Goal: Task Accomplishment & Management: Manage account settings

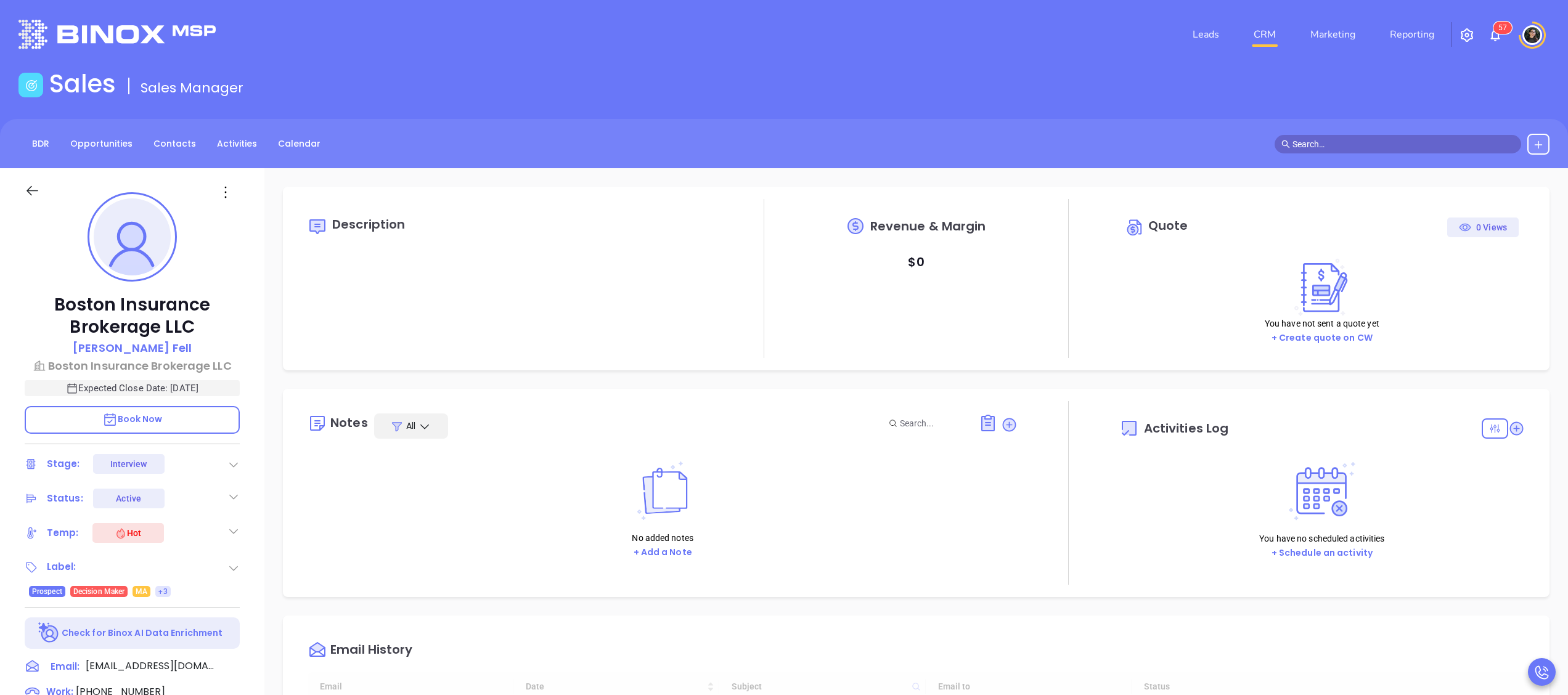
type input "[DATE]"
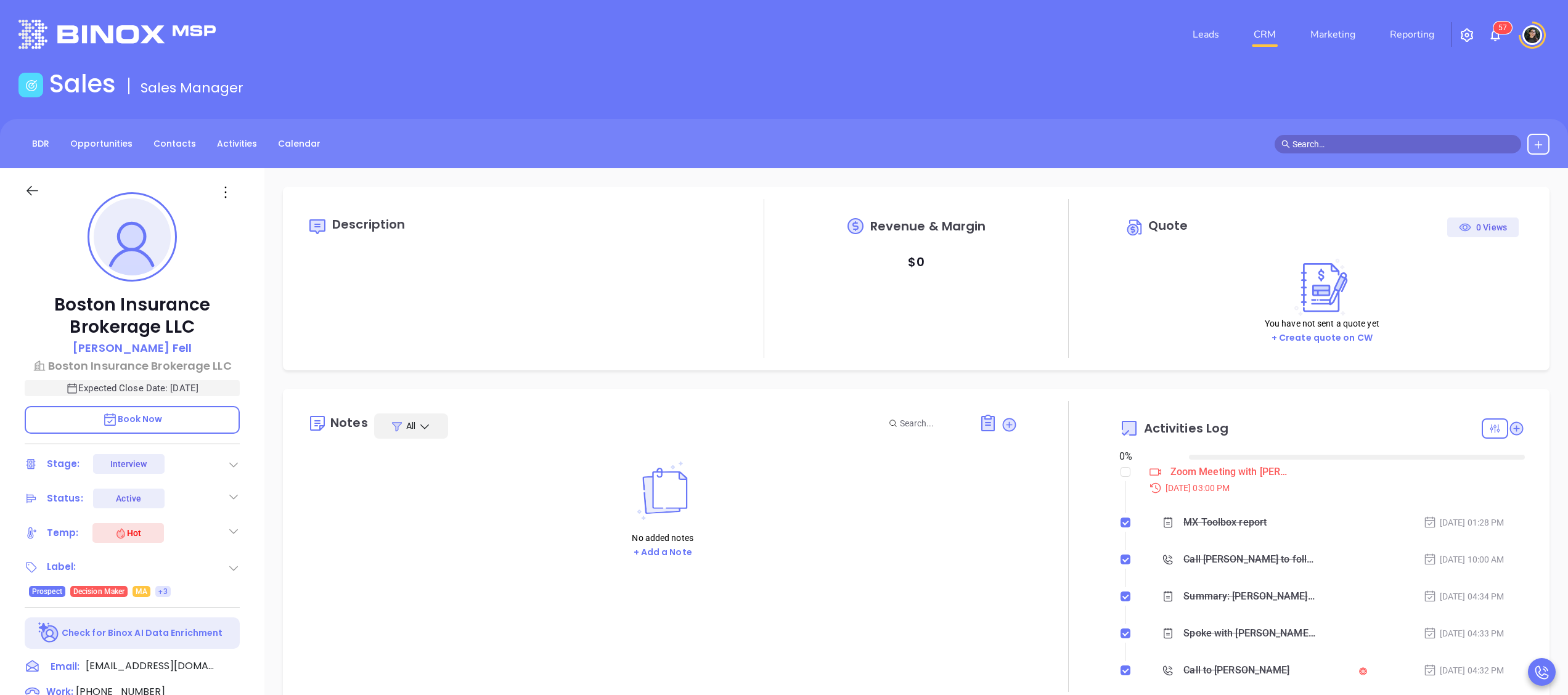
scroll to position [358, 0]
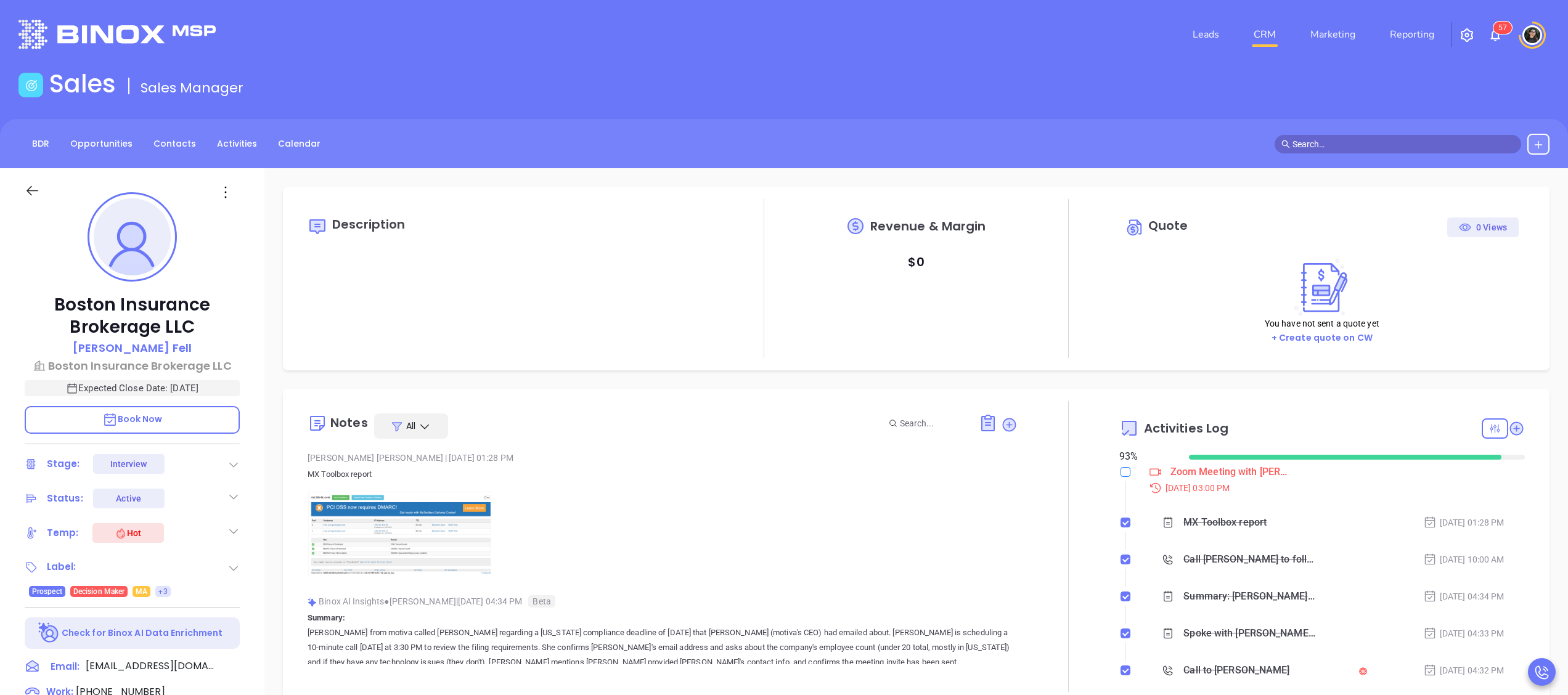
click at [1121, 469] on input "checkbox" at bounding box center [1125, 472] width 9 height 9
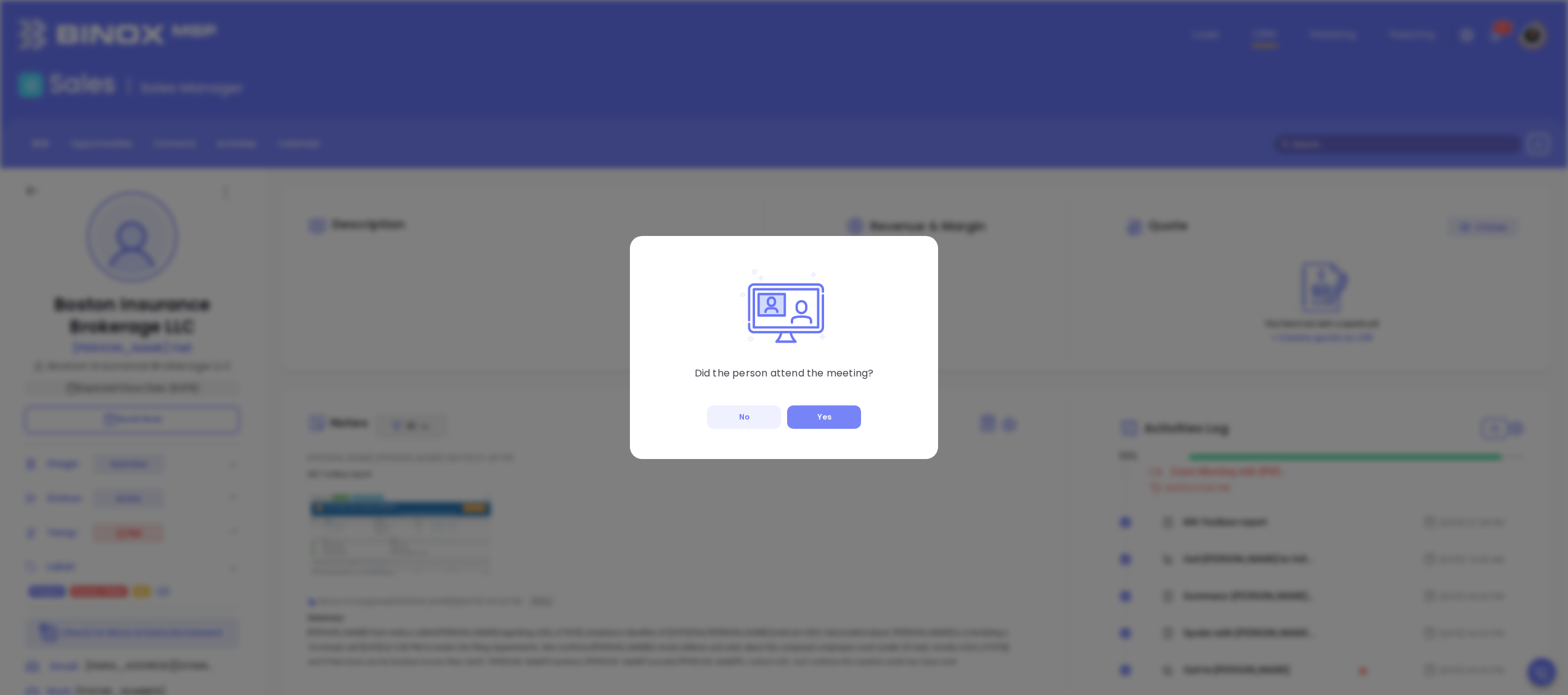
click at [851, 419] on button "Yes" at bounding box center [824, 417] width 74 height 24
checkbox input "true"
type input "[PERSON_NAME]"
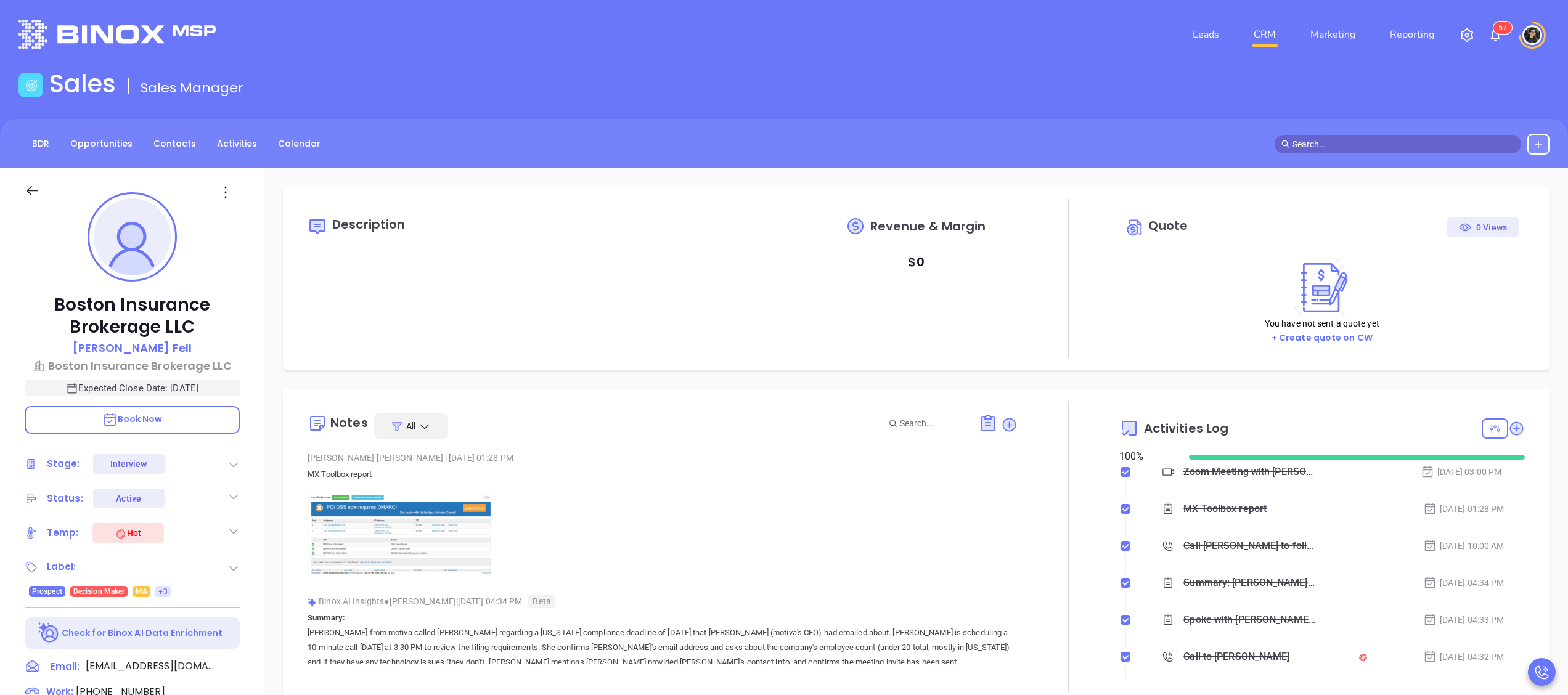
click at [220, 460] on div "Stage: Interview" at bounding box center [132, 463] width 215 height 20
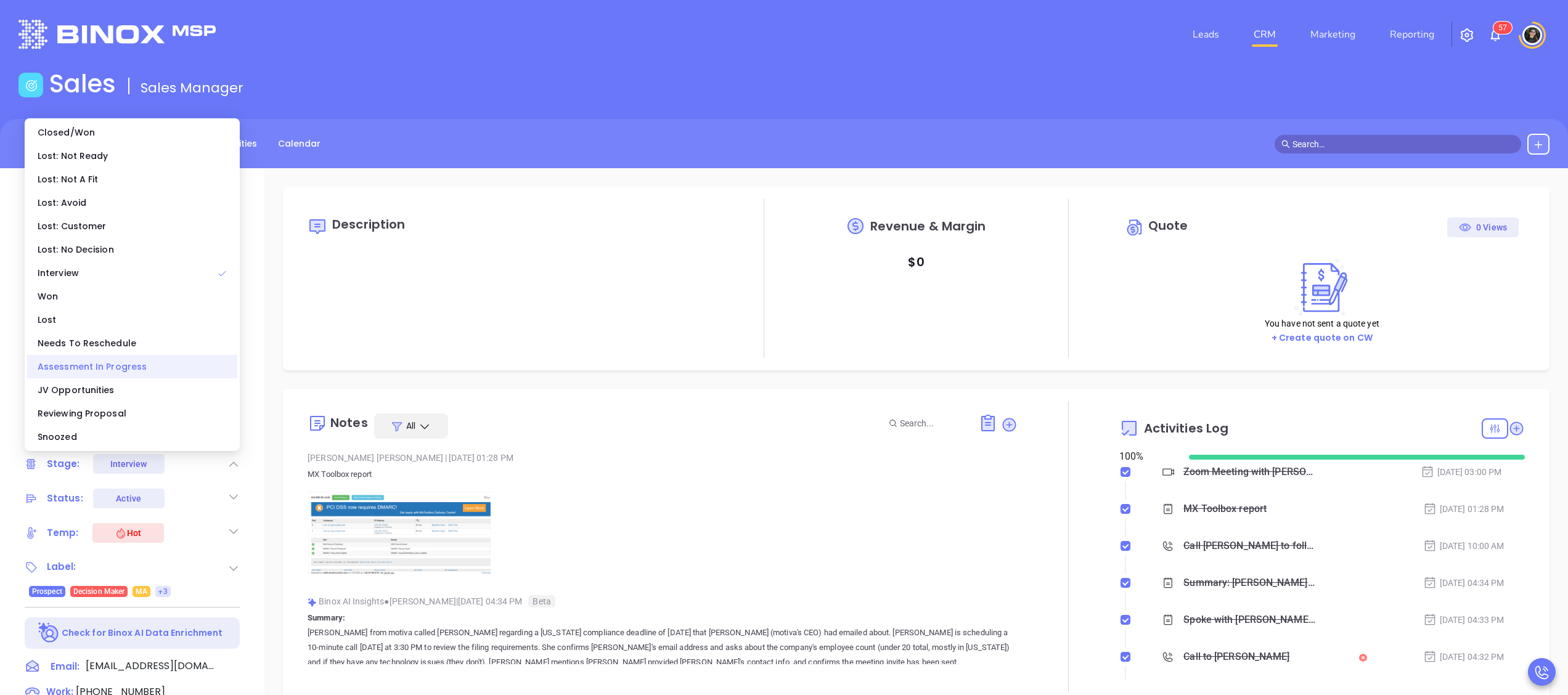
click at [112, 361] on div "Assessment In Progress" at bounding box center [132, 366] width 210 height 24
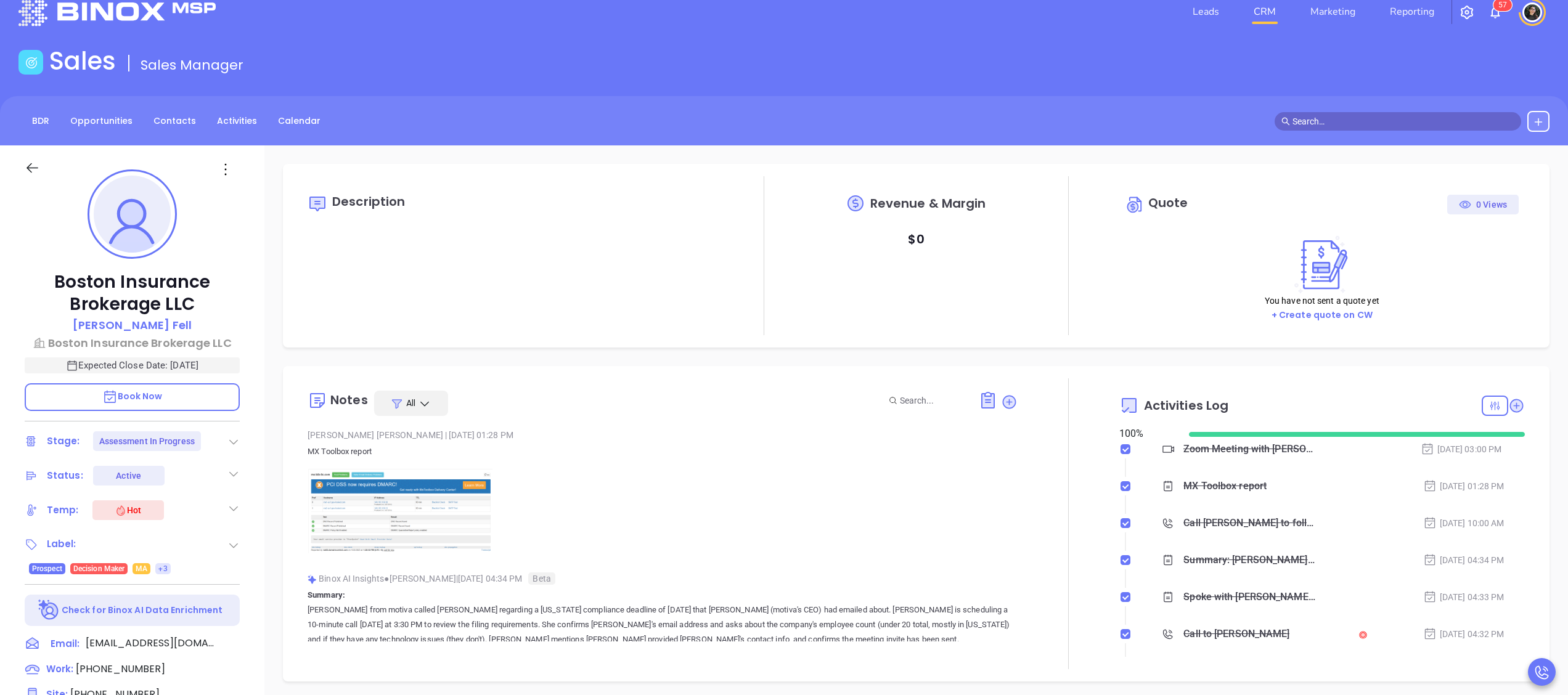
scroll to position [0, 0]
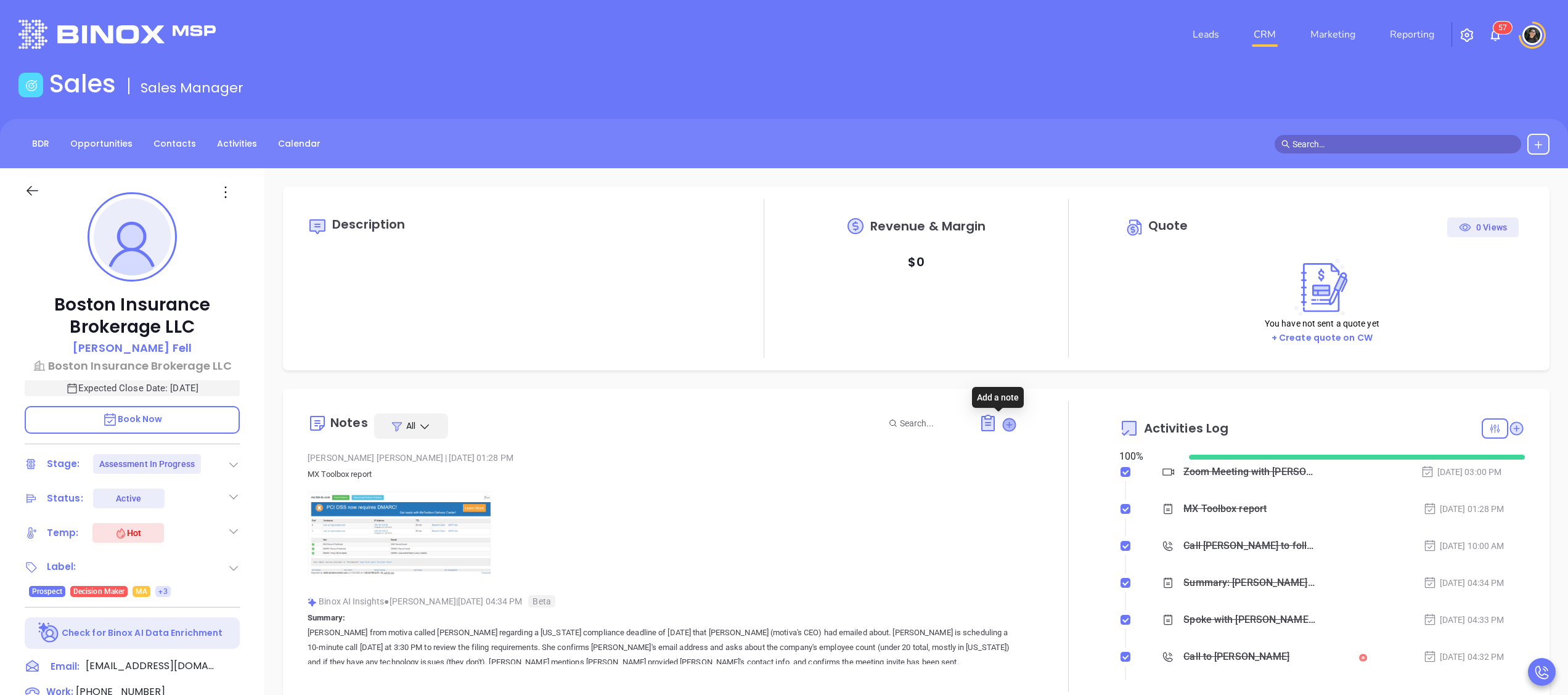
click at [1003, 422] on icon at bounding box center [1009, 424] width 12 height 12
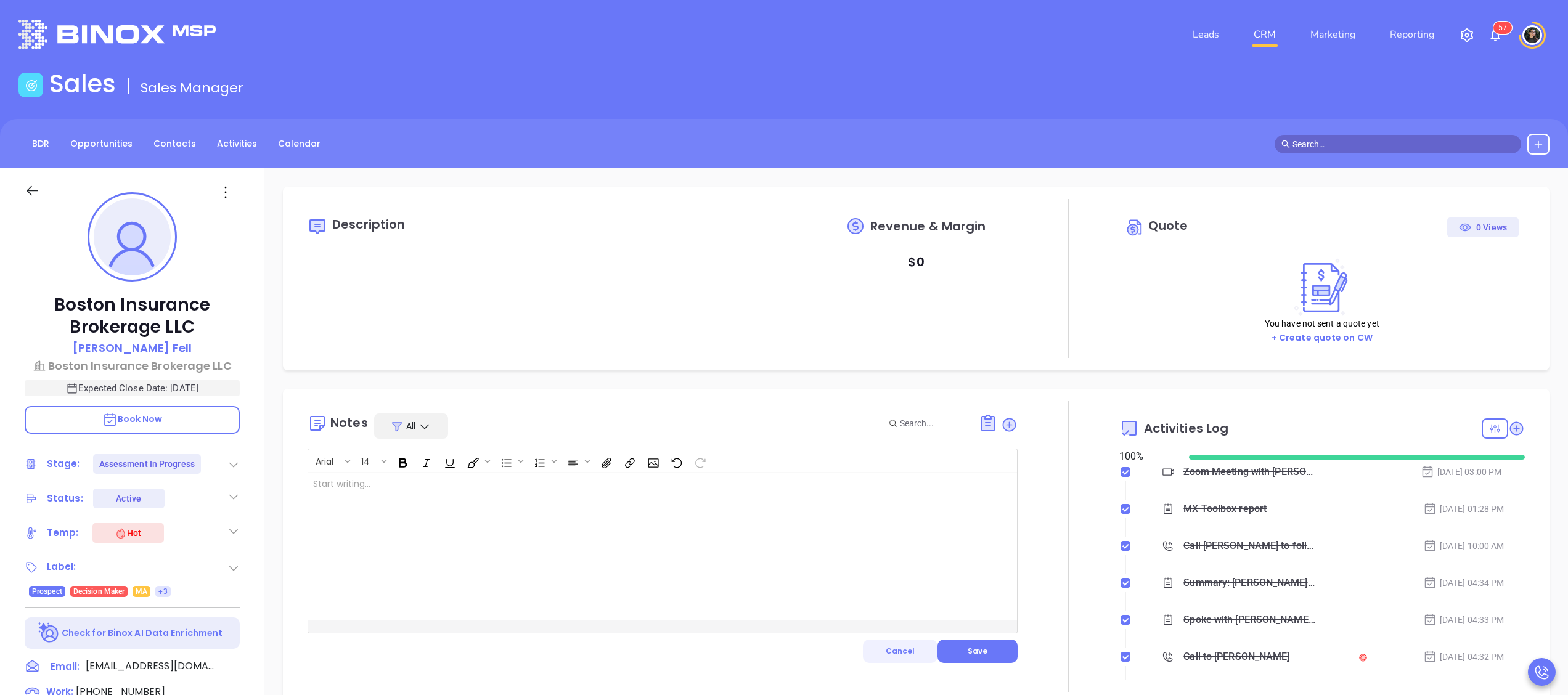
click at [913, 646] on button "Cancel" at bounding box center [899, 651] width 74 height 24
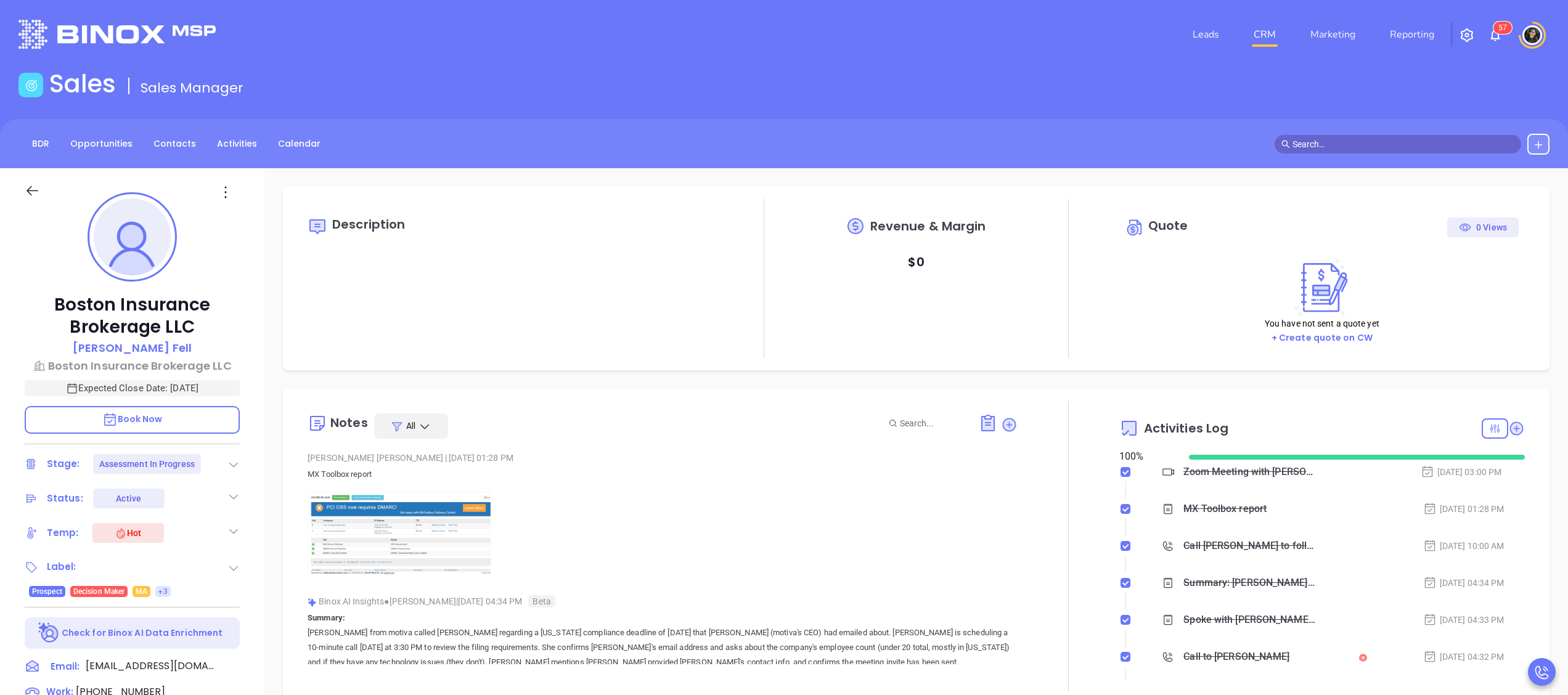
click at [1507, 422] on div "Notes All Wendy Hernandez | Oct 2, 2025 01:28 PM MX Toolbox report Binox AI Ins…" at bounding box center [915, 546] width 1241 height 291
click at [1510, 425] on icon at bounding box center [1515, 428] width 12 height 12
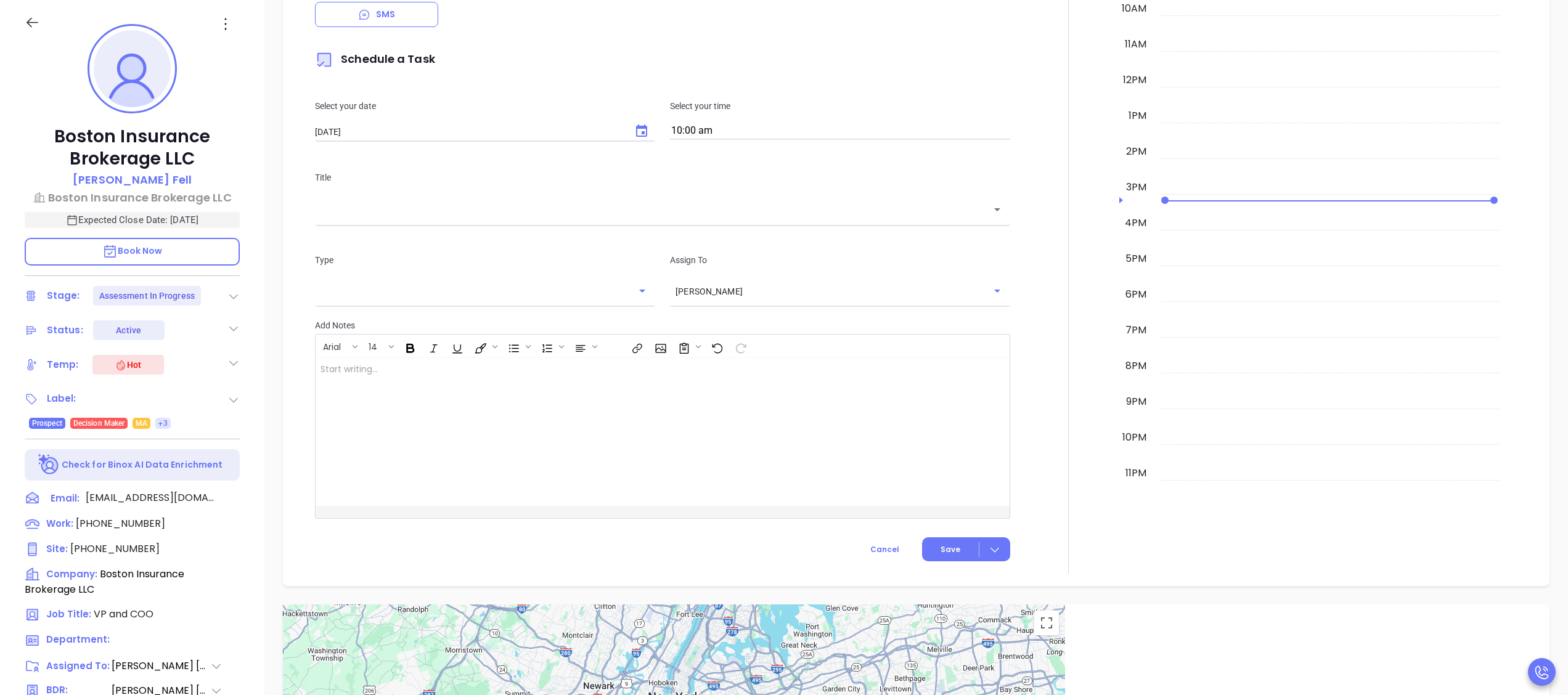
scroll to position [710, 0]
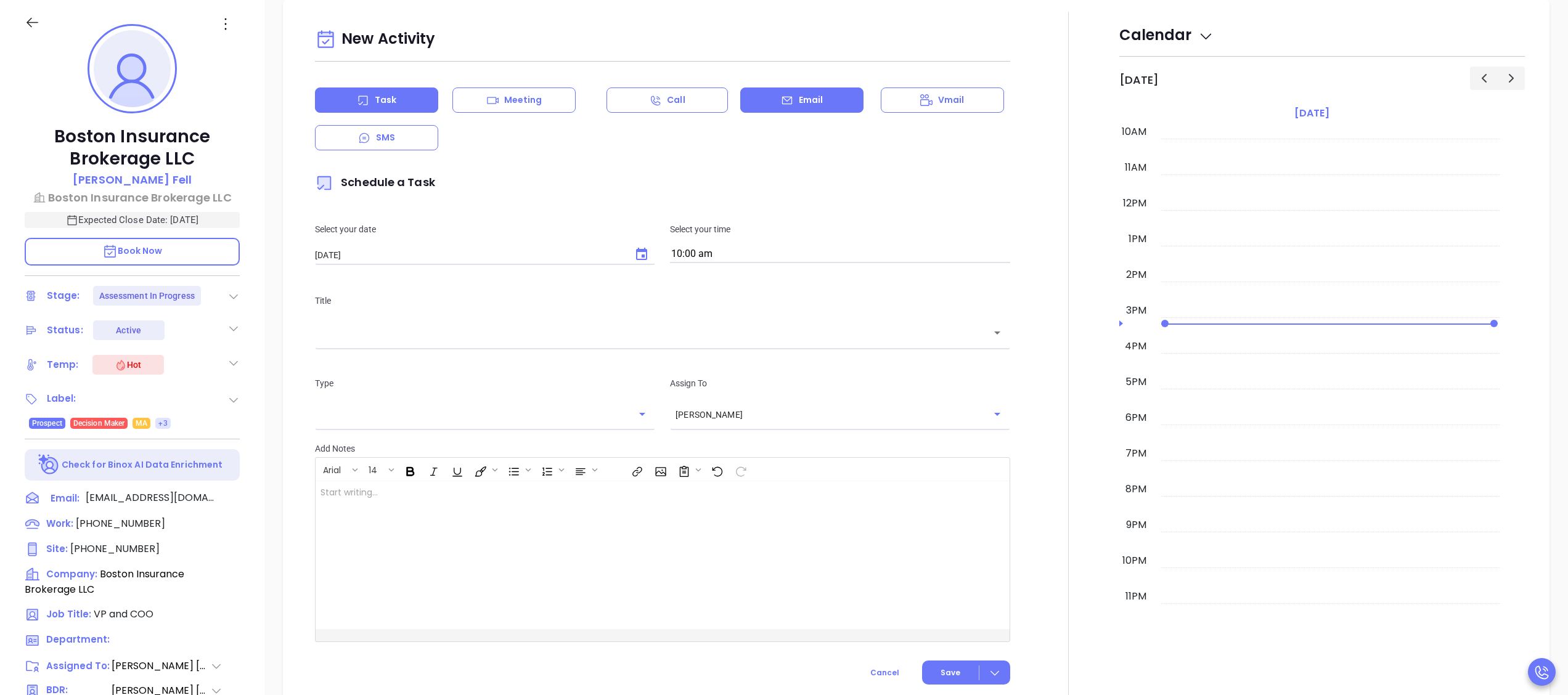
click at [821, 105] on div "Email" at bounding box center [801, 100] width 123 height 25
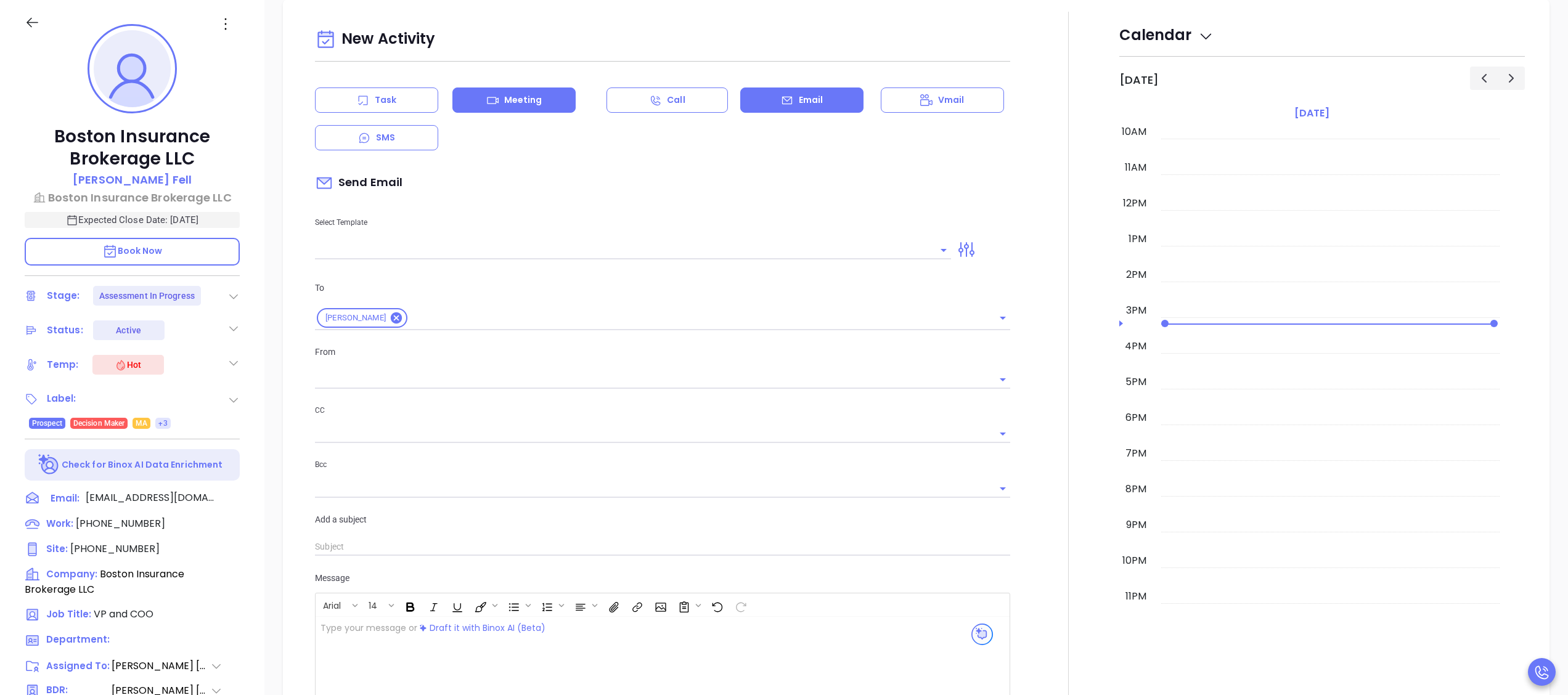
click at [552, 109] on div "Meeting" at bounding box center [513, 100] width 123 height 25
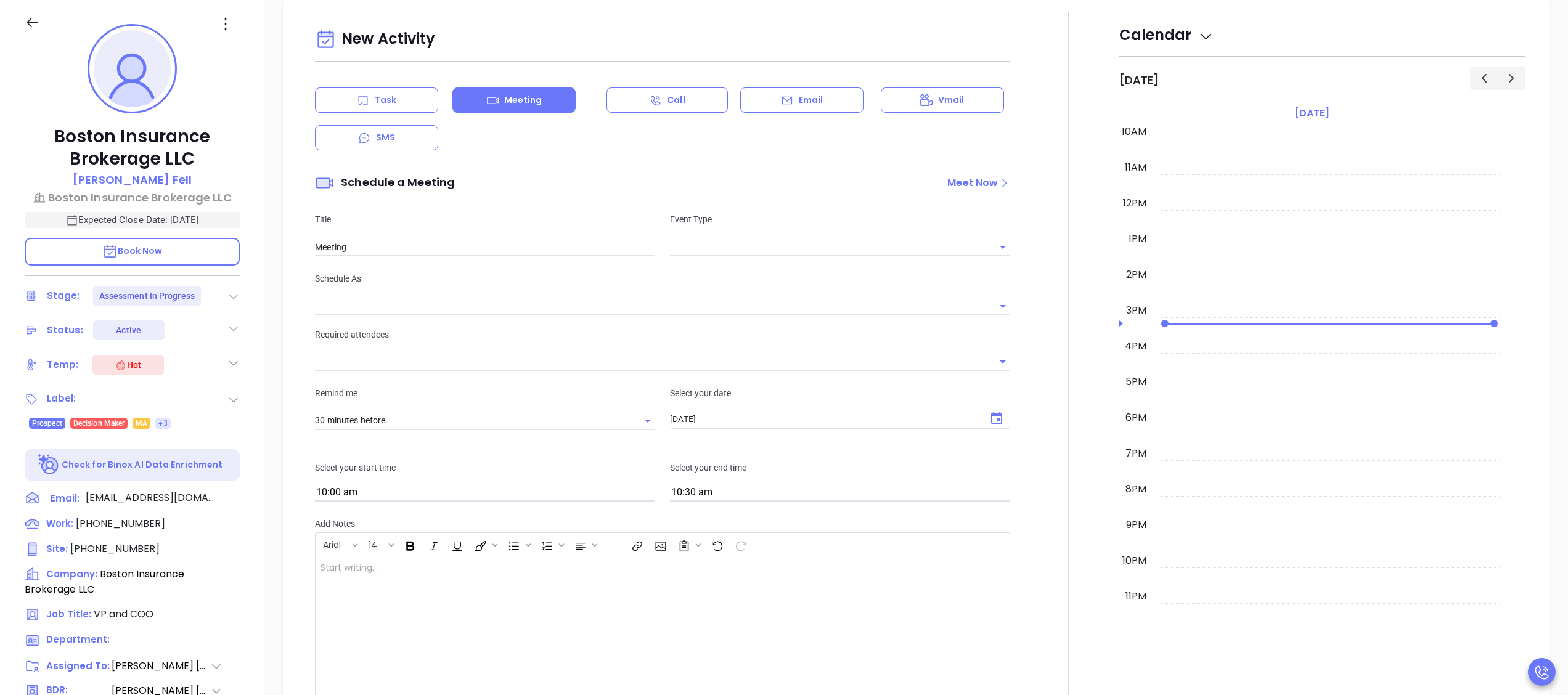
click at [727, 238] on div at bounding box center [839, 247] width 340 height 21
click at [734, 252] on input "text" at bounding box center [831, 247] width 322 height 18
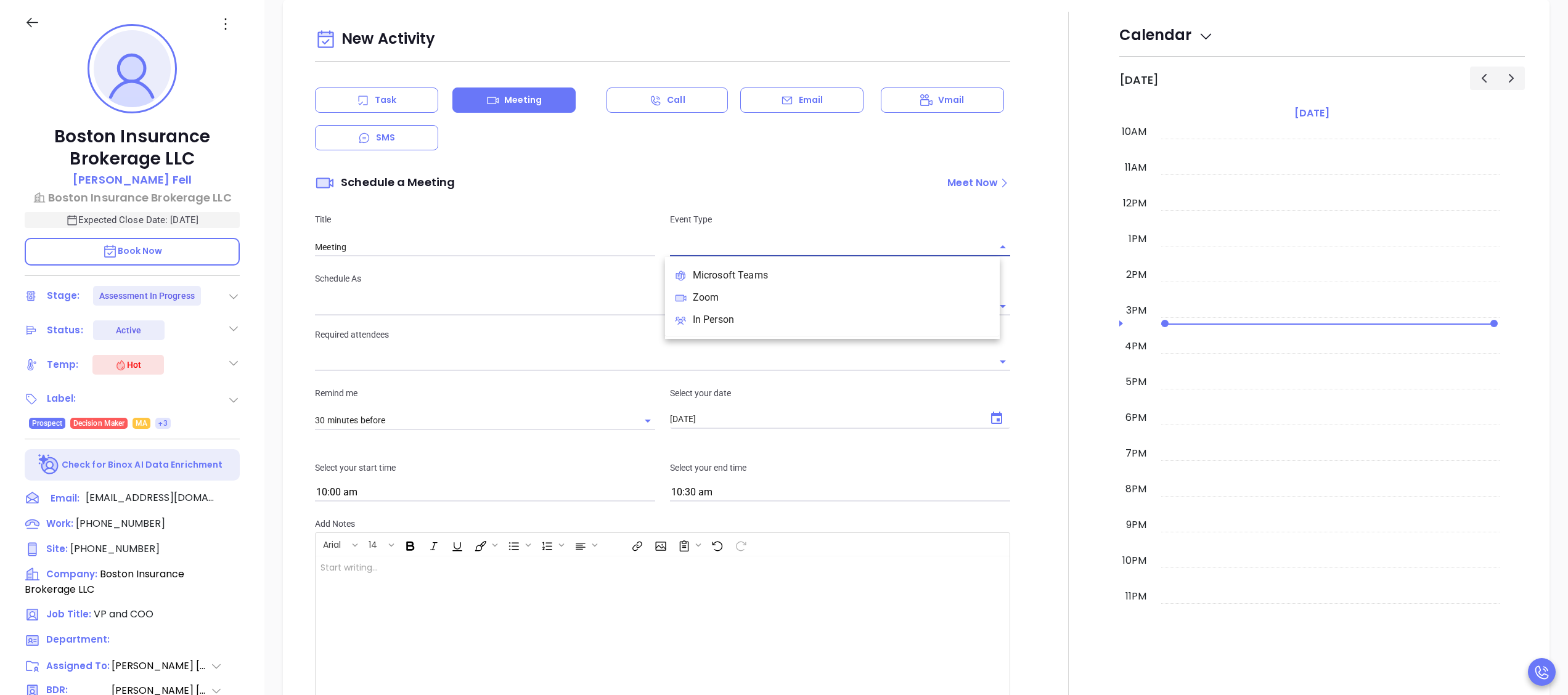
click at [735, 299] on li "Zoom" at bounding box center [832, 298] width 334 height 23
type input "Zoom Meeting"
type input "Zoom"
click at [536, 256] on input "Zoom Meeting" at bounding box center [484, 248] width 340 height 19
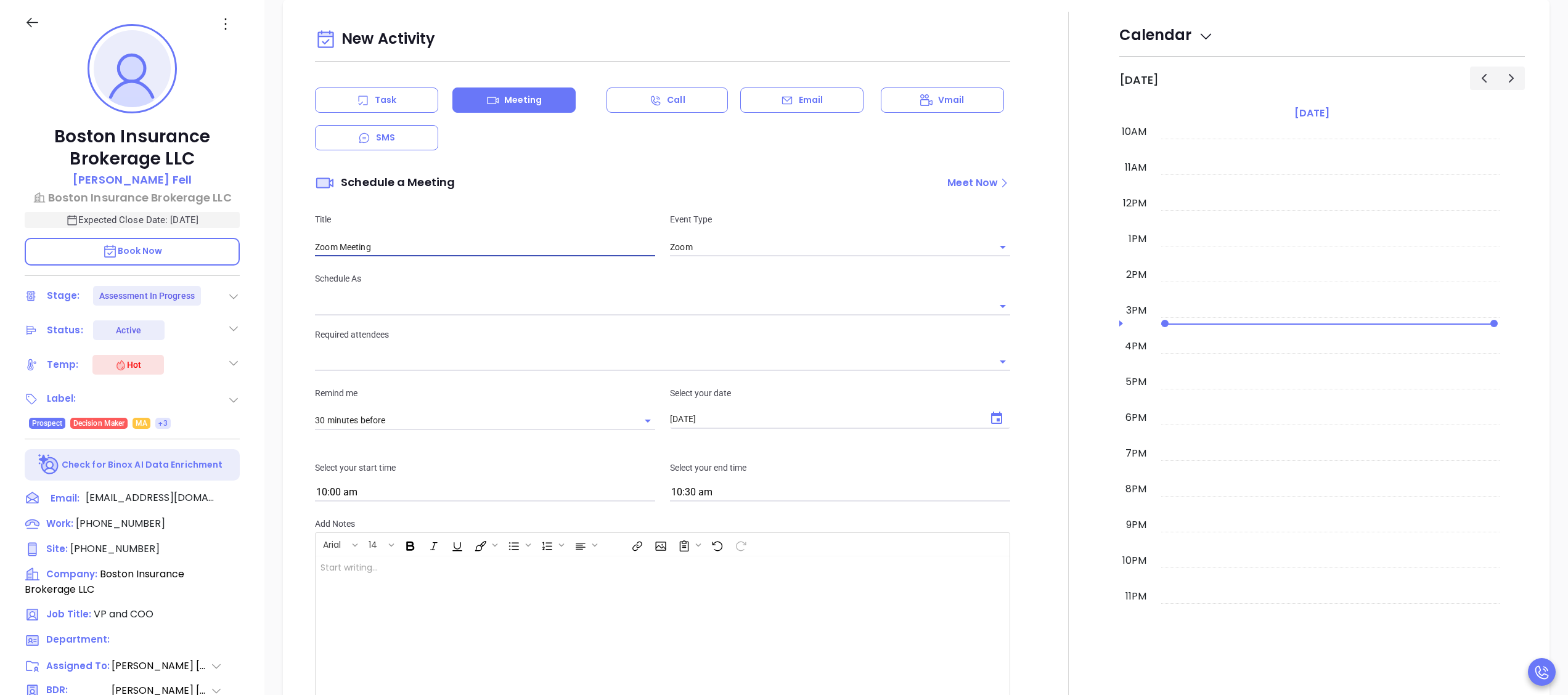
type input "[PERSON_NAME]"
type input "Zoom Meeting to Review Assessment"
click at [461, 303] on input "[PERSON_NAME]" at bounding box center [644, 305] width 660 height 18
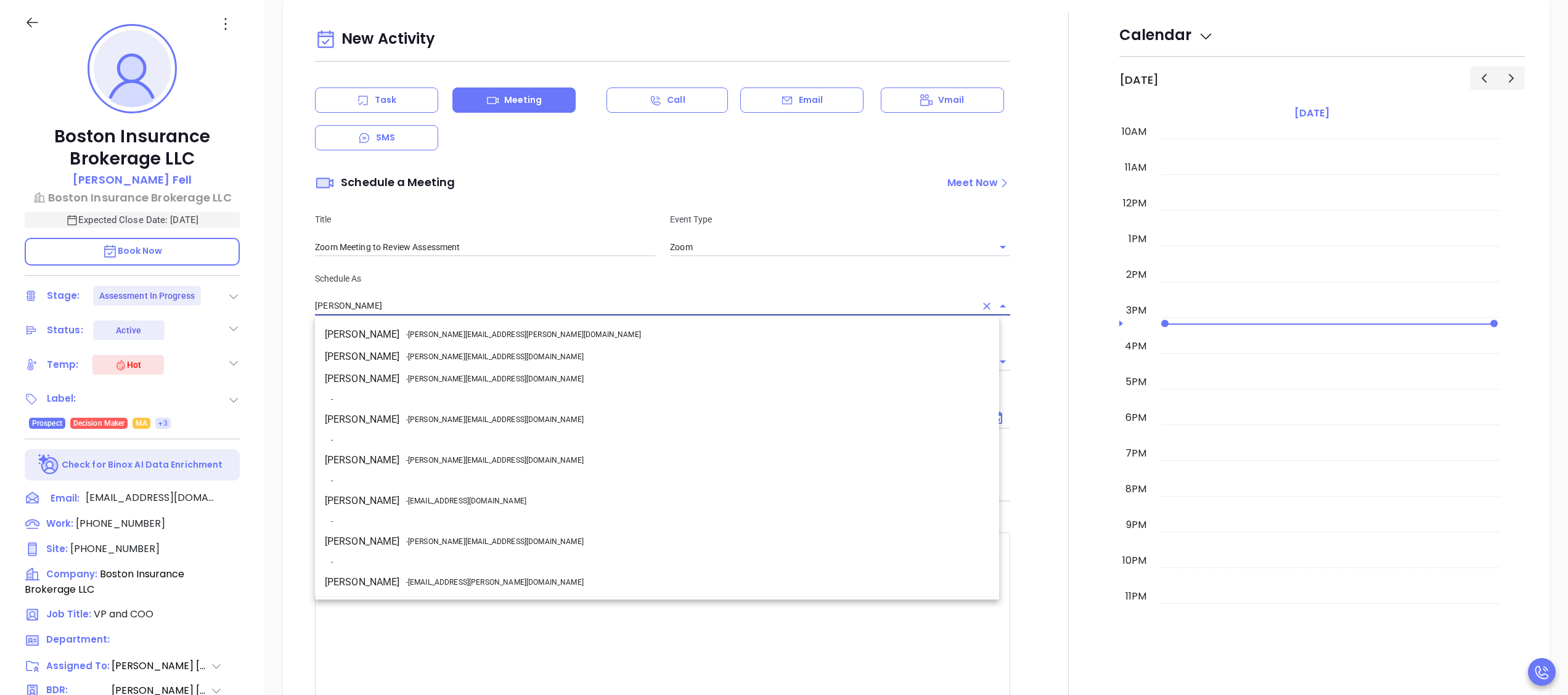
scroll to position [107, 0]
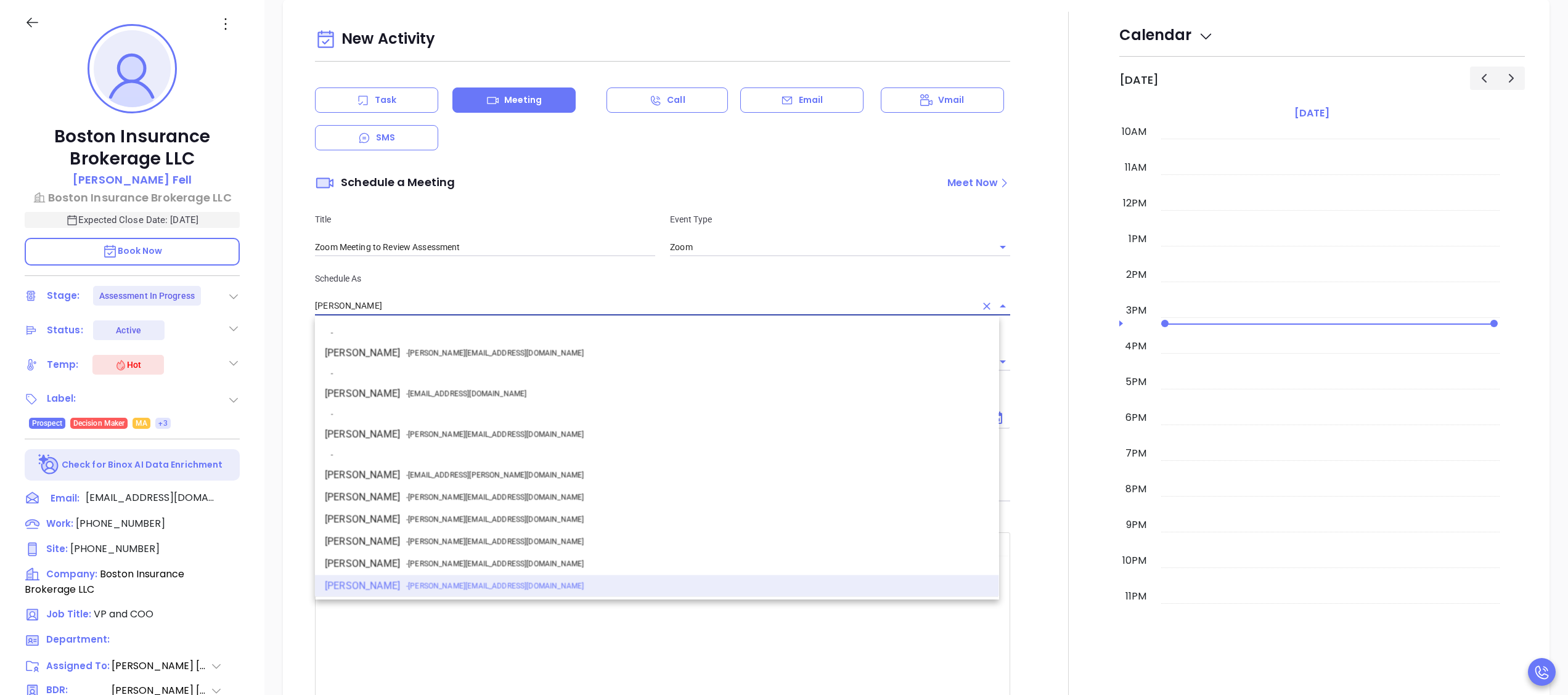
click at [467, 434] on span "- walter@motiva.net" at bounding box center [494, 434] width 177 height 11
type input "Walter Contreras"
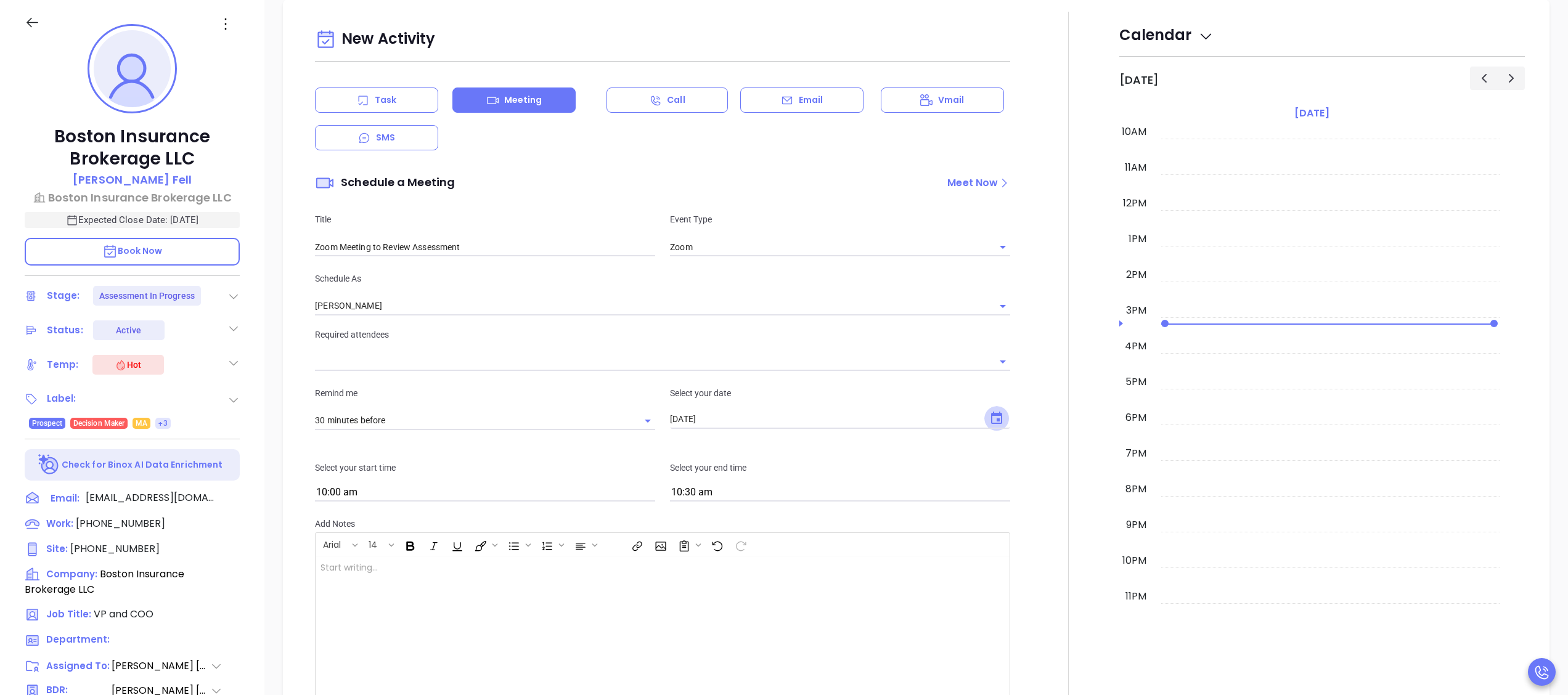
click at [989, 422] on icon "Choose date, selected date is Oct 3, 2025" at bounding box center [996, 418] width 15 height 15
click at [774, 567] on button "22" at bounding box center [764, 567] width 23 height 23
type input "10/22/2025"
click at [493, 492] on input "10:00 am" at bounding box center [484, 493] width 340 height 17
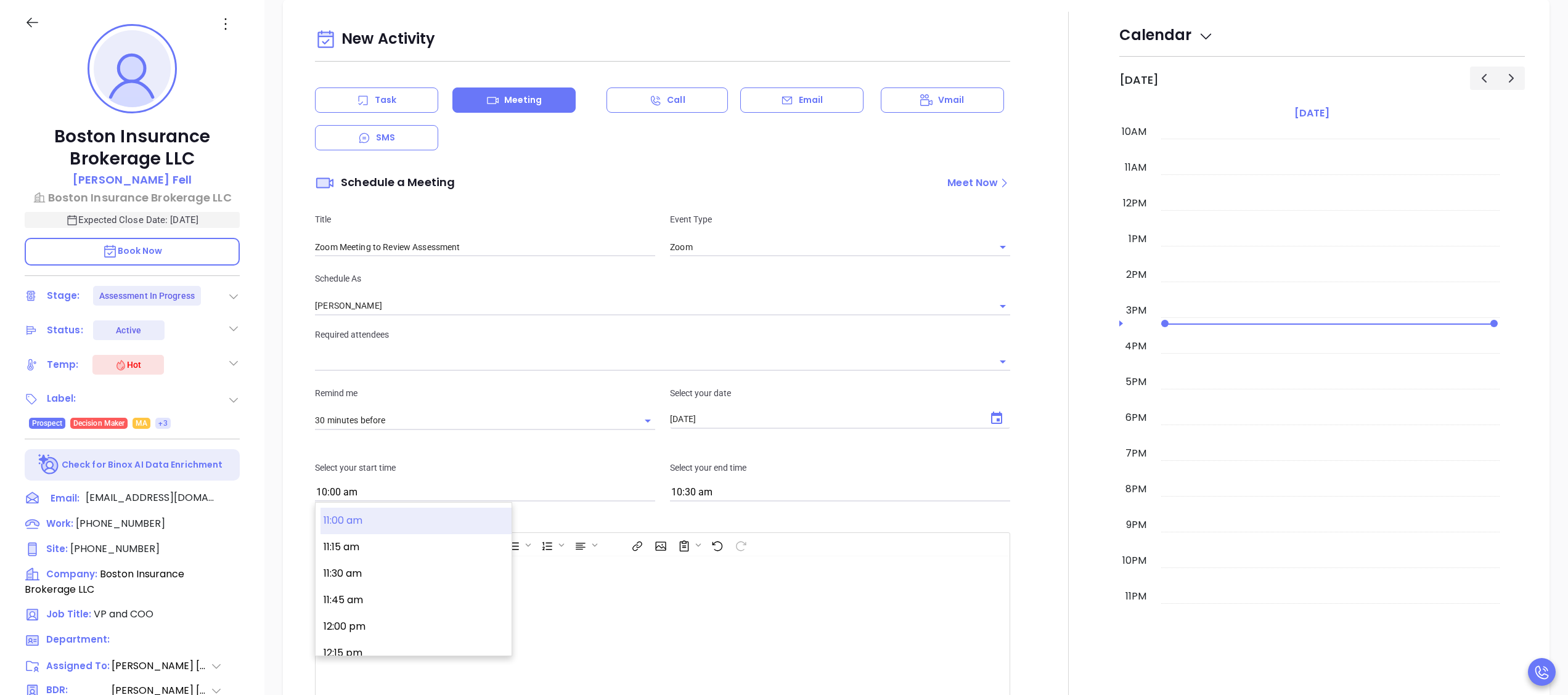
click at [434, 516] on button "11:00 am" at bounding box center [415, 521] width 191 height 26
type input "11:00 am"
type input "11:30 am"
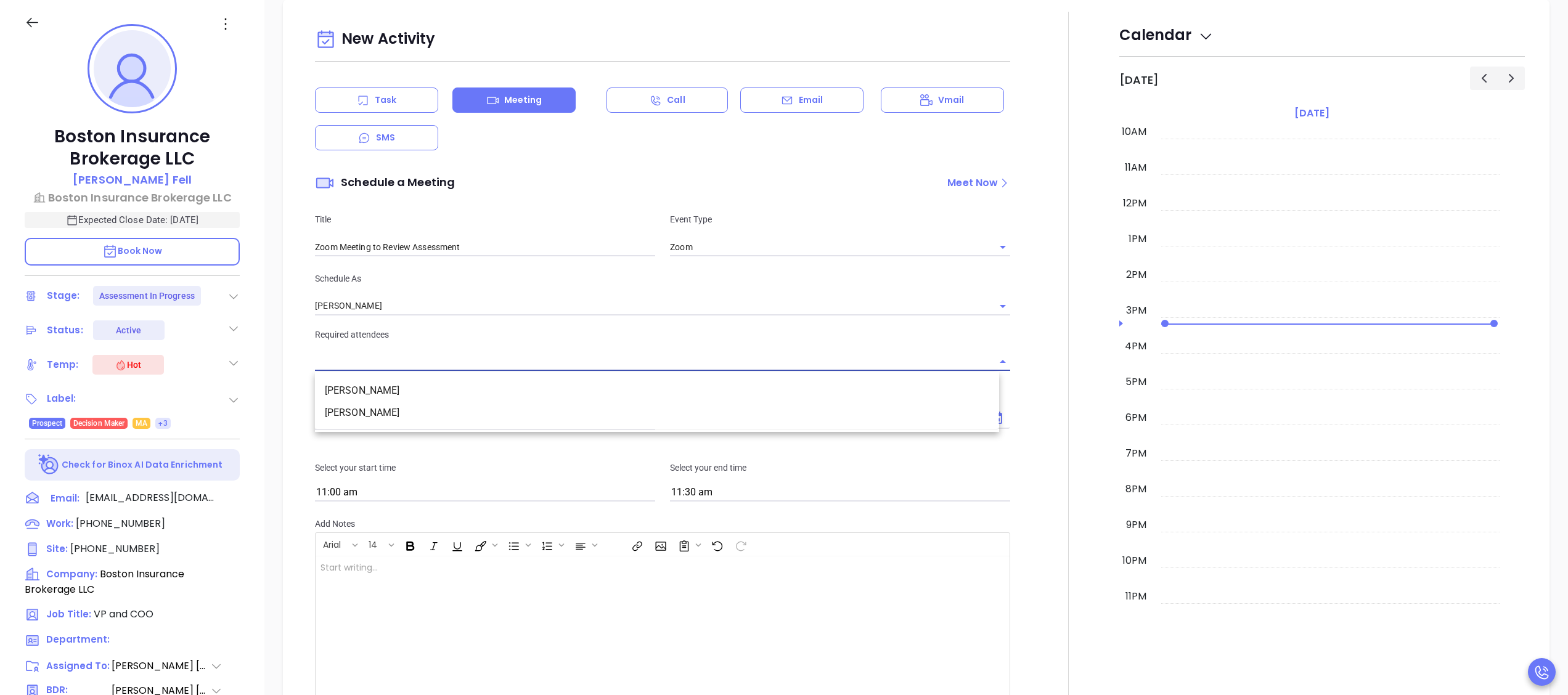
click at [528, 368] on input "text" at bounding box center [653, 362] width 676 height 18
click at [439, 405] on li "Christopher Fell" at bounding box center [656, 413] width 684 height 23
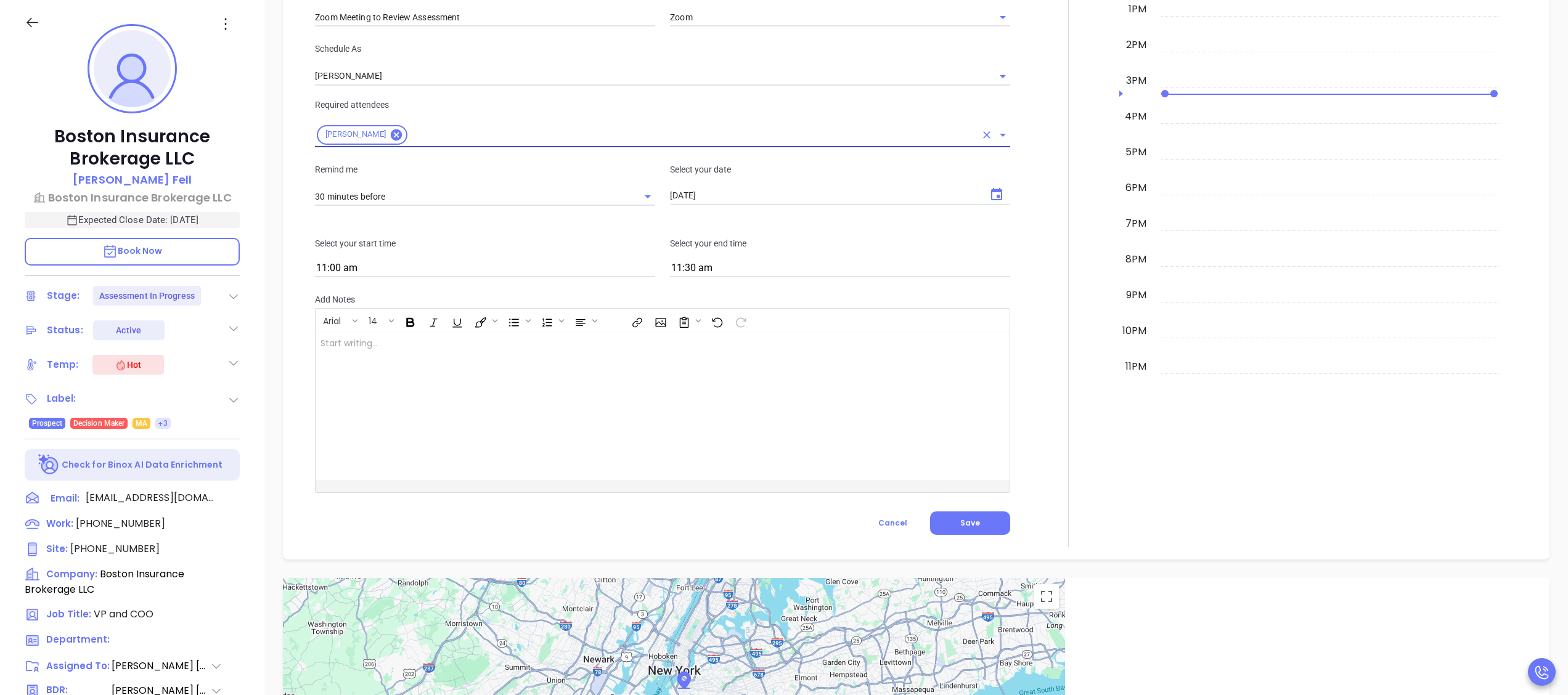
scroll to position [957, 0]
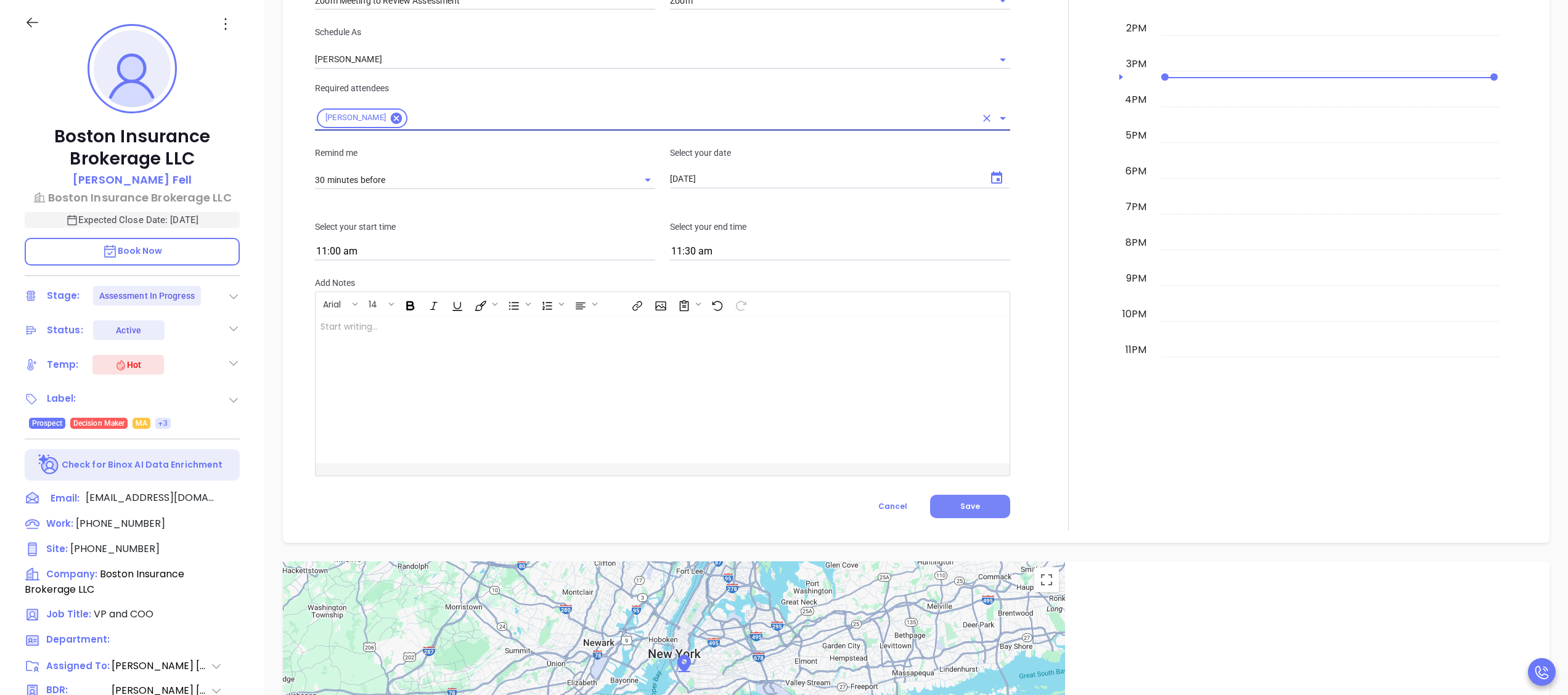
click at [937, 498] on button "Save" at bounding box center [969, 506] width 80 height 24
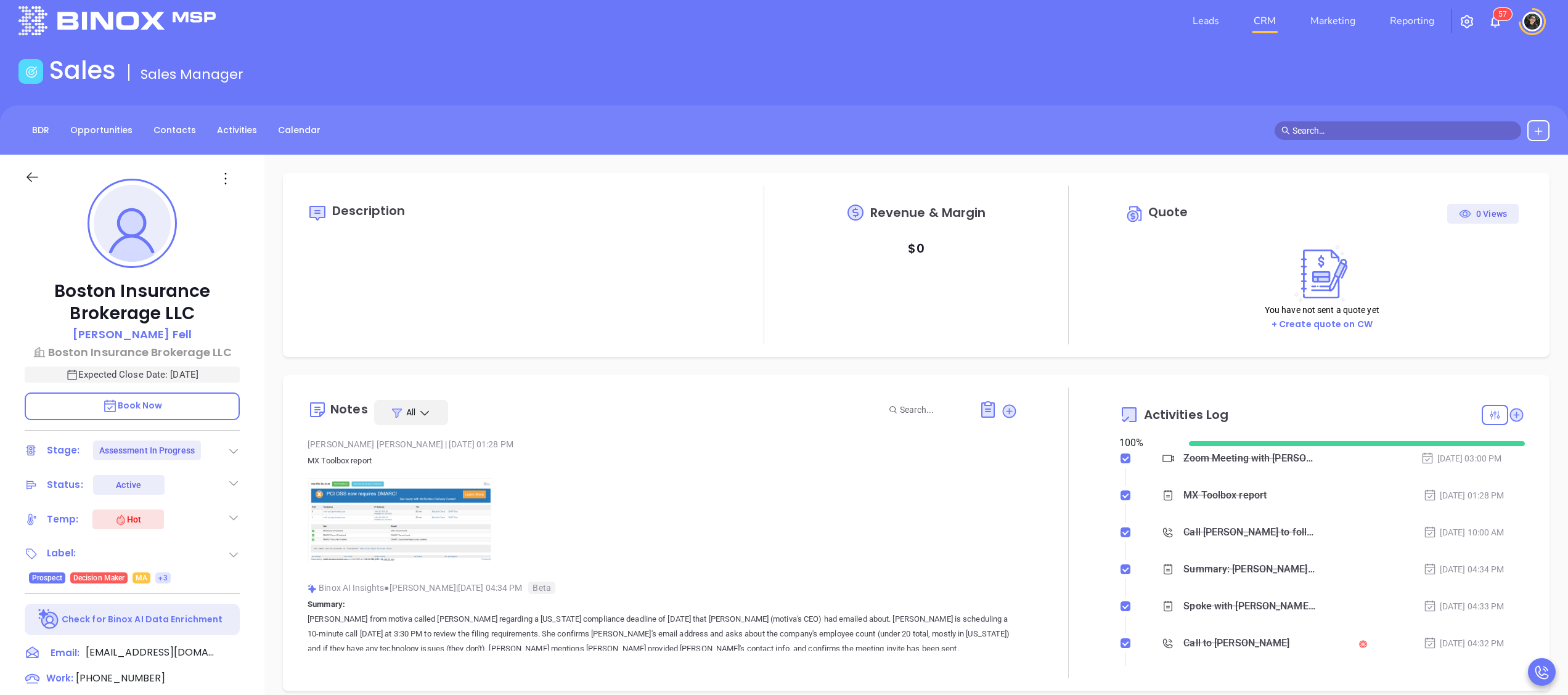
scroll to position [0, 0]
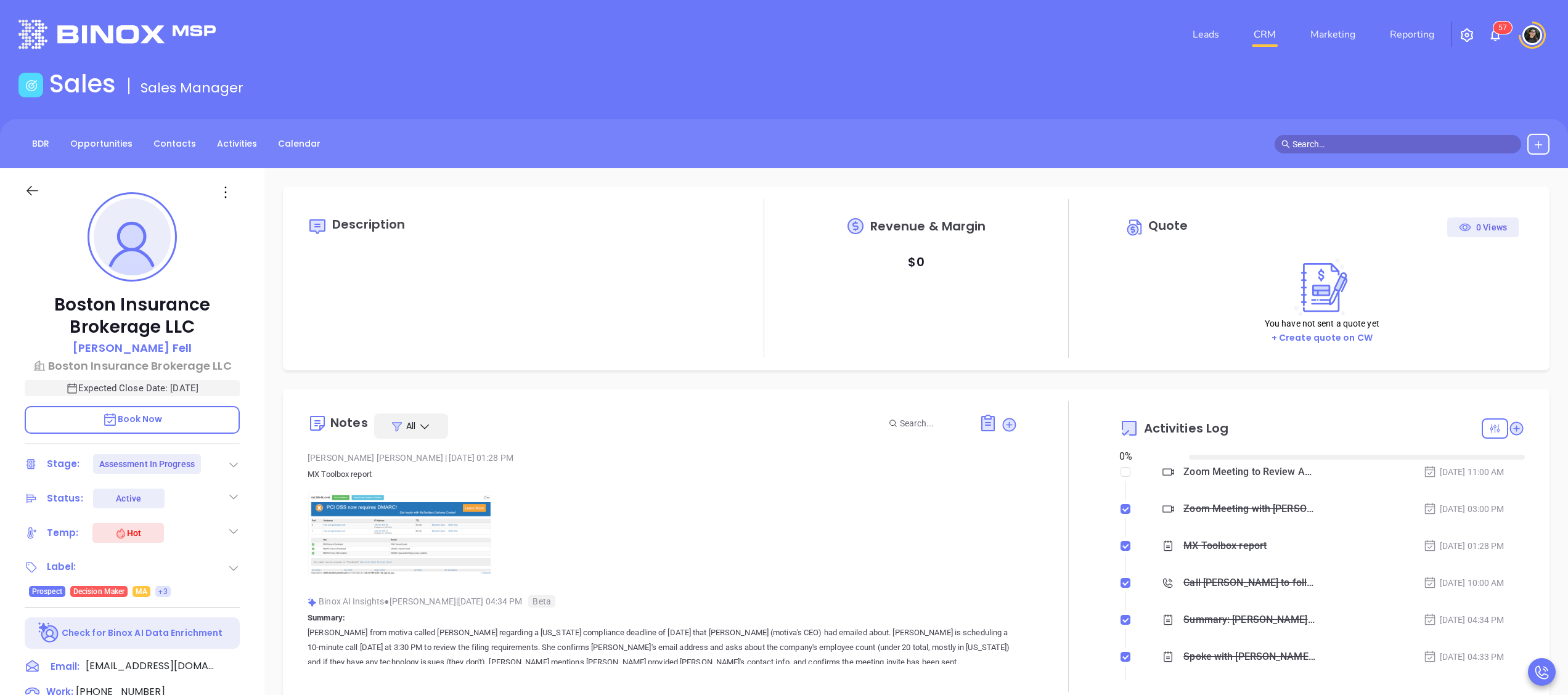
type input "[DATE]"
type input "[PERSON_NAME]"
click at [186, 345] on div "Christopher Fell" at bounding box center [132, 348] width 215 height 18
copy p "Boston Insurance Brokerage LLC"
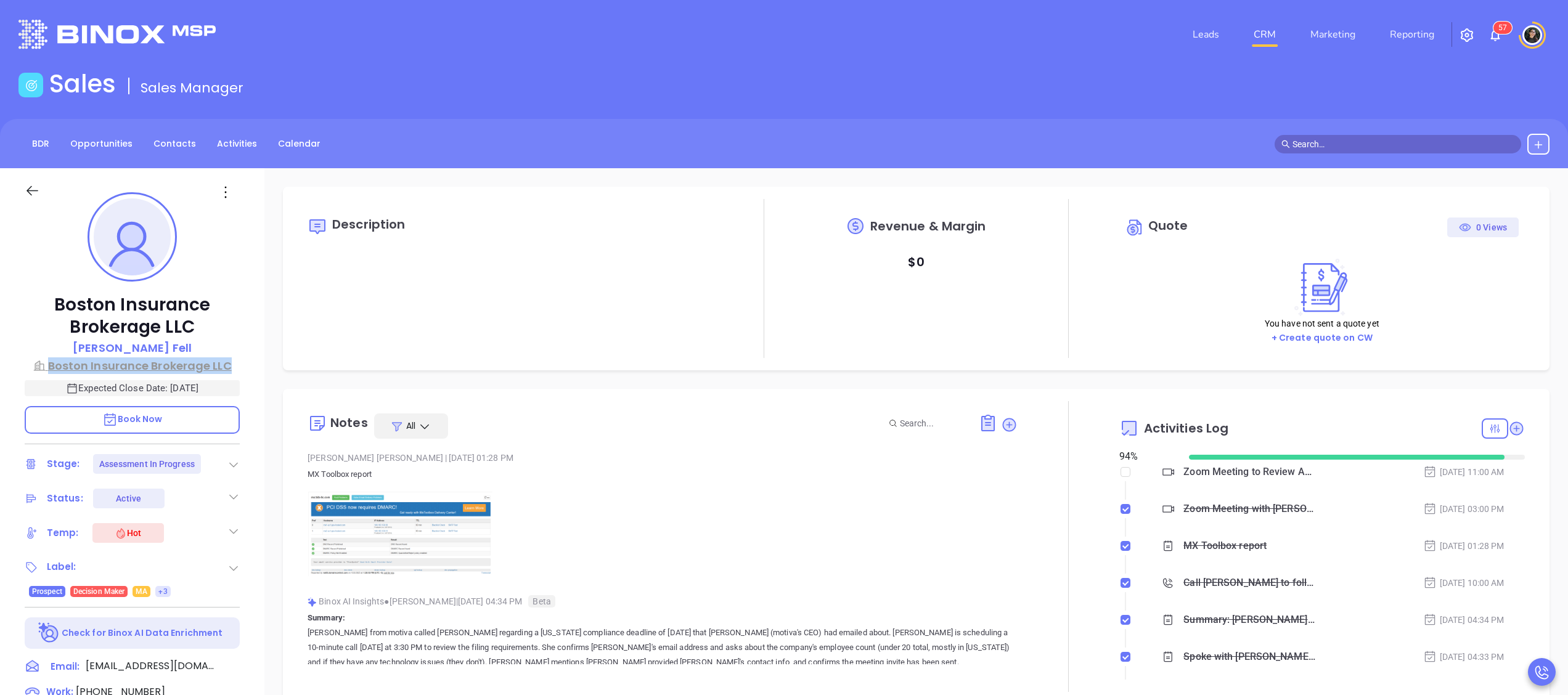
drag, startPoint x: 240, startPoint y: 363, endPoint x: 52, endPoint y: 366, distance: 188.0
click at [52, 366] on div "Boston Insurance Brokerage LLC Christopher Fell Boston Insurance Brokerage LLC …" at bounding box center [132, 603] width 265 height 869
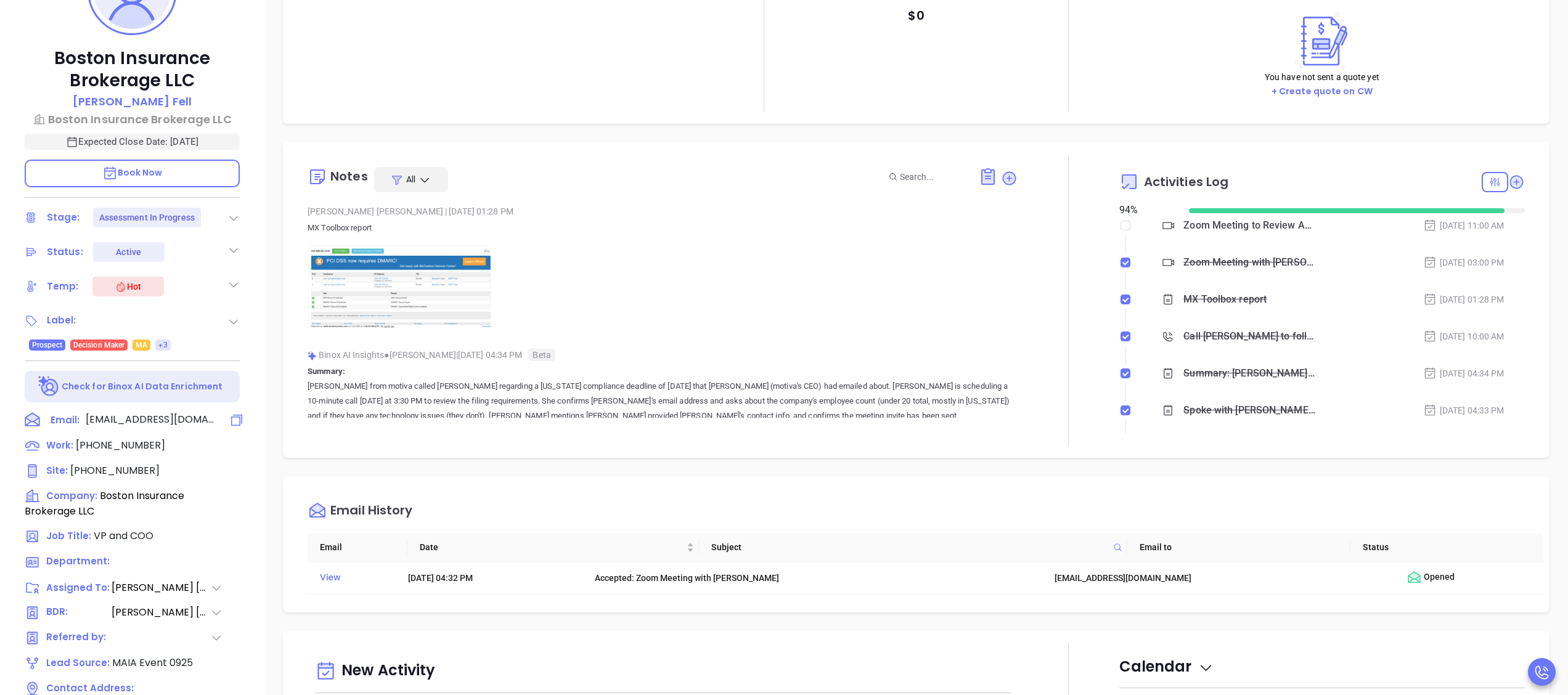
click at [243, 412] on icon at bounding box center [236, 420] width 15 height 15
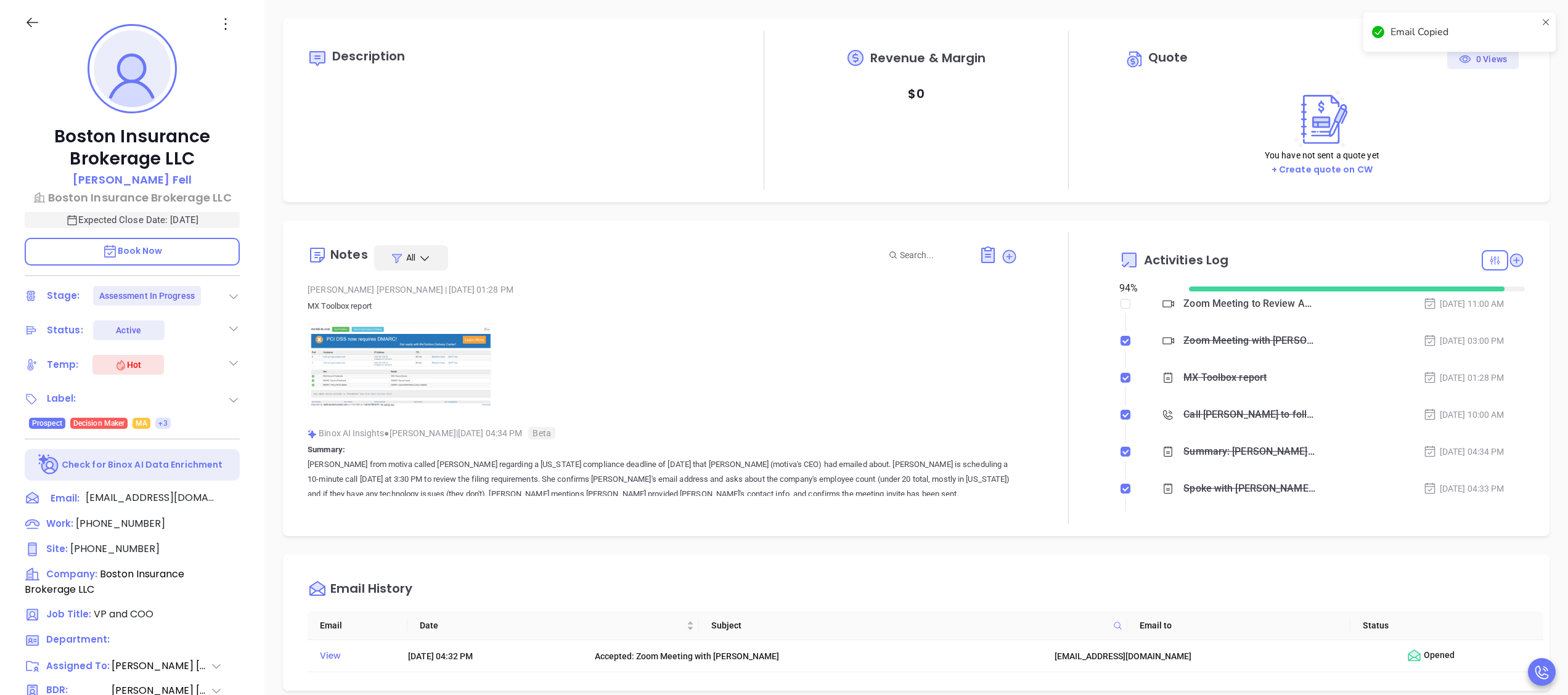
scroll to position [710, 0]
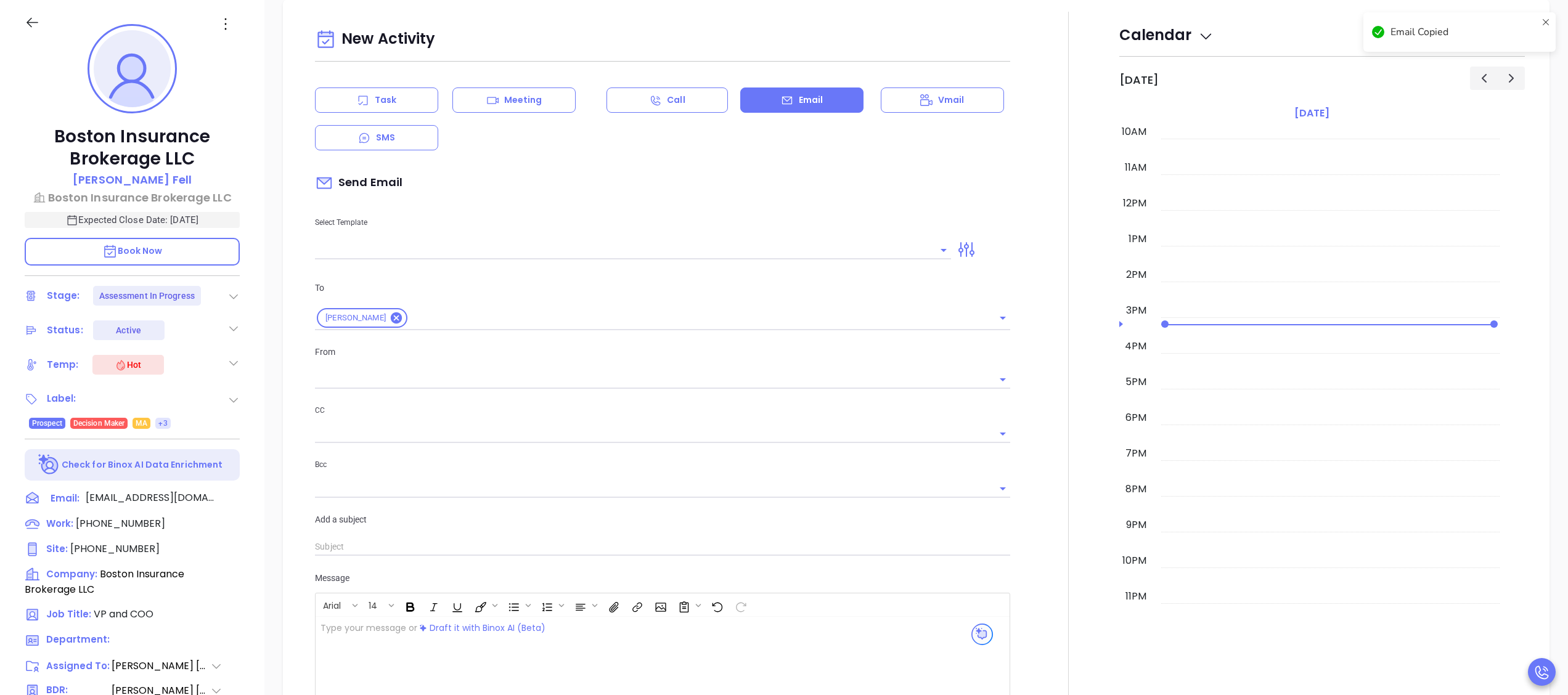
type input "[PERSON_NAME]"
click at [240, 524] on icon at bounding box center [237, 524] width 18 height 18
copy p "Christopher Fell"
drag, startPoint x: 188, startPoint y: 172, endPoint x: 85, endPoint y: 172, distance: 103.0
click at [85, 172] on div "Christopher Fell" at bounding box center [132, 180] width 215 height 18
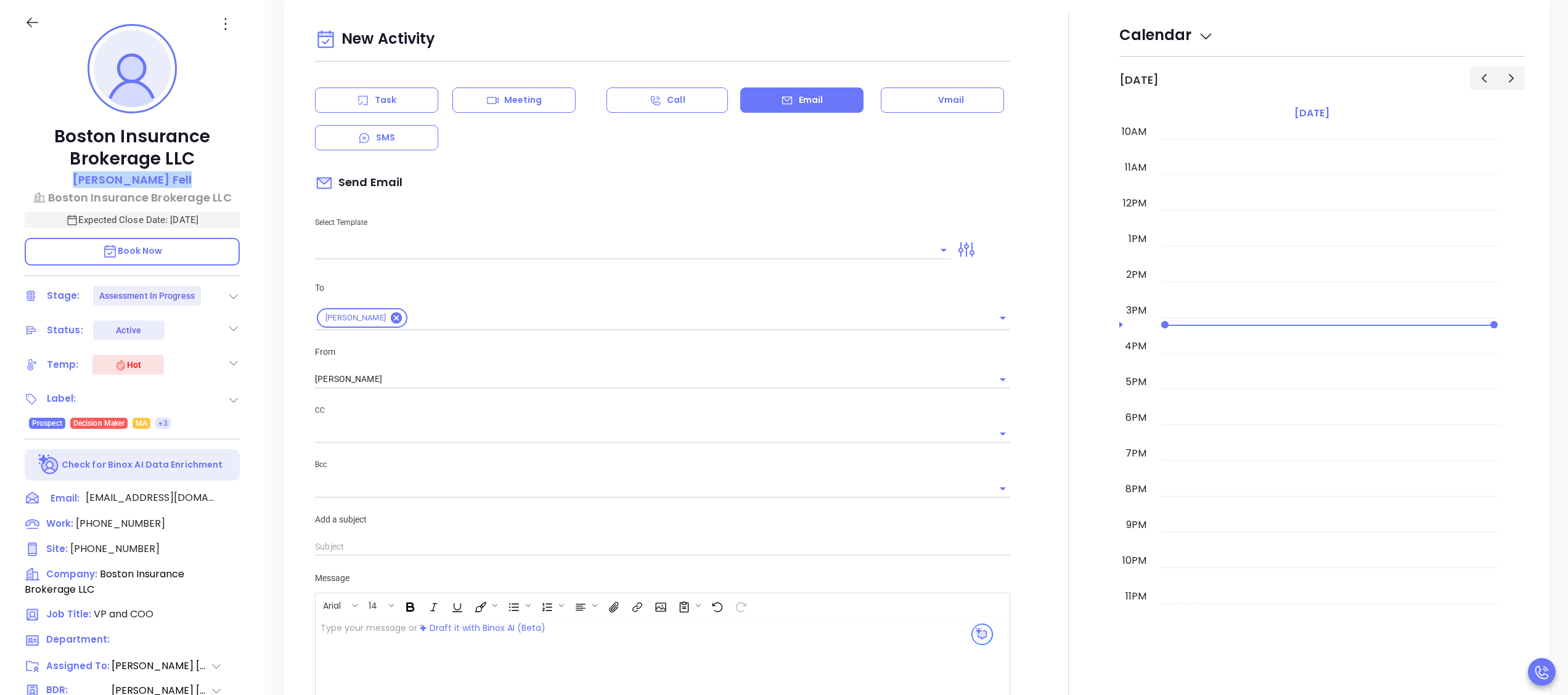
click at [576, 240] on div at bounding box center [632, 250] width 636 height 21
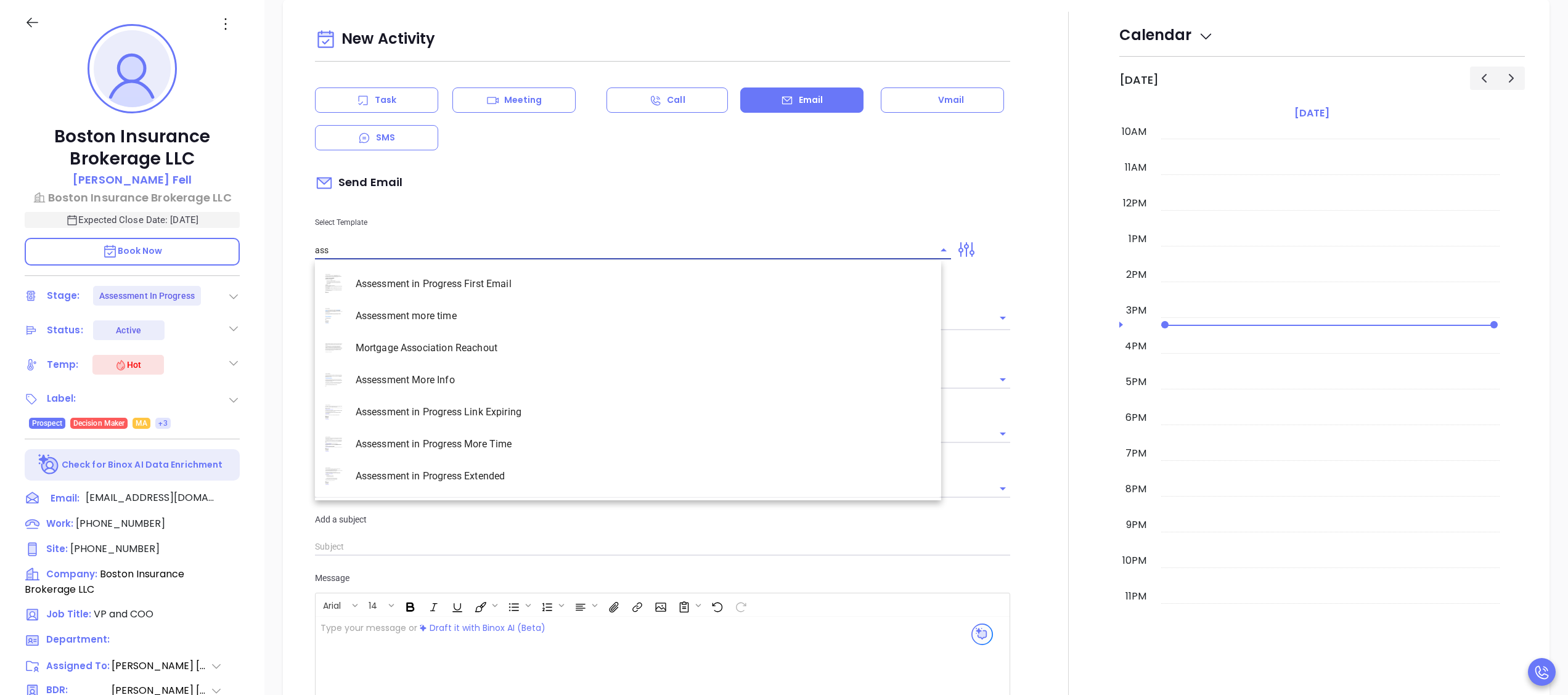
click at [506, 412] on li "Assessment in Progress Link Expiring" at bounding box center [627, 412] width 626 height 32
type input "Assessment in Progress Link Expiring"
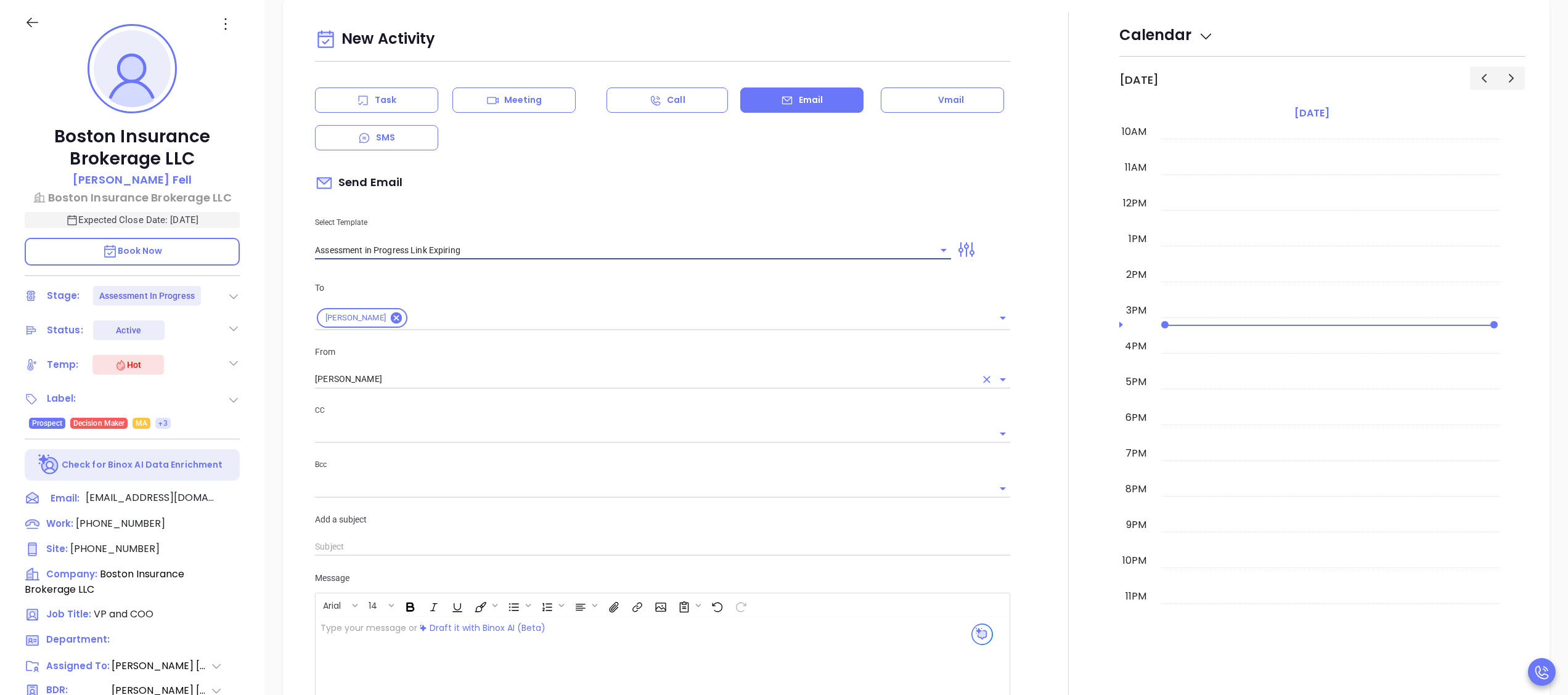
type input "Christopher your Cyber Risk Assessment Link Expiring Soon"
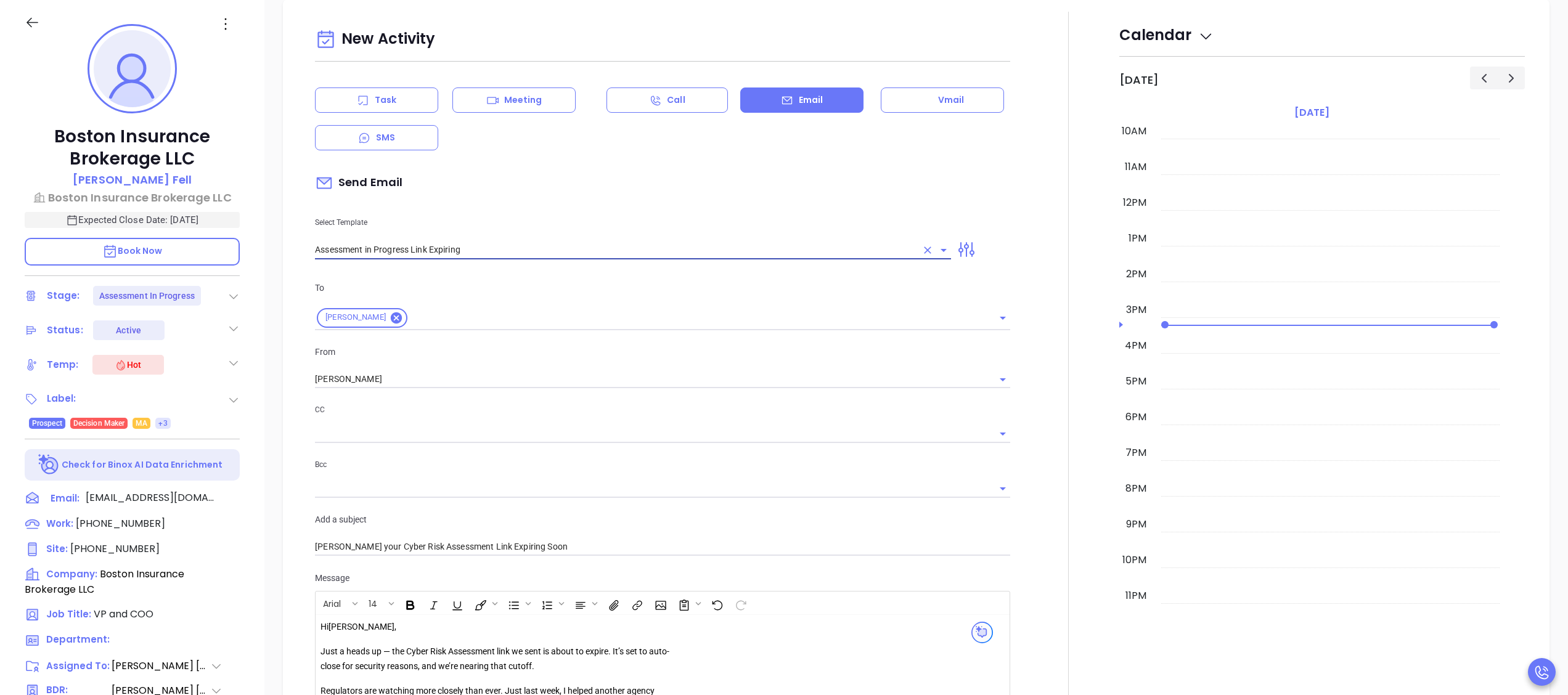
click at [528, 255] on input "Assessment in Progress Link Expiring" at bounding box center [615, 250] width 602 height 18
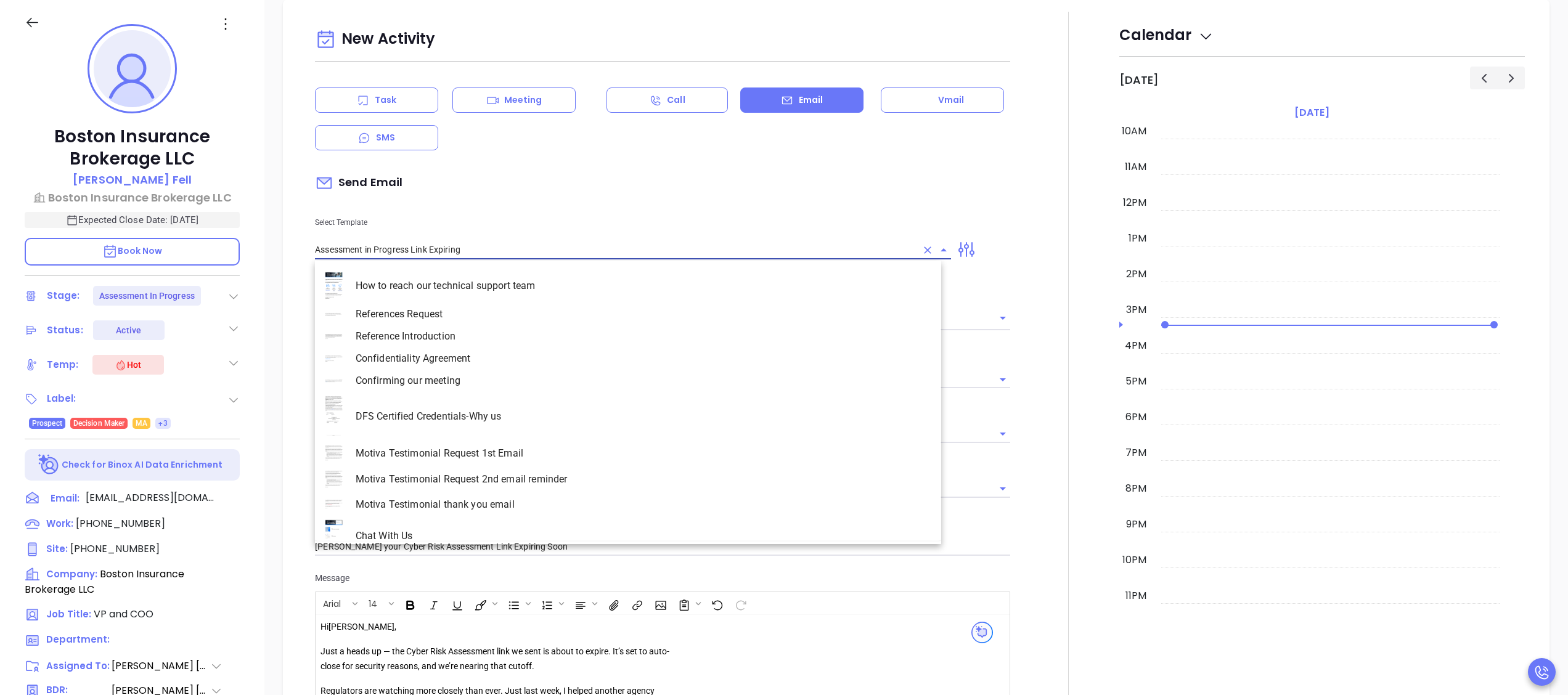
click at [528, 255] on input "Assessment in Progress Link Expiring" at bounding box center [615, 250] width 602 height 18
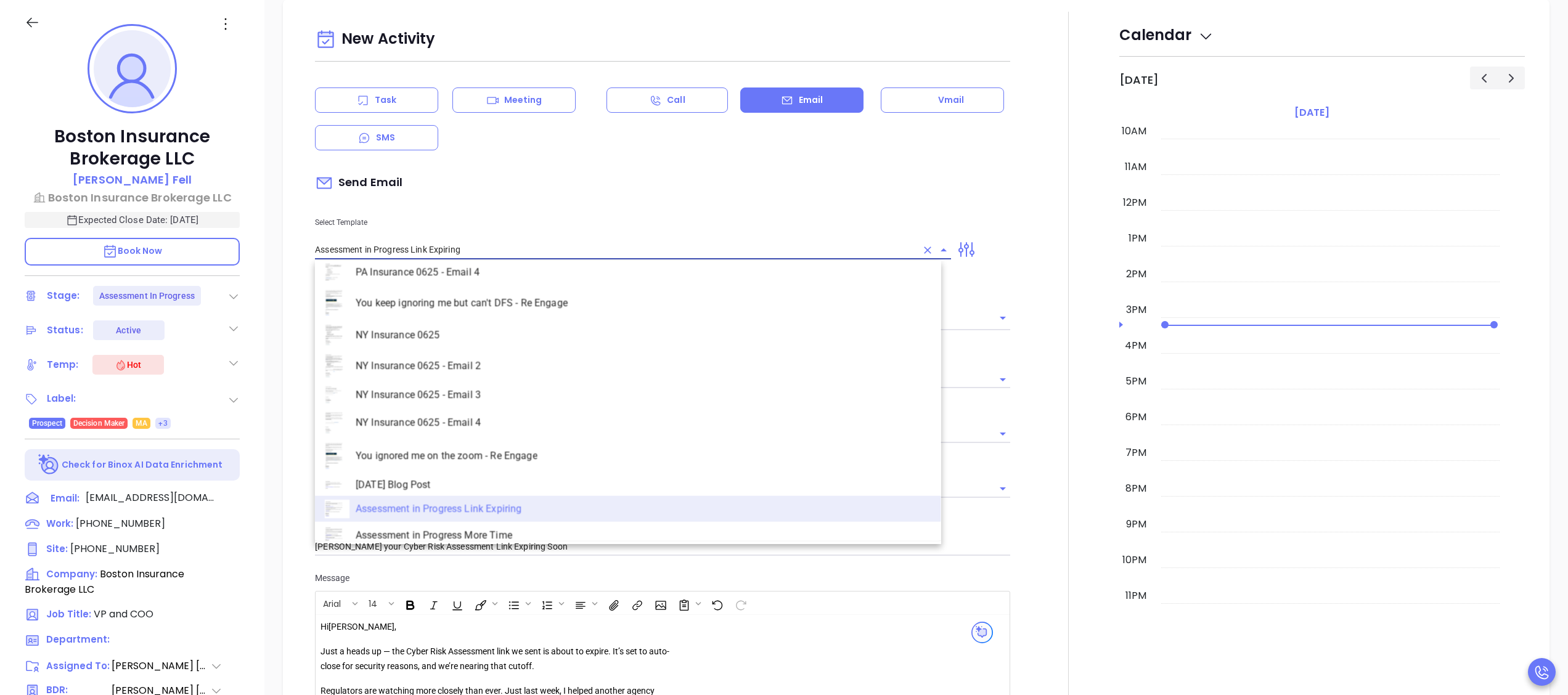
click at [528, 255] on input "Assessment in Progress Link Expiring" at bounding box center [615, 250] width 602 height 18
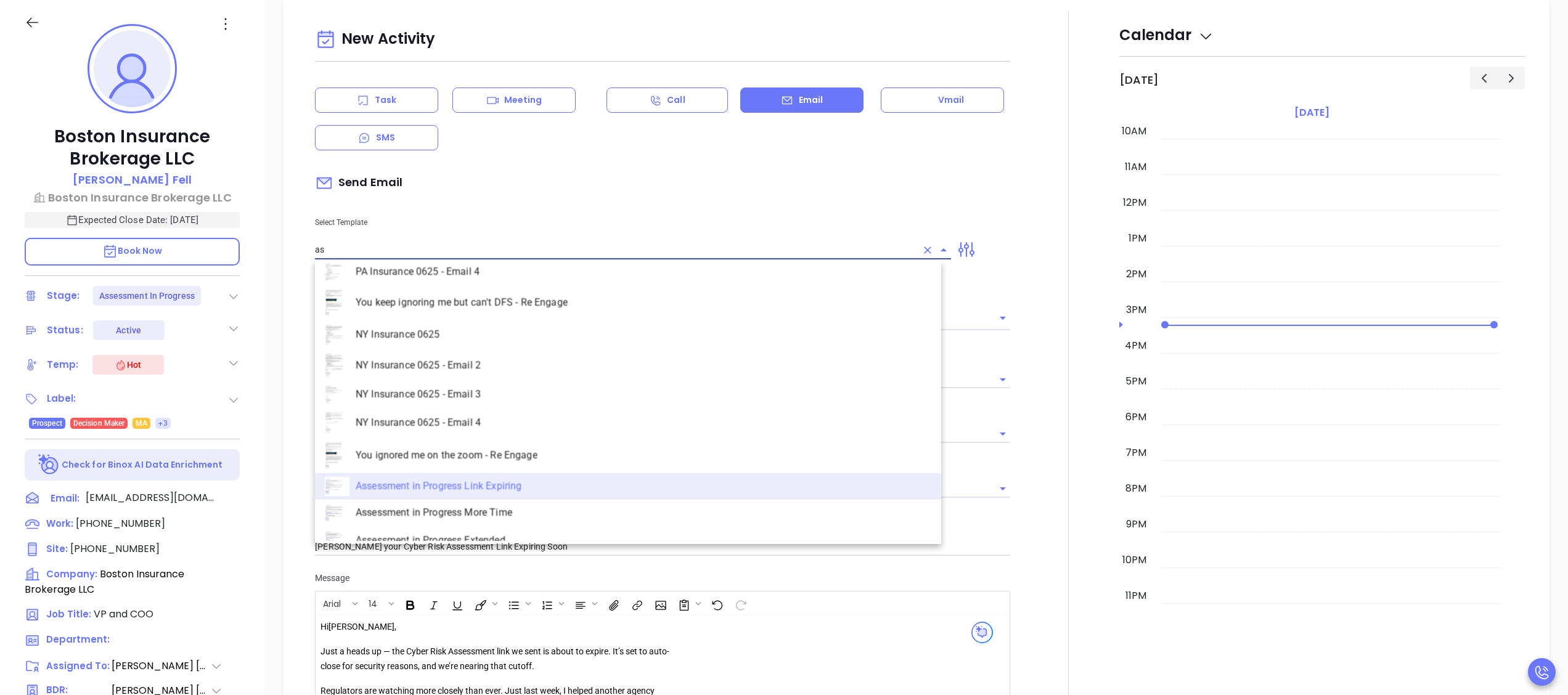
scroll to position [0, 0]
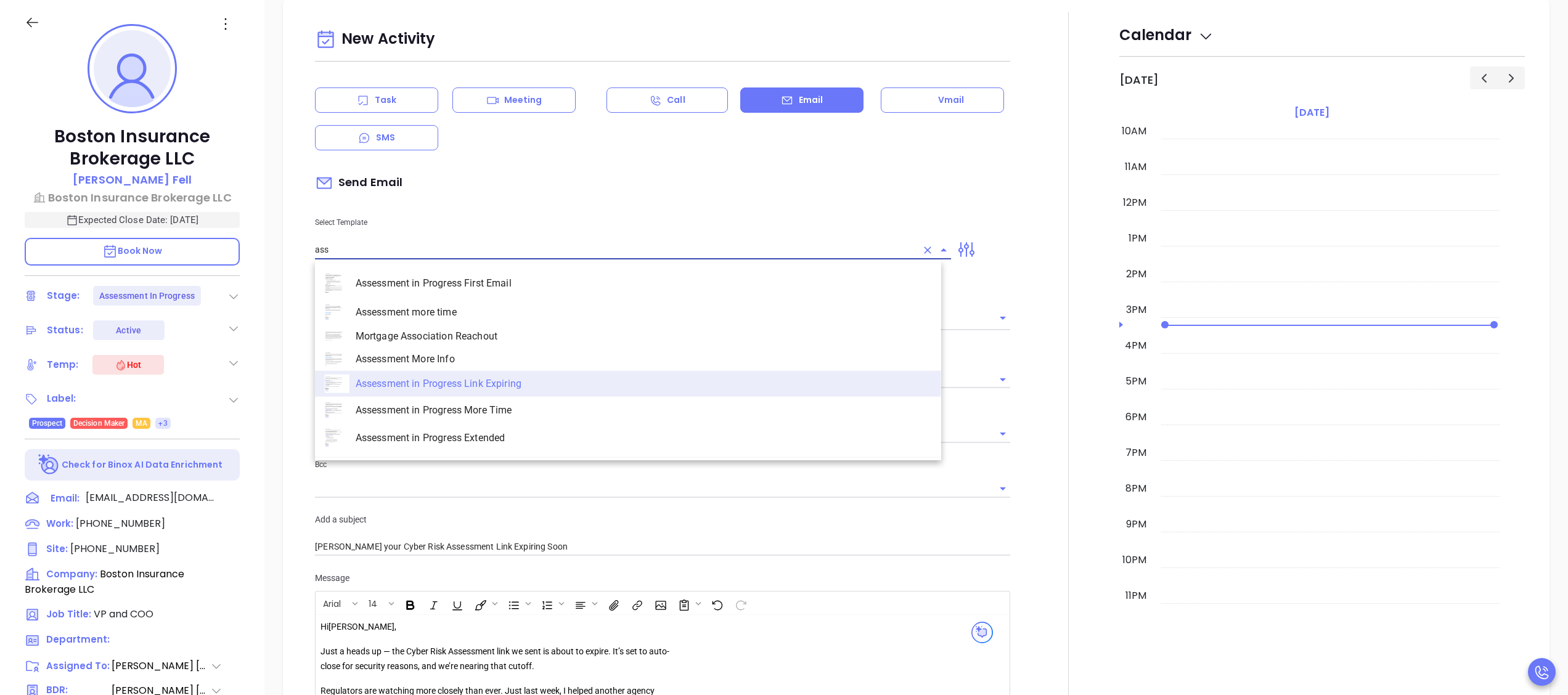
click at [520, 290] on li "Assessment in Progress First Email" at bounding box center [627, 283] width 626 height 31
type input "Assessment in Progress First Email"
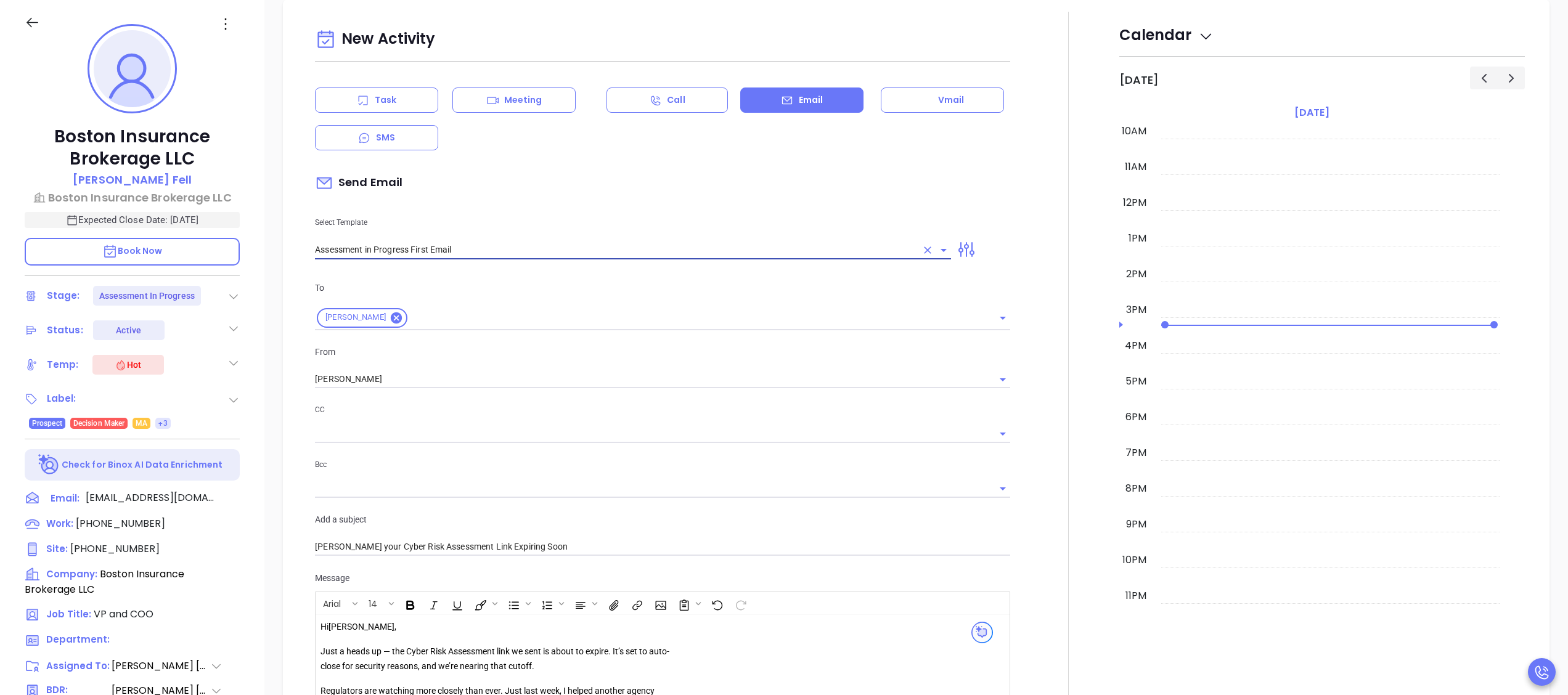
type input "Christopher Run Your Cybersecurity Assessment (Time-Sensitive)"
type input "Assessment in Progress First Email"
click at [452, 376] on input "[PERSON_NAME]" at bounding box center [644, 379] width 660 height 18
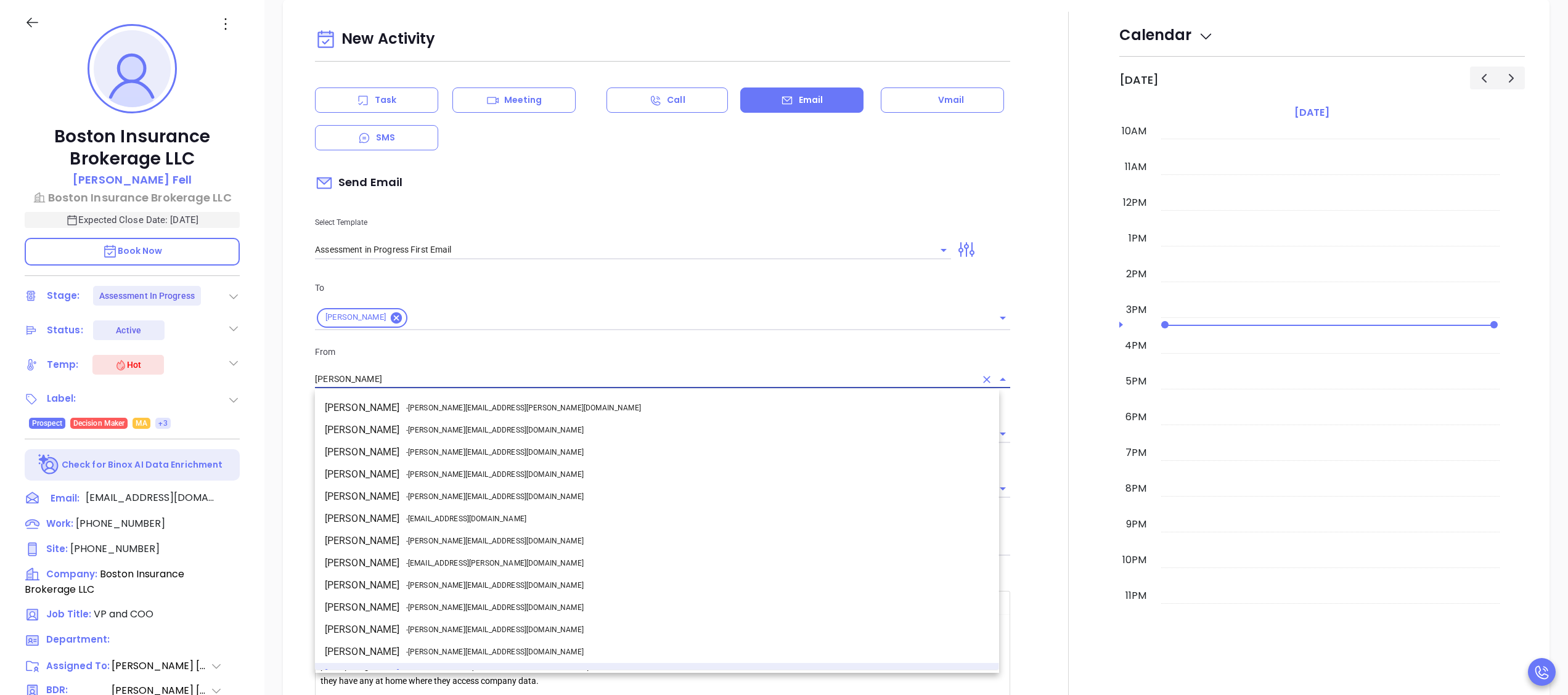
scroll to position [15, 0]
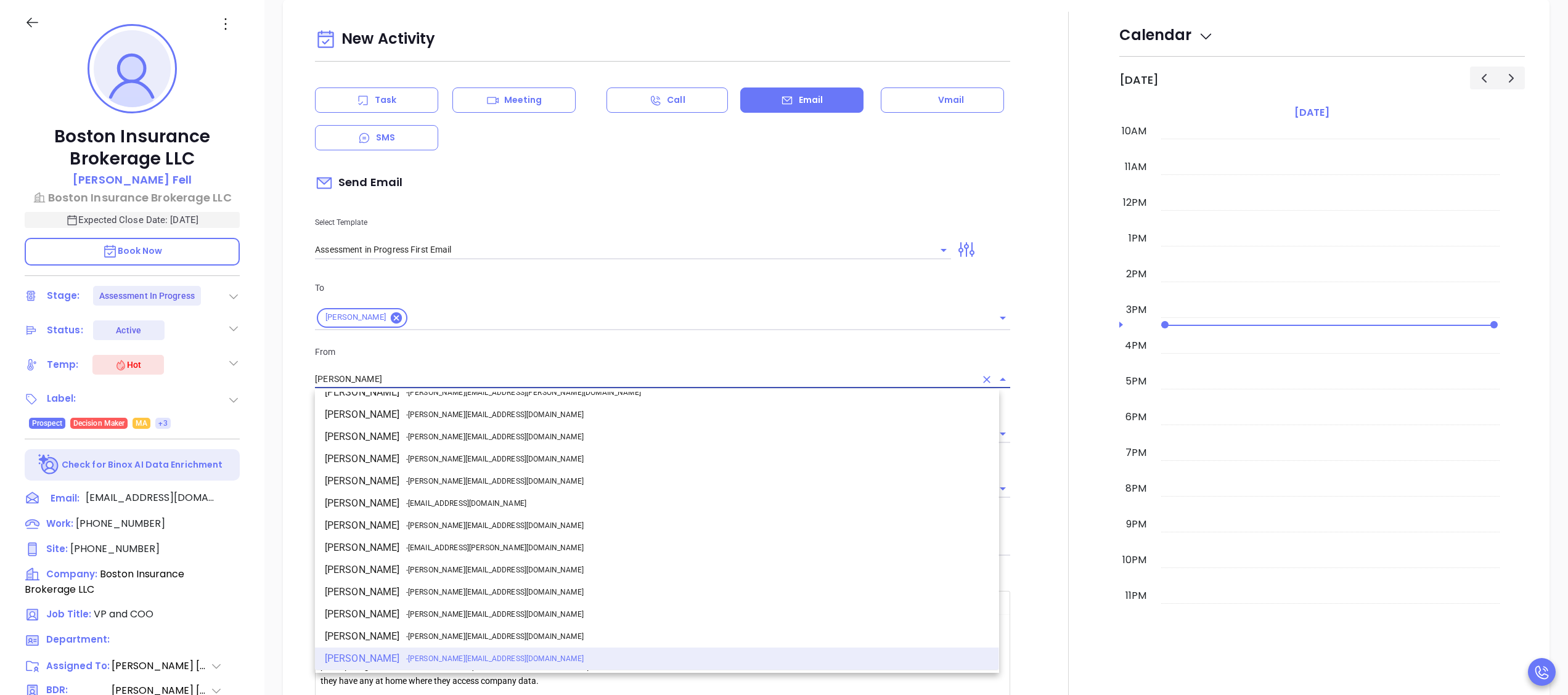
click at [419, 523] on span "- walter@motiva.net" at bounding box center [494, 525] width 177 height 11
type input "Walter Contreras"
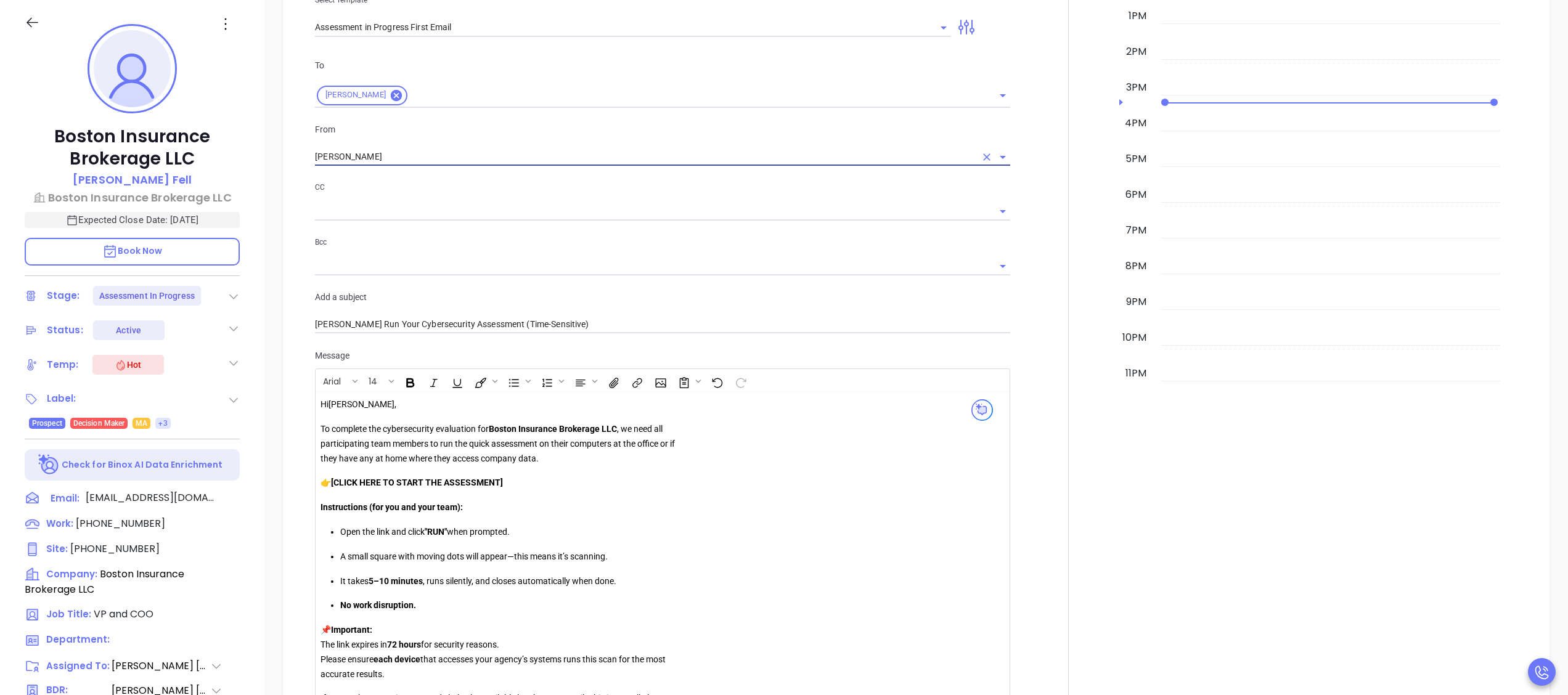
scroll to position [957, 0]
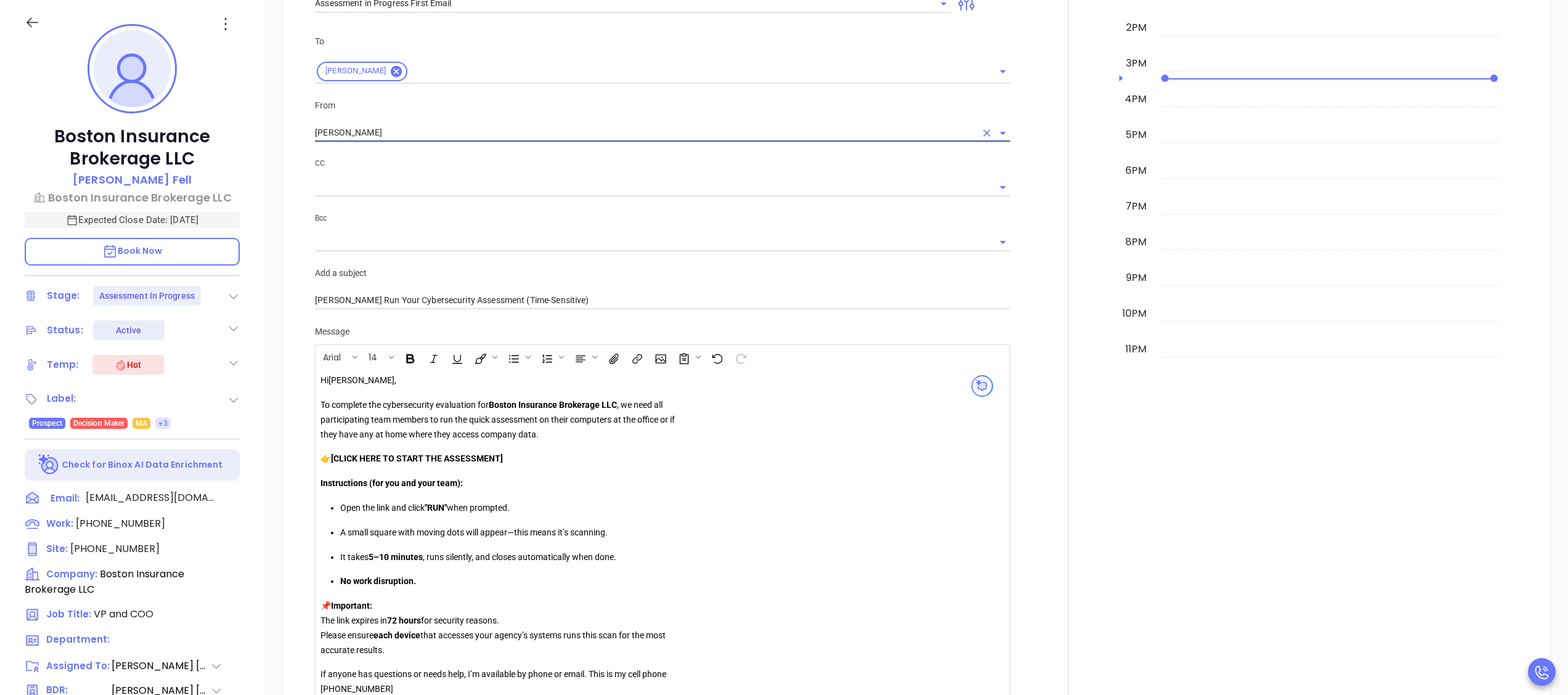
click at [538, 460] on p "👉 [CLICK HERE TO START THE ASSESSMENT]" at bounding box center [497, 460] width 354 height 15
click at [338, 461] on strong "[CLICK HERE TO START THE ASSESSMENT" at bounding box center [415, 459] width 170 height 9
drag, startPoint x: 507, startPoint y: 461, endPoint x: 334, endPoint y: 458, distance: 173.0
click at [334, 458] on p "👉 CLICK HERE TO START THE ASSESSMENT" at bounding box center [497, 460] width 354 height 15
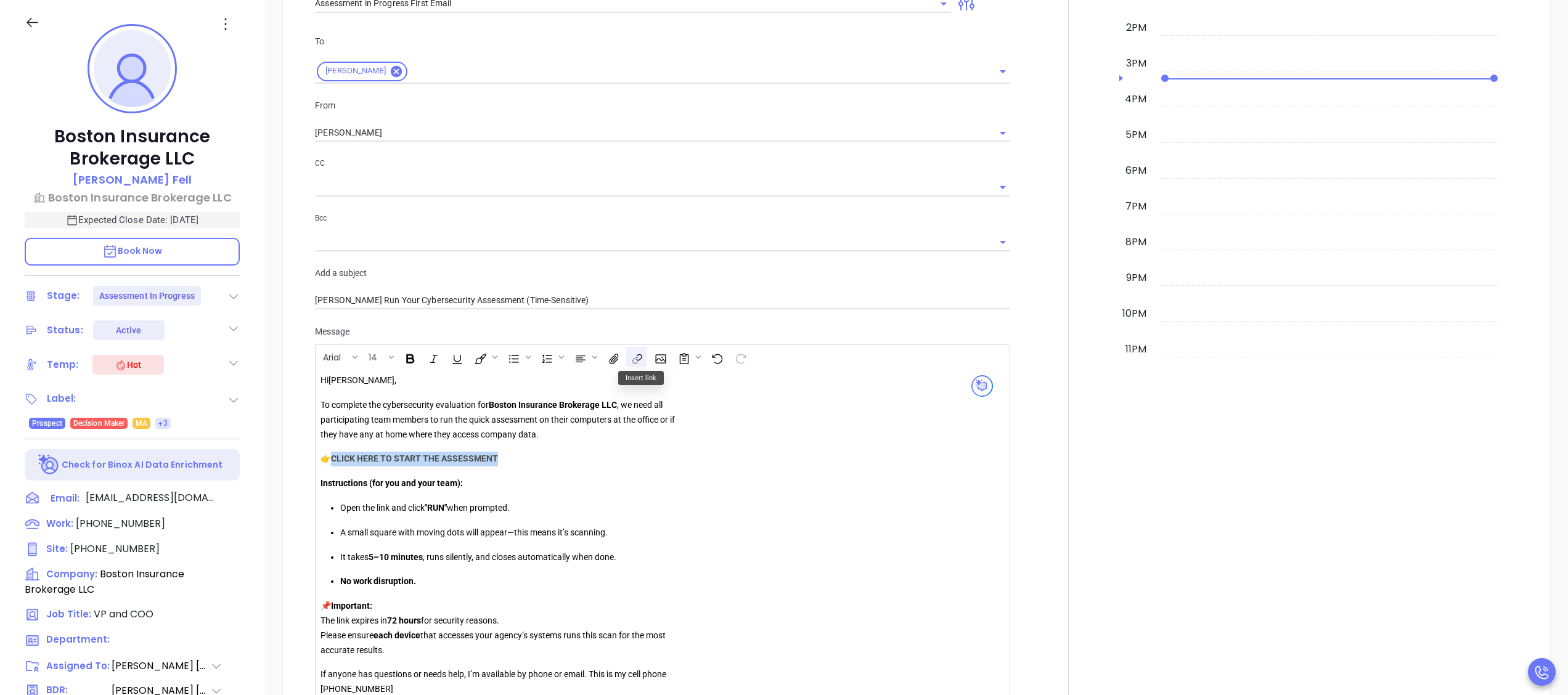
click at [638, 363] on icon "Insert link" at bounding box center [634, 361] width 5 height 6
click at [670, 380] on span "URL" at bounding box center [696, 379] width 123 height 10
click at [682, 396] on input "text" at bounding box center [697, 396] width 122 height 20
paste input "https://portal.galacticscan.com/penTestDownload/ROWT-GL8O-8DL0"
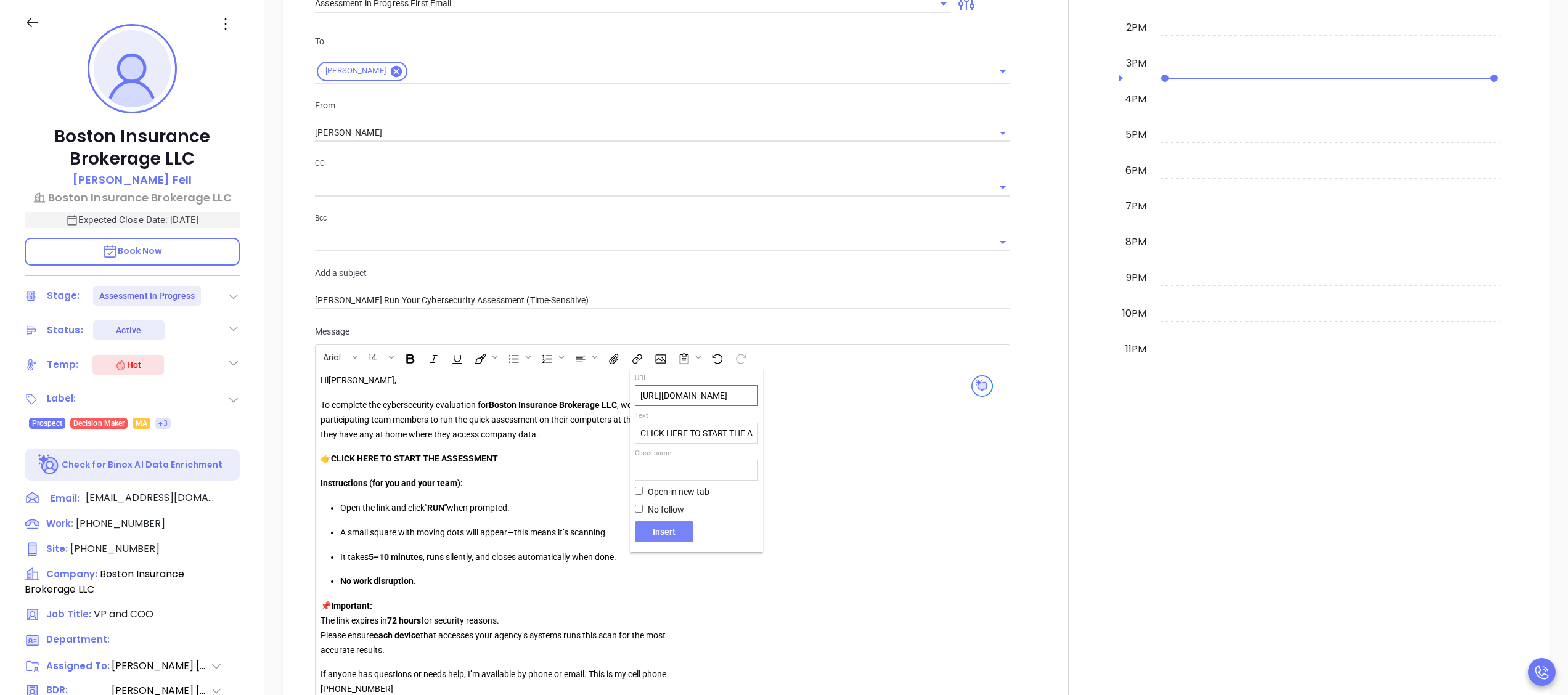
type input "https://portal.galacticscan.com/penTestDownload/ROWT-GL8O-8DL0"
click at [687, 530] on span "Insert" at bounding box center [664, 532] width 49 height 11
click at [478, 464] on link "CLICK HERE TO START THE ASSESSMENT" at bounding box center [419, 458] width 177 height 12
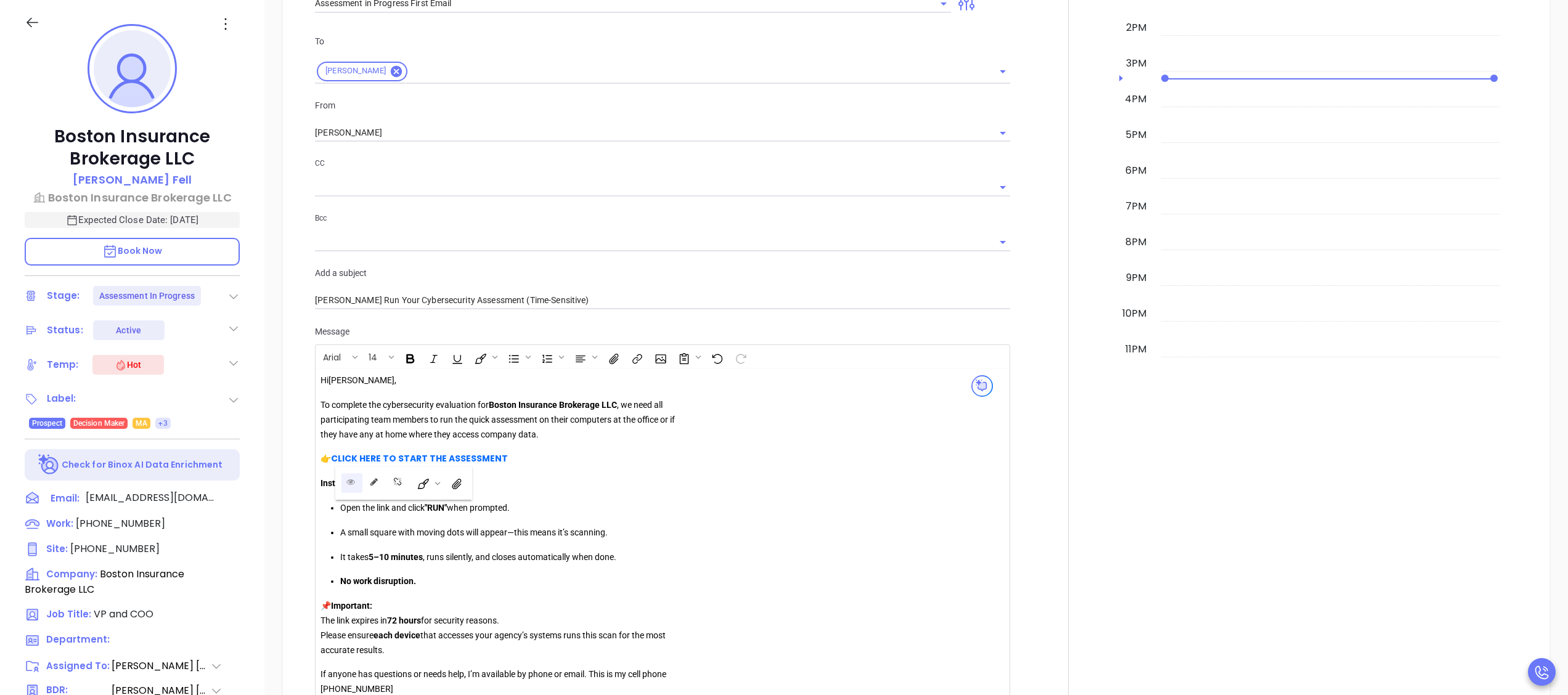
click at [348, 479] on icon "Open link" at bounding box center [350, 482] width 8 height 6
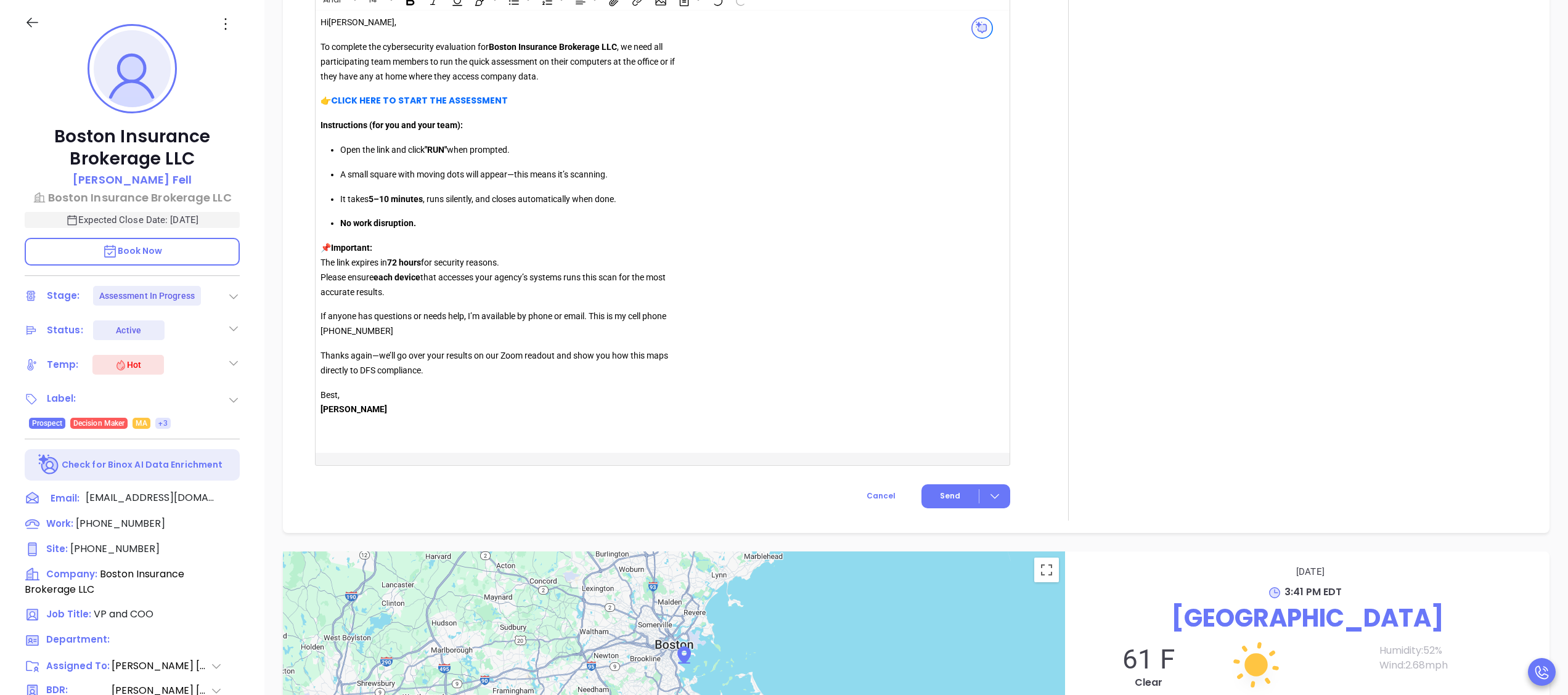
scroll to position [1327, 0]
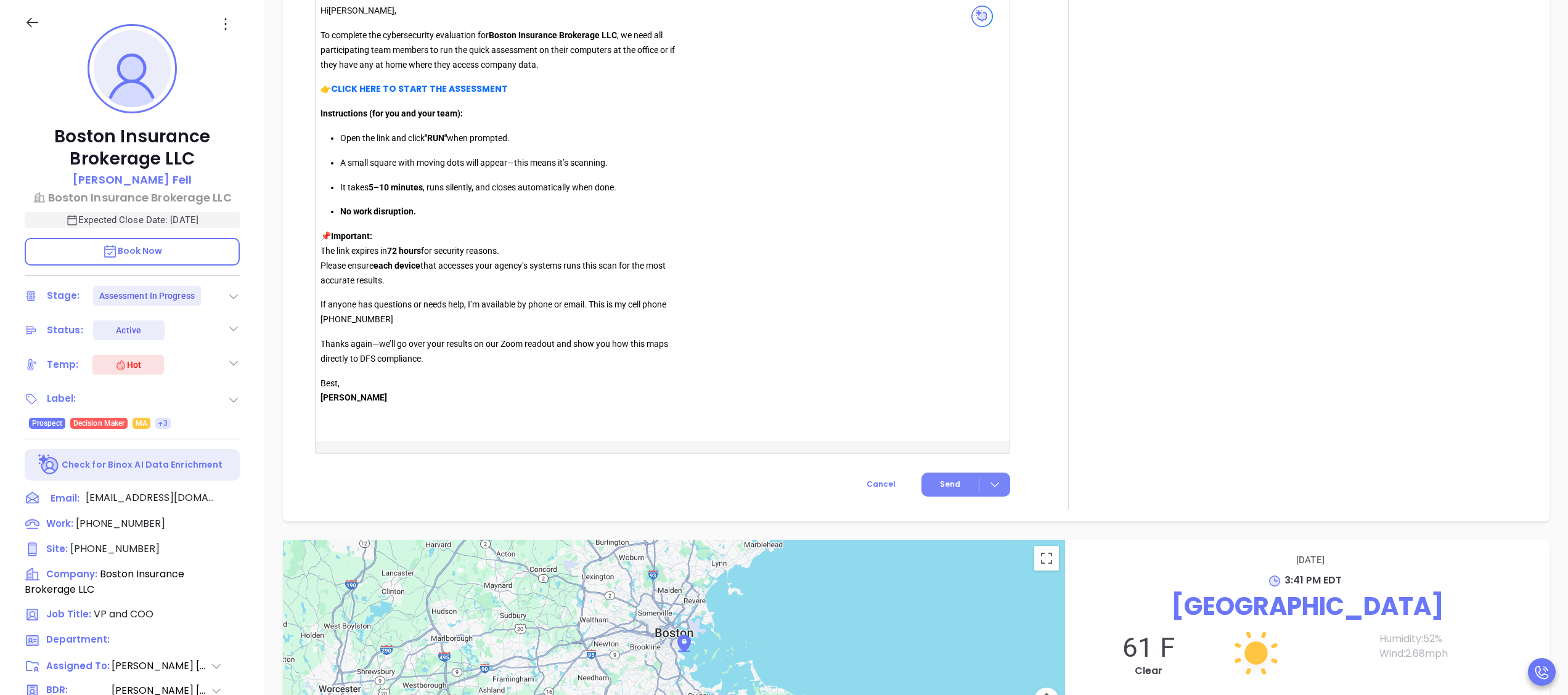
click at [925, 478] on button "Send" at bounding box center [965, 485] width 89 height 24
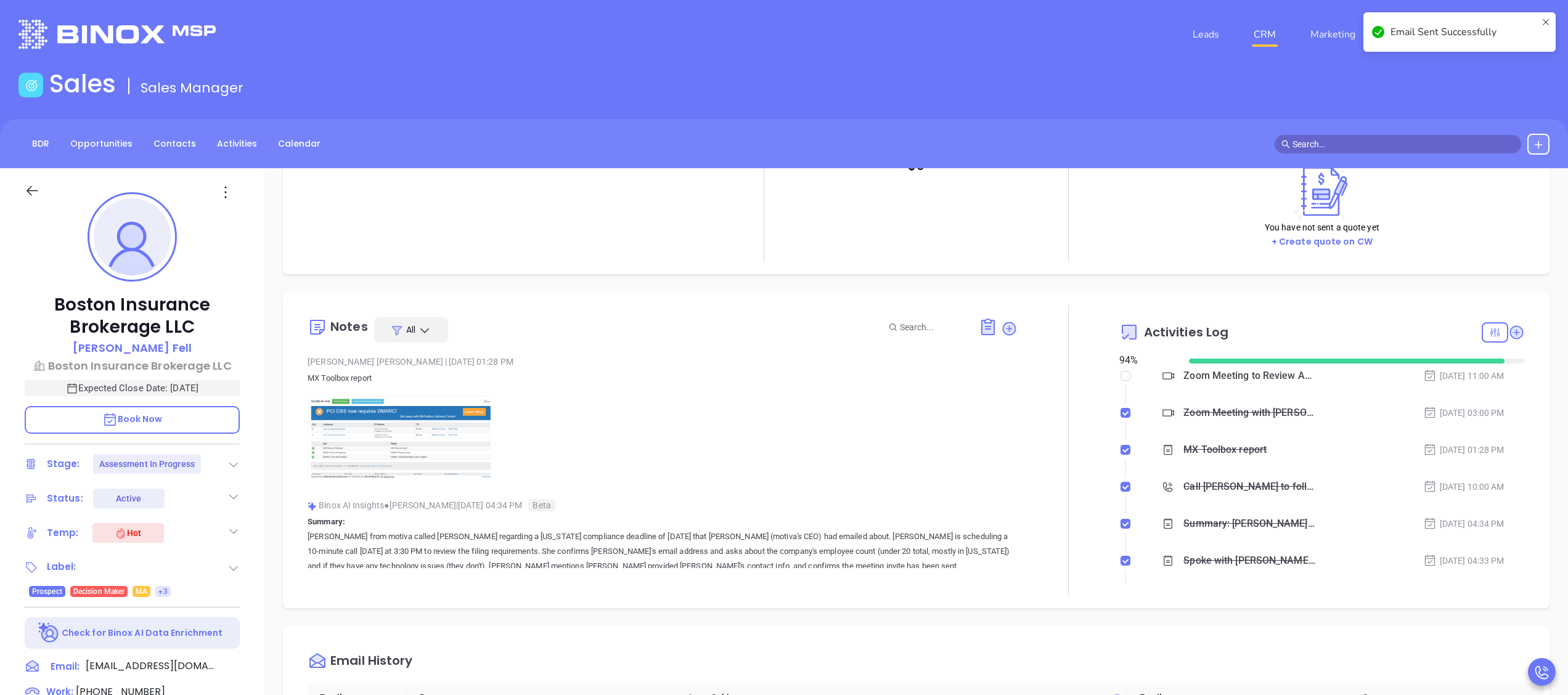
scroll to position [0, 0]
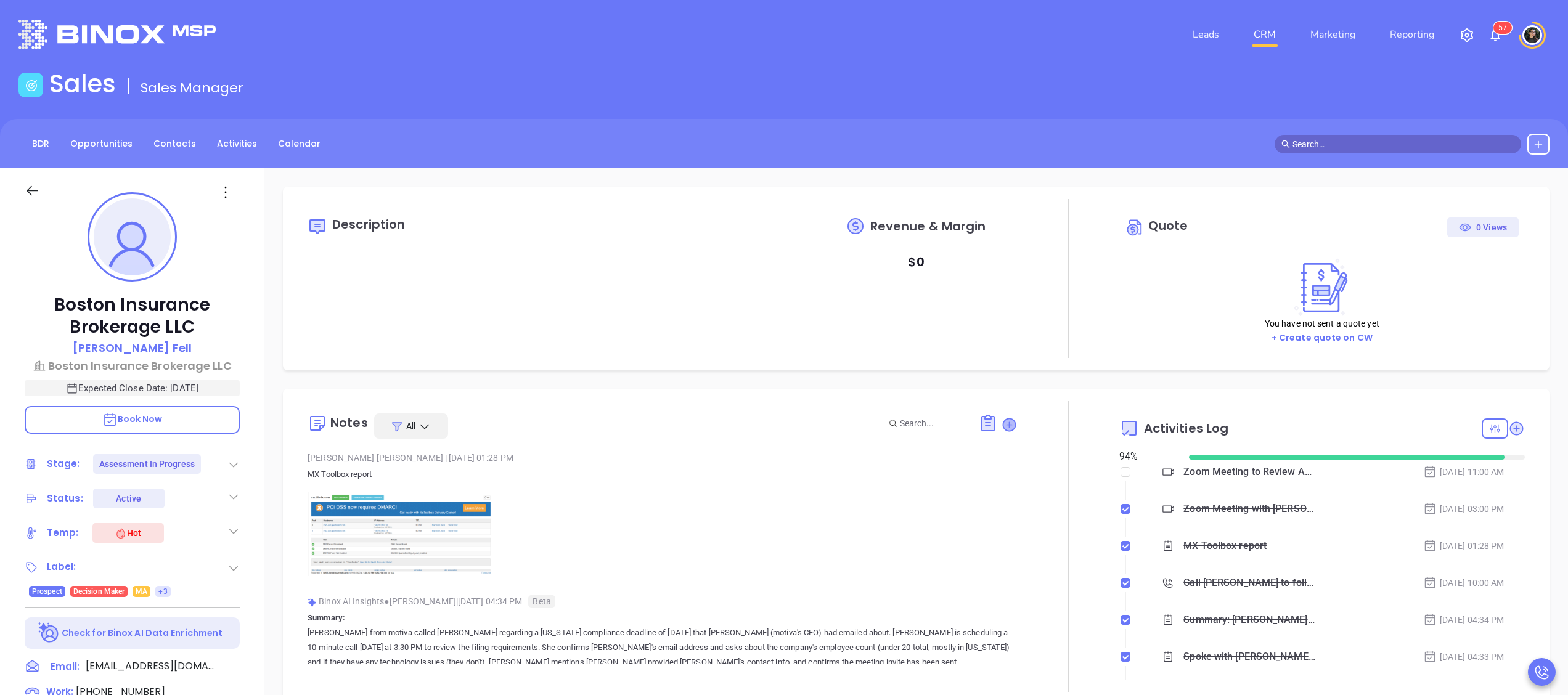
click at [1003, 425] on icon at bounding box center [1009, 424] width 12 height 12
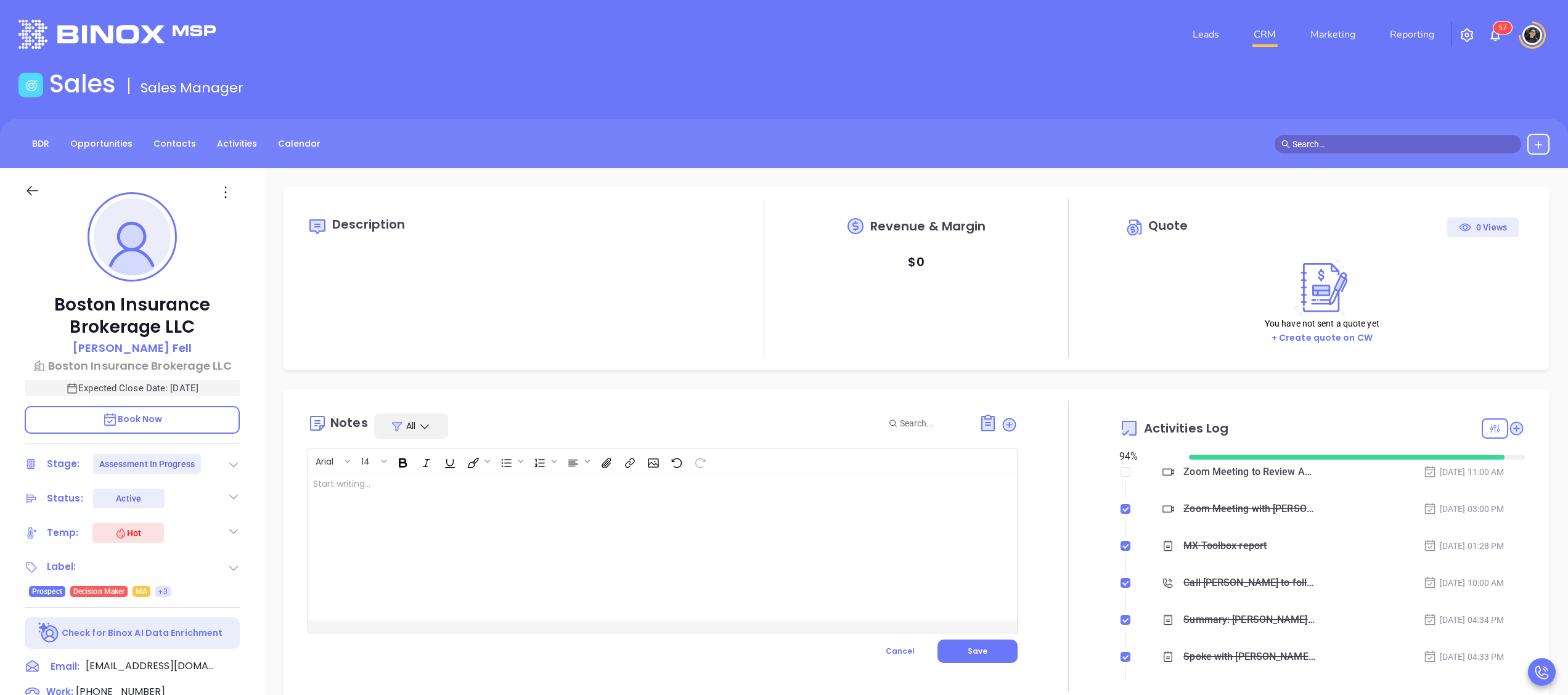
click at [783, 510] on div at bounding box center [637, 546] width 658 height 148
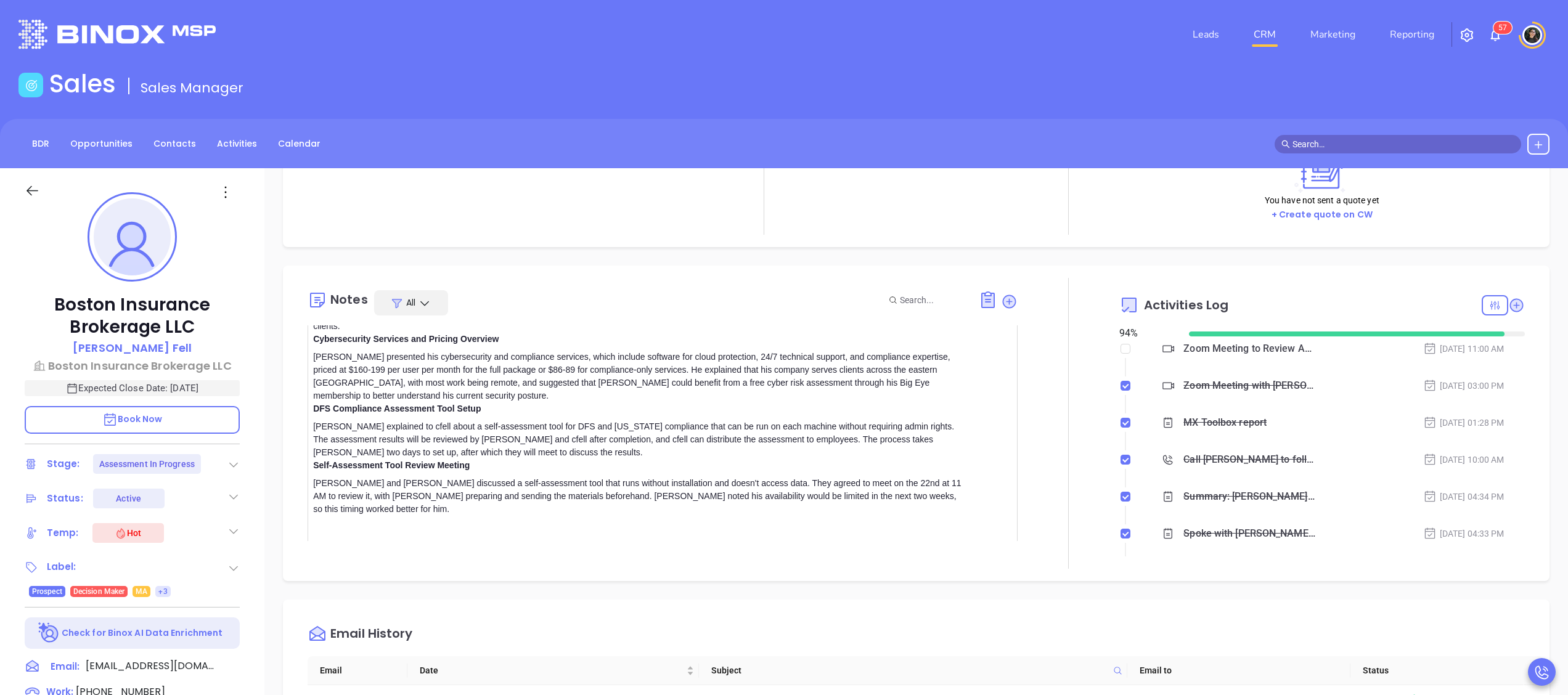
scroll to position [331, 0]
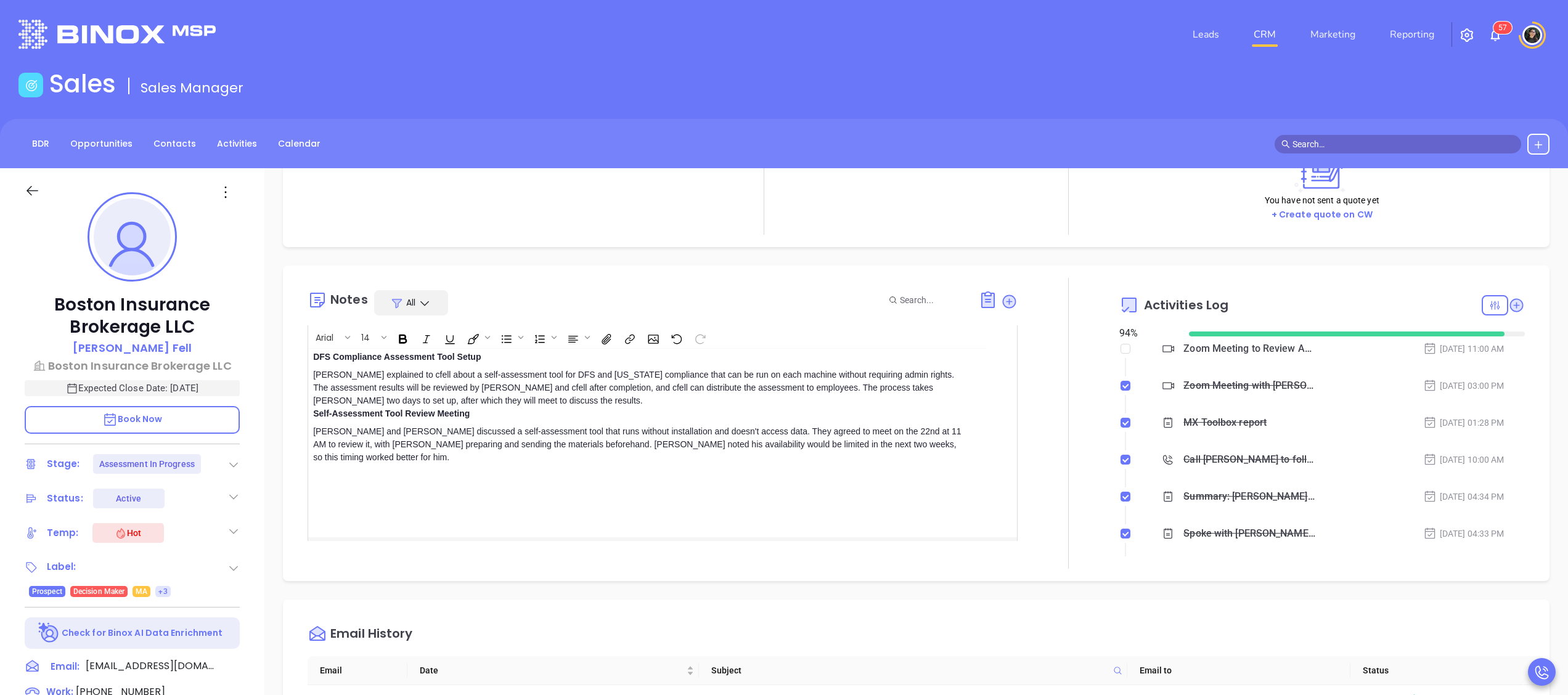
click at [533, 439] on p "Cybersecurity Services and Pricing Overview Walter presented his cybersecurity …" at bounding box center [637, 390] width 649 height 218
click at [343, 444] on p "Cybersecurity Services and Pricing Overview Walter presented his cybersecurity …" at bounding box center [637, 390] width 649 height 218
click at [327, 434] on p "Self-Assessment Tool Review Meeting Walter and Chris discussed a self-assessmen…" at bounding box center [637, 443] width 649 height 70
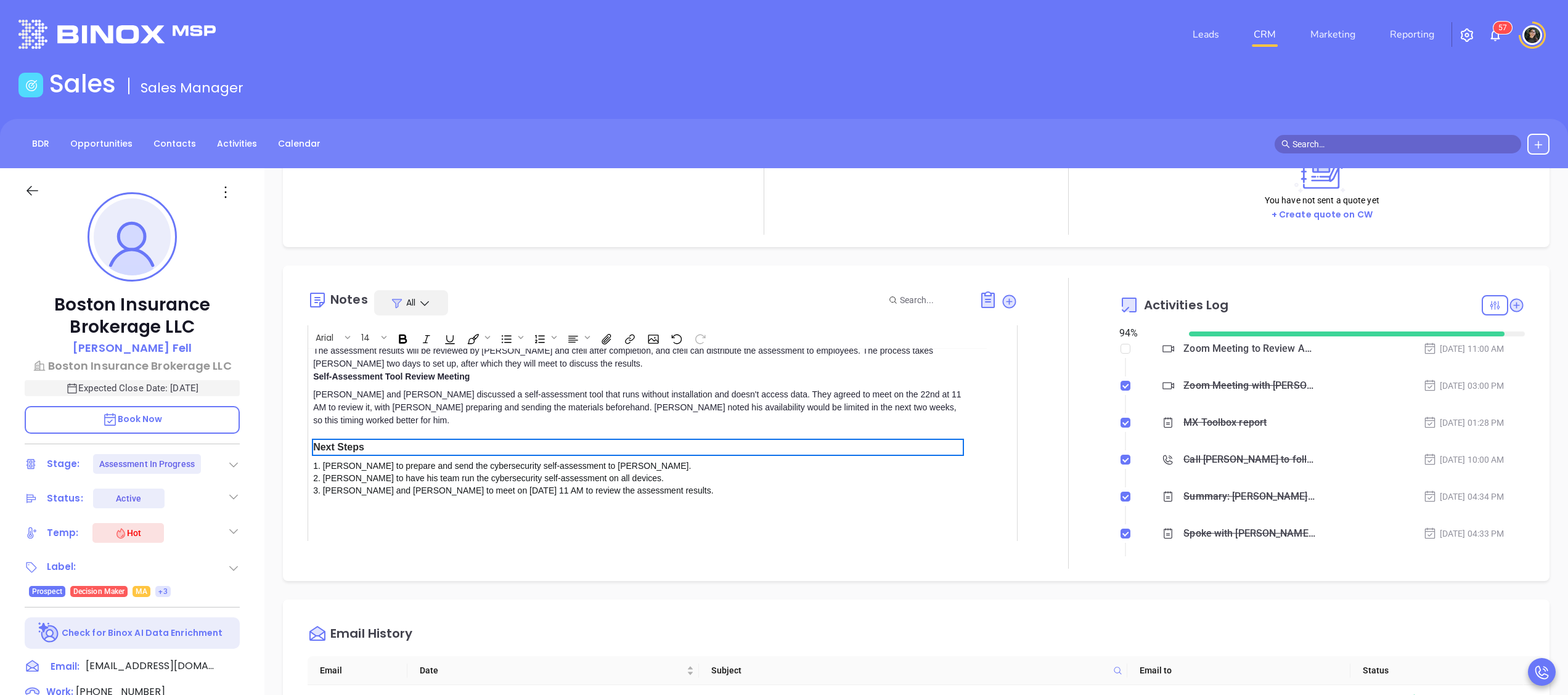
scroll to position [388, 0]
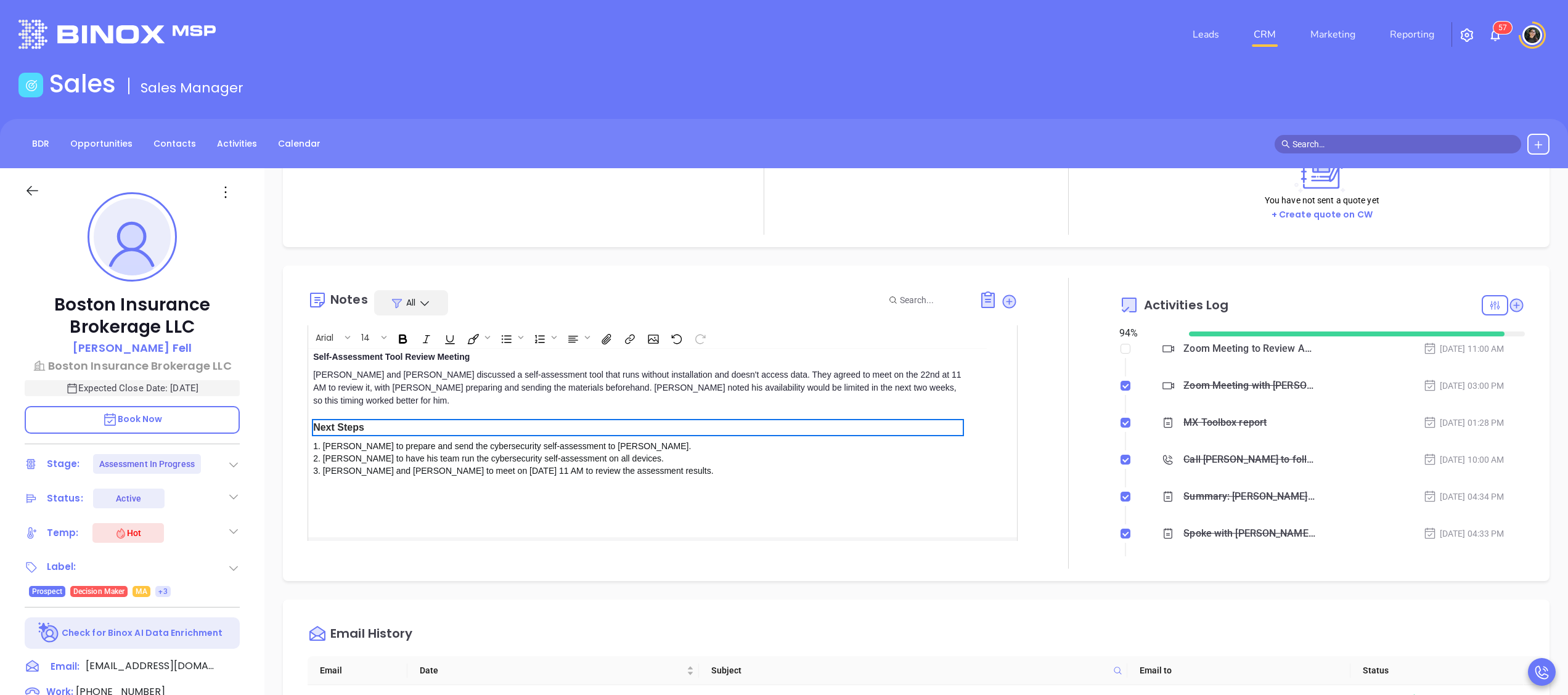
click at [967, 562] on span "Save" at bounding box center [977, 567] width 20 height 10
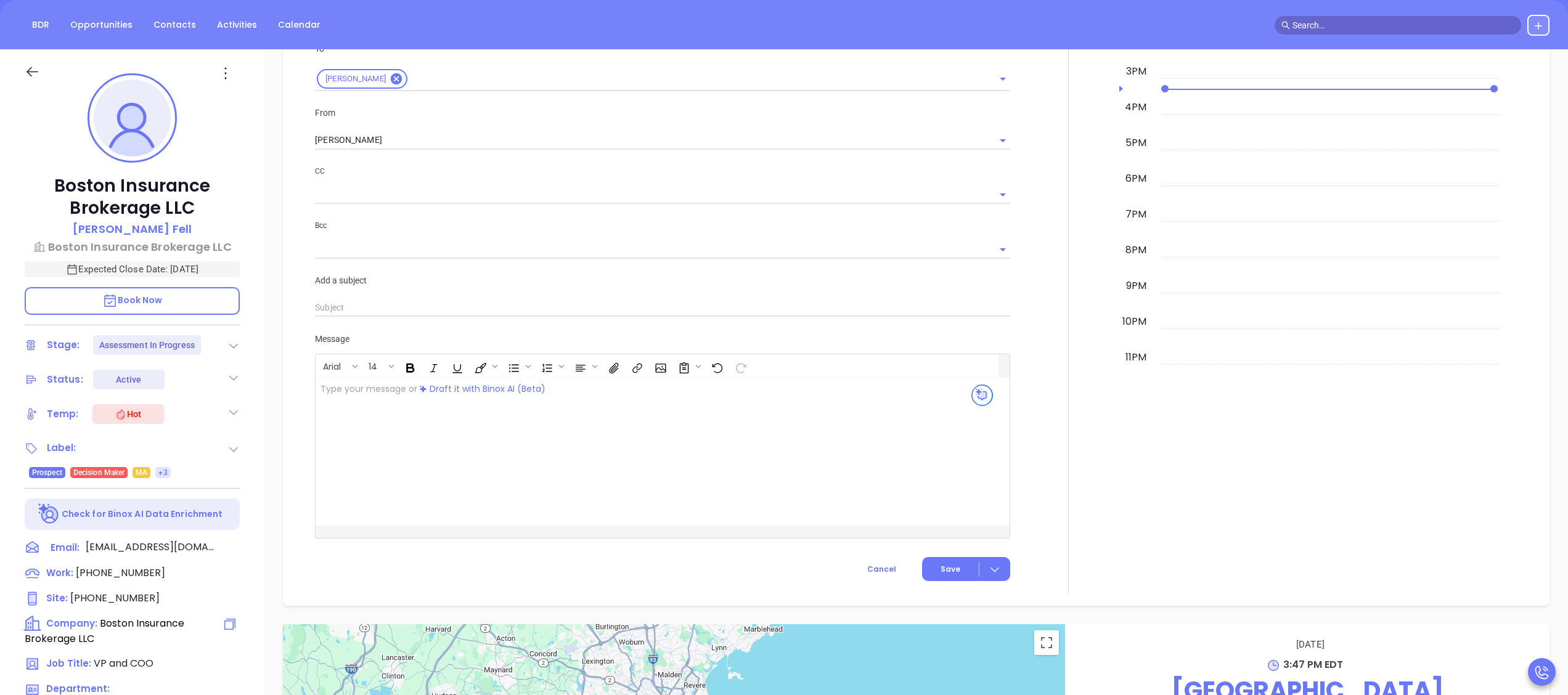
scroll to position [0, 0]
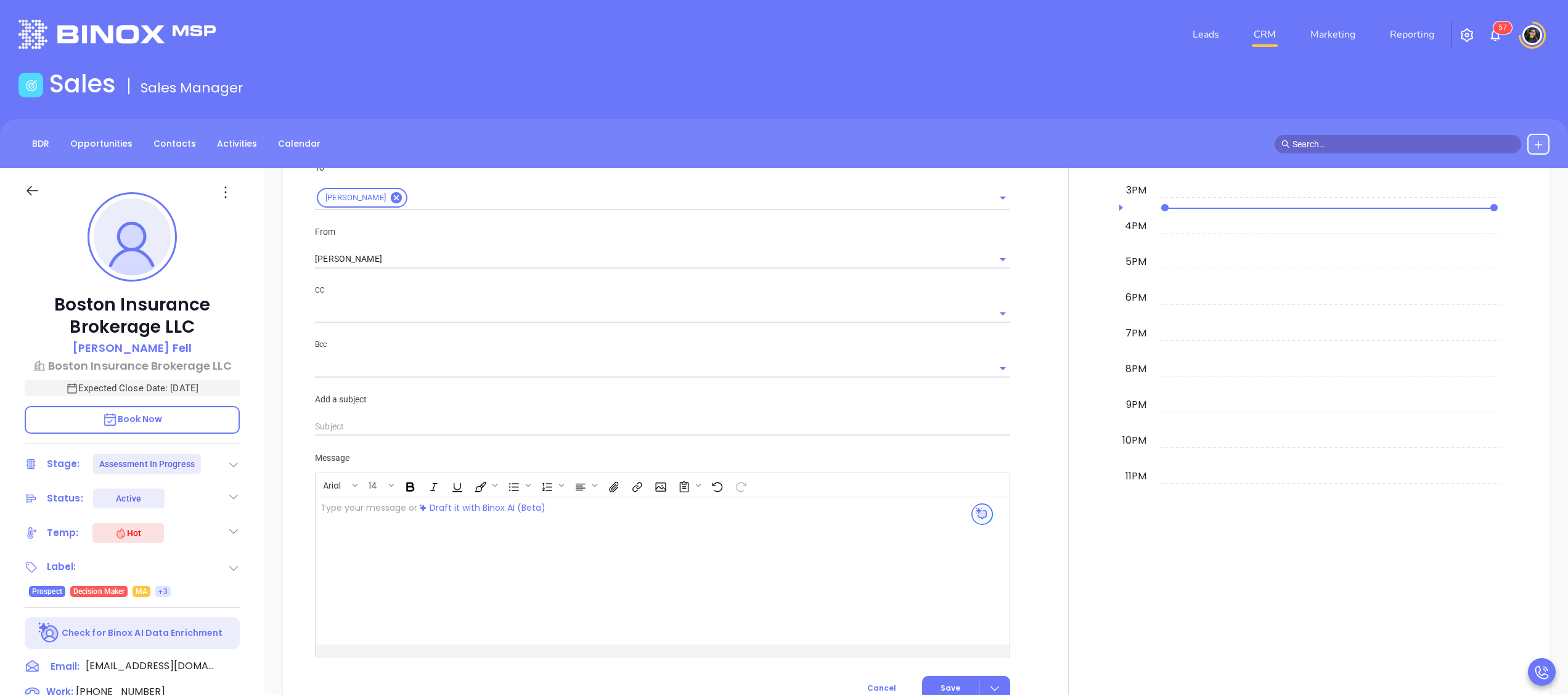
click at [234, 190] on div at bounding box center [228, 192] width 39 height 19
click at [227, 190] on icon at bounding box center [226, 192] width 19 height 19
click at [151, 346] on p "Christopher Fell" at bounding box center [132, 348] width 119 height 17
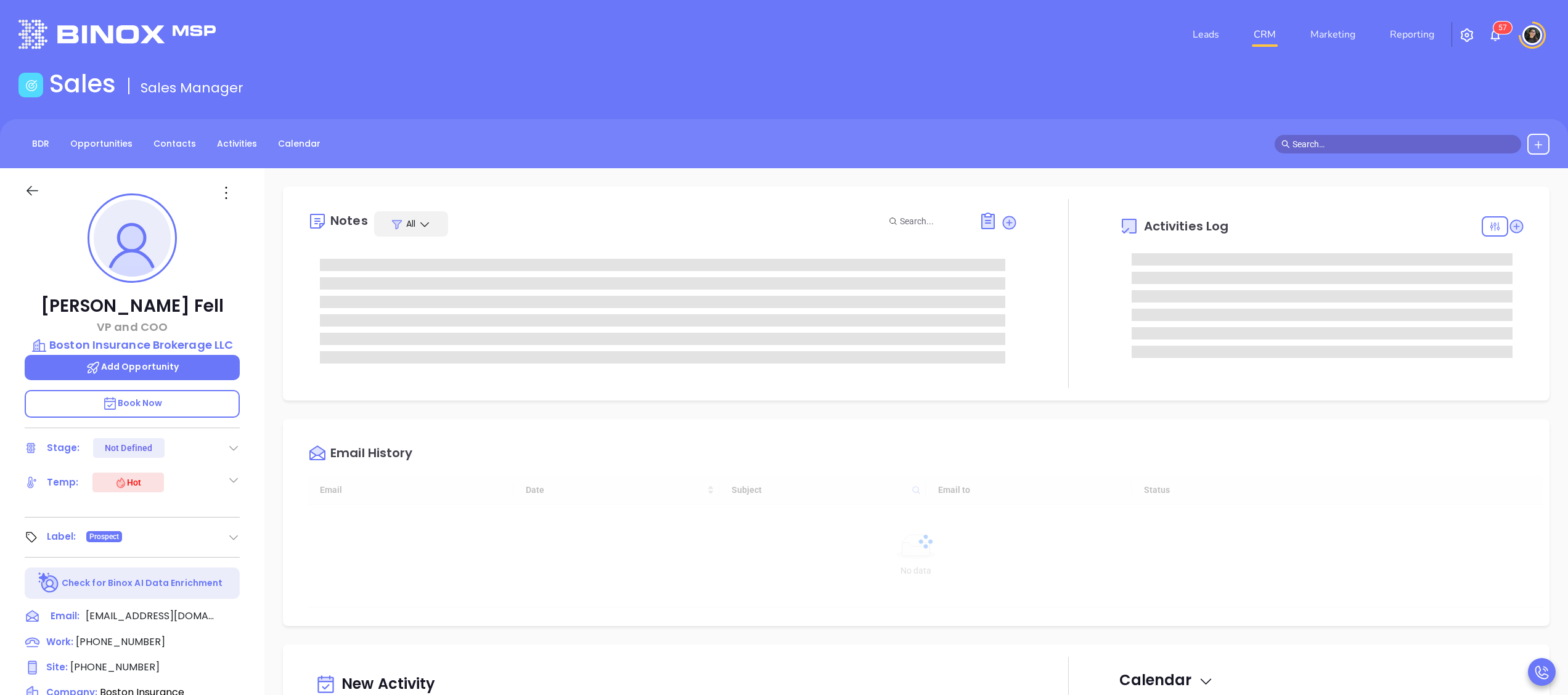
type input "[DATE]"
click at [225, 191] on icon at bounding box center [226, 192] width 20 height 20
click at [259, 320] on div "Edit" at bounding box center [286, 325] width 121 height 13
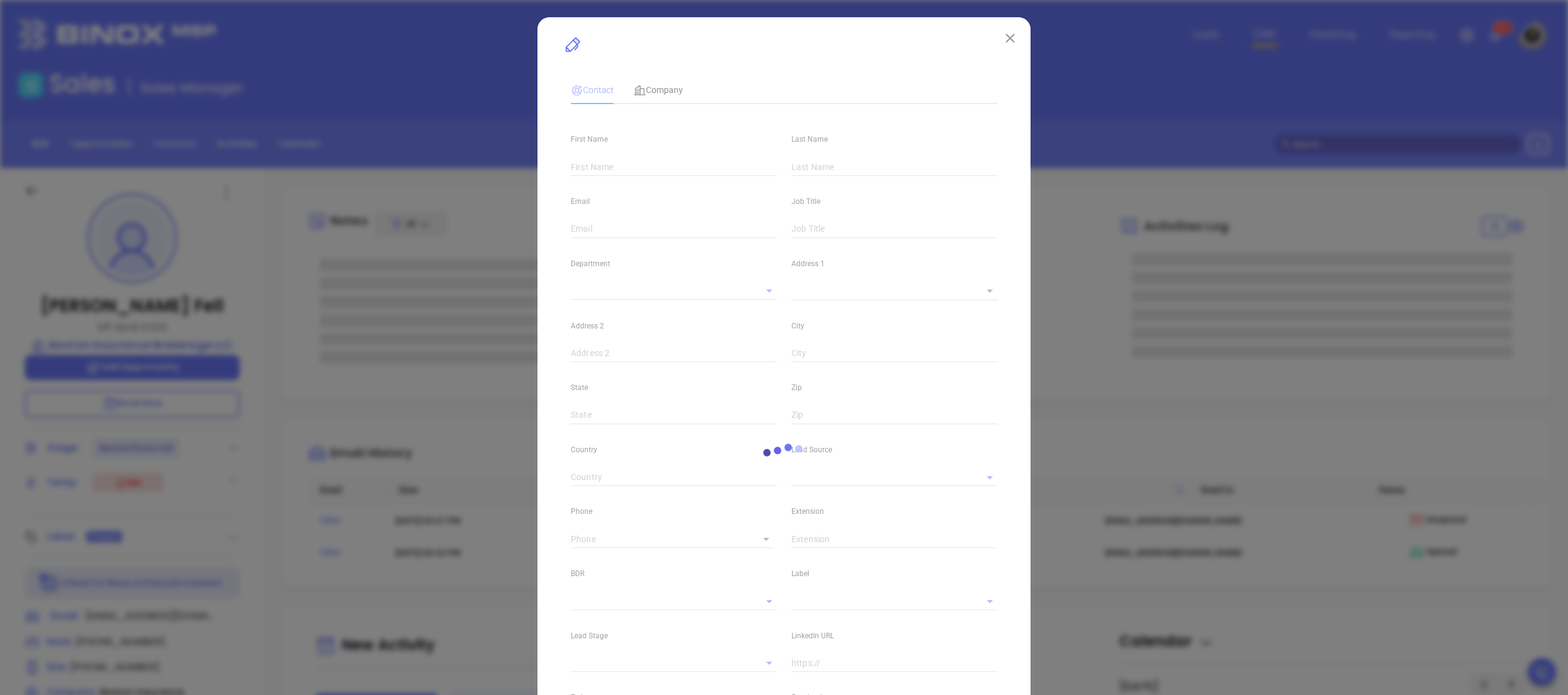
type input "[PERSON_NAME]"
type input "Fell"
type input "cfell@bib-llc.com"
type input "VP and COO"
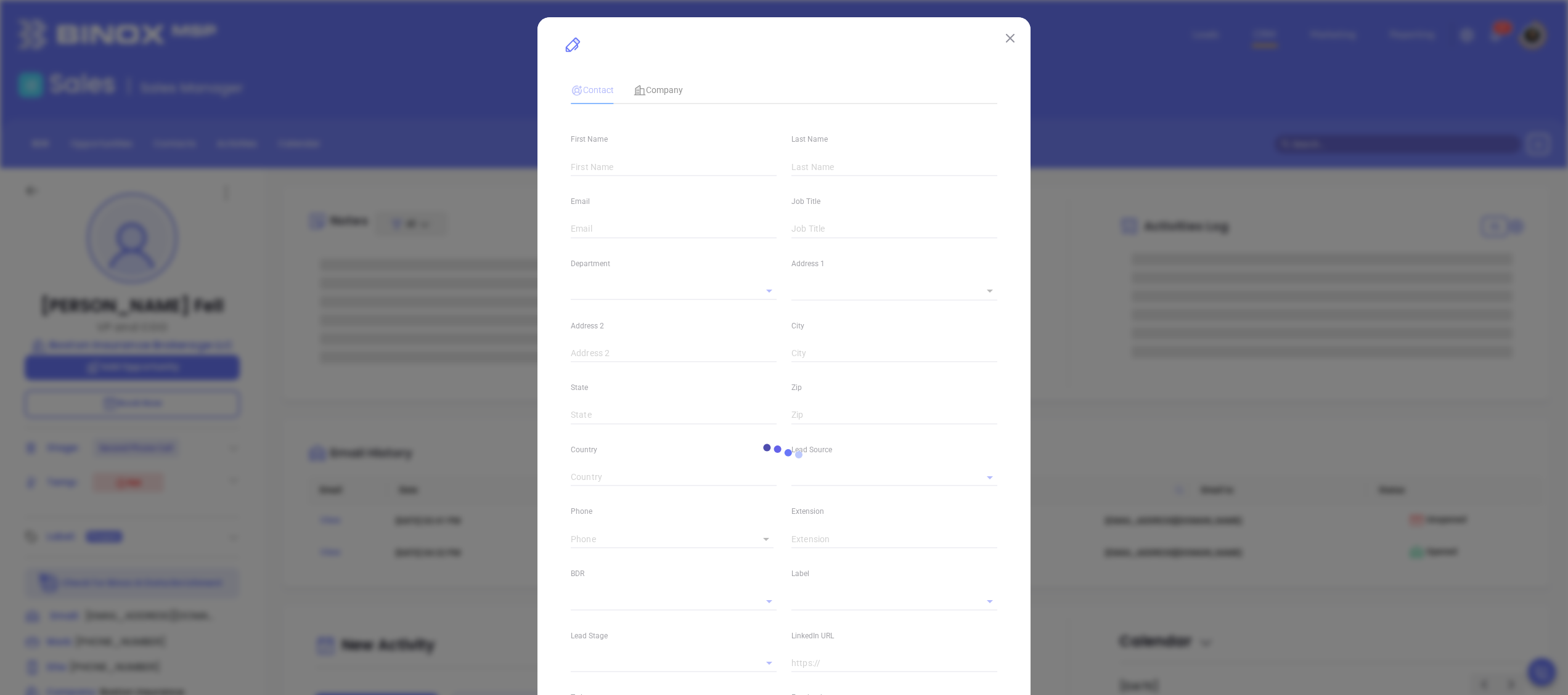
type textarea "101 Federal Street"
type input "1"
type input "Suite 420"
type input "Boston"
type input "[US_STATE]"
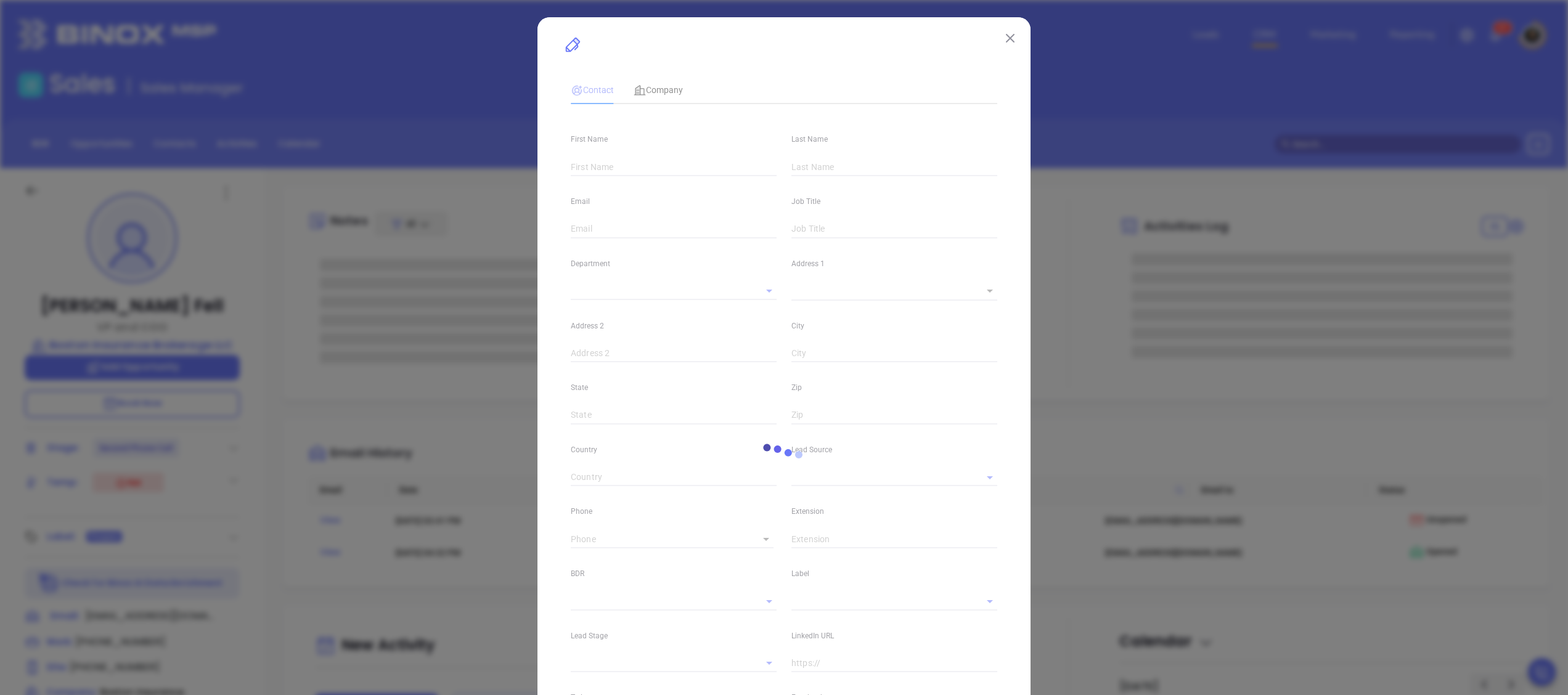
type input "02110"
type input "United States"
type input "MAIA Event 0925"
type input "[PERSON_NAME]"
type input "Second Phone Call"
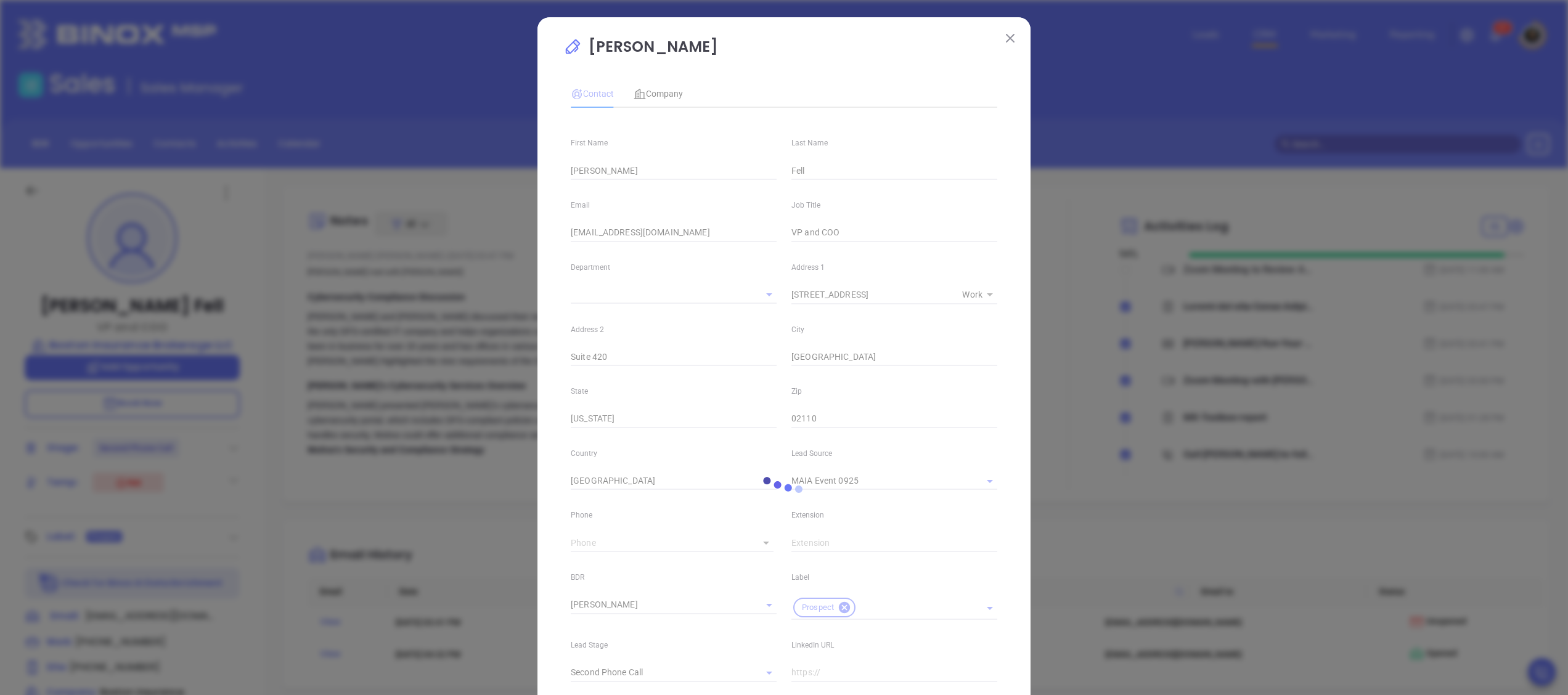
type input "(617) 556-7000"
type input "1"
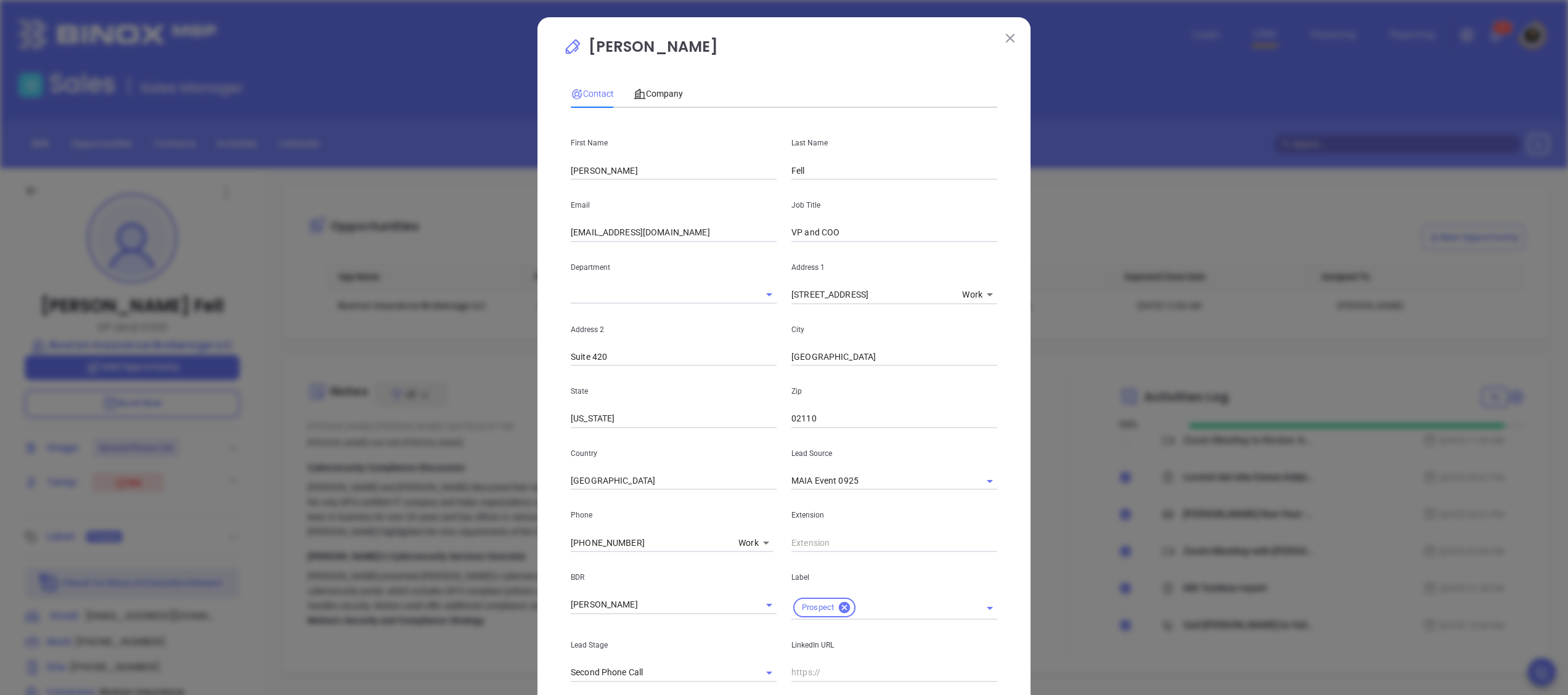
click at [660, 83] on div "Company" at bounding box center [658, 93] width 49 height 28
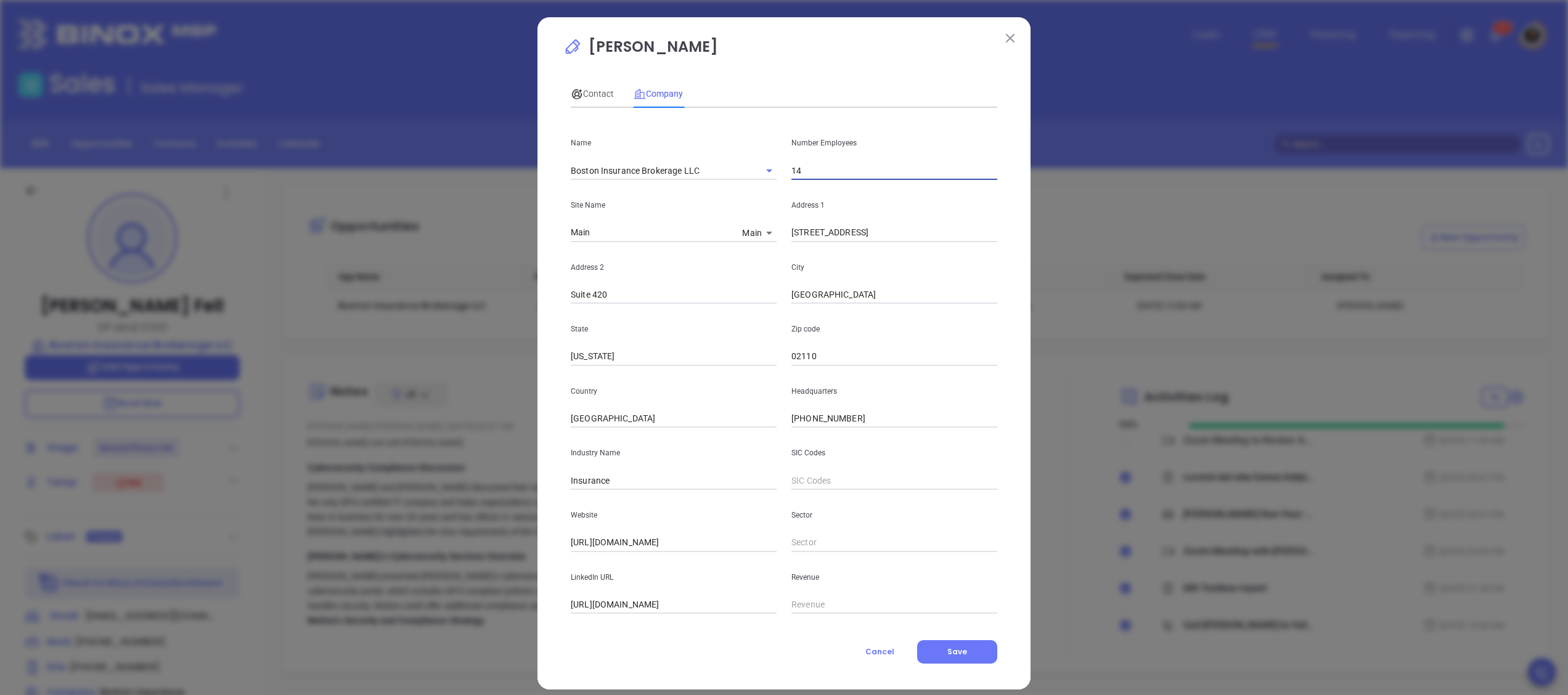
click at [814, 161] on input "14" at bounding box center [894, 170] width 206 height 19
type input "16"
click at [958, 644] on button "Save" at bounding box center [957, 652] width 80 height 24
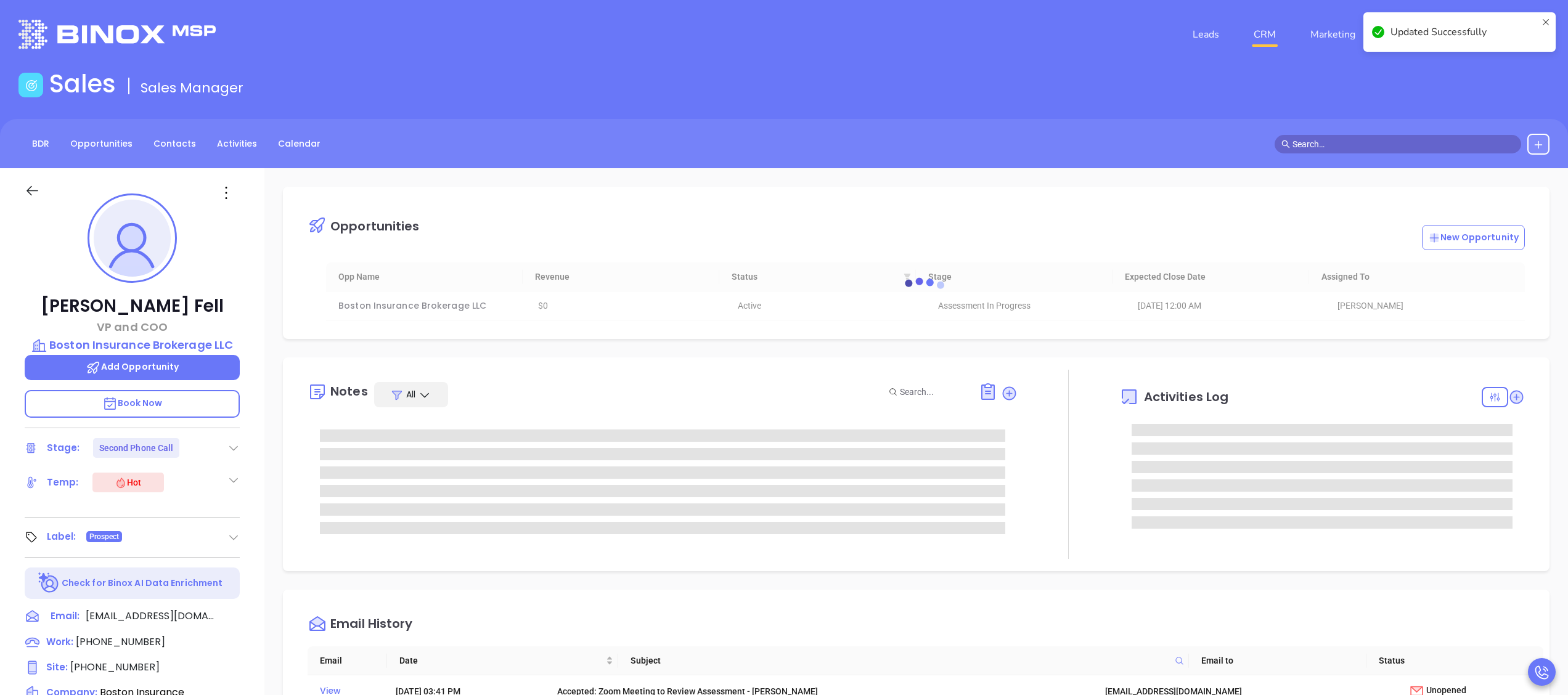
click at [450, 303] on div at bounding box center [926, 291] width 1236 height 92
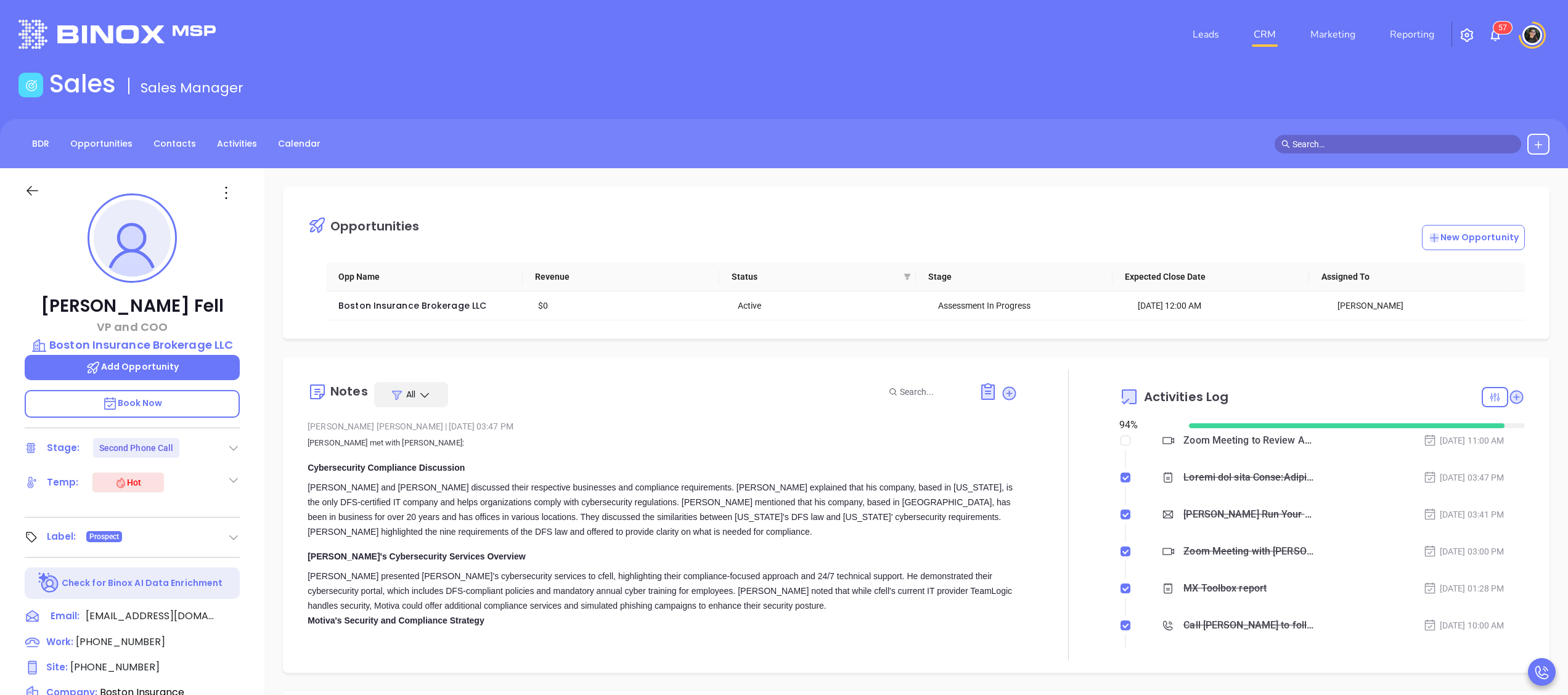
click at [1566, 40] on div "Leads CRM Marketing Reporting 5 7 Financial Leads Leads" at bounding box center [784, 34] width 1568 height 69
click at [1273, 33] on link "CRM" at bounding box center [1265, 35] width 32 height 24
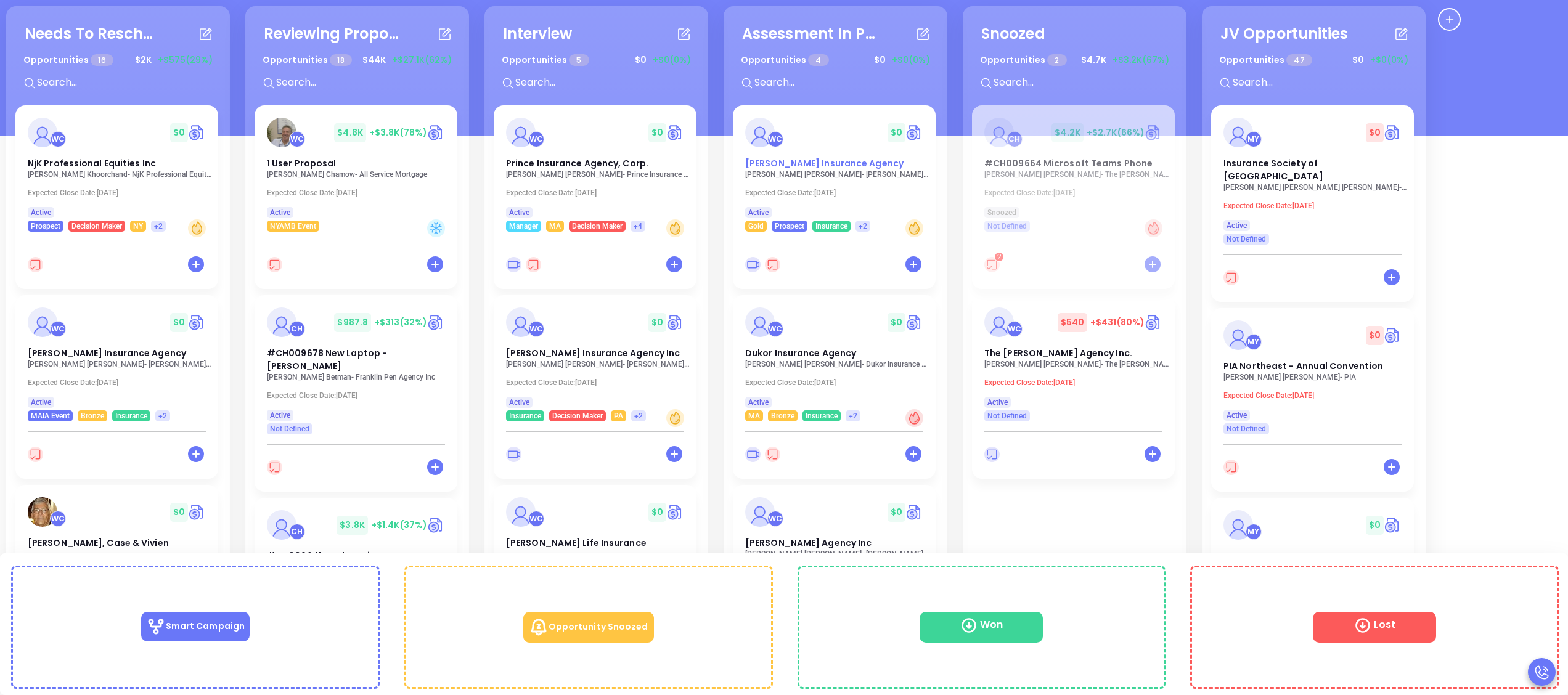
click at [811, 163] on span "[PERSON_NAME] Insurance Agency" at bounding box center [824, 163] width 158 height 12
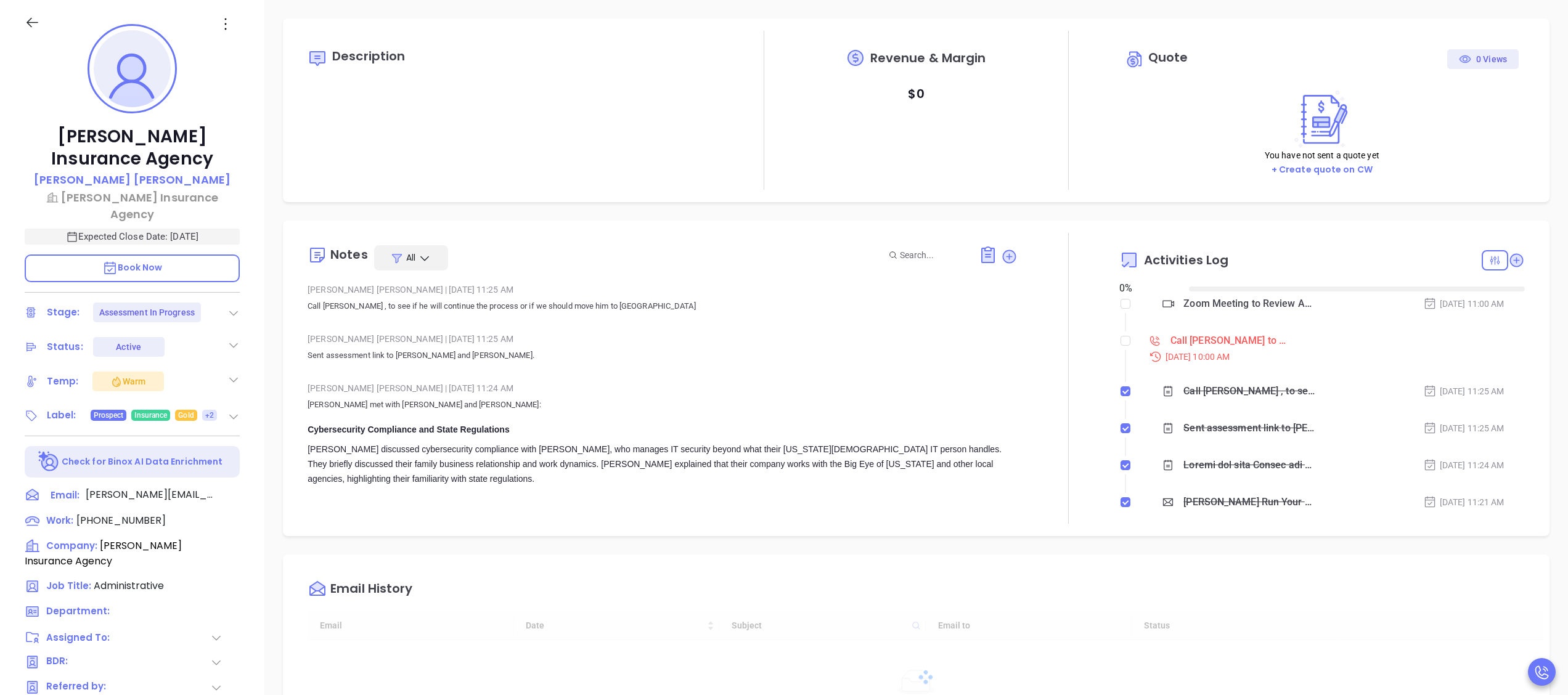
type input "[DATE]"
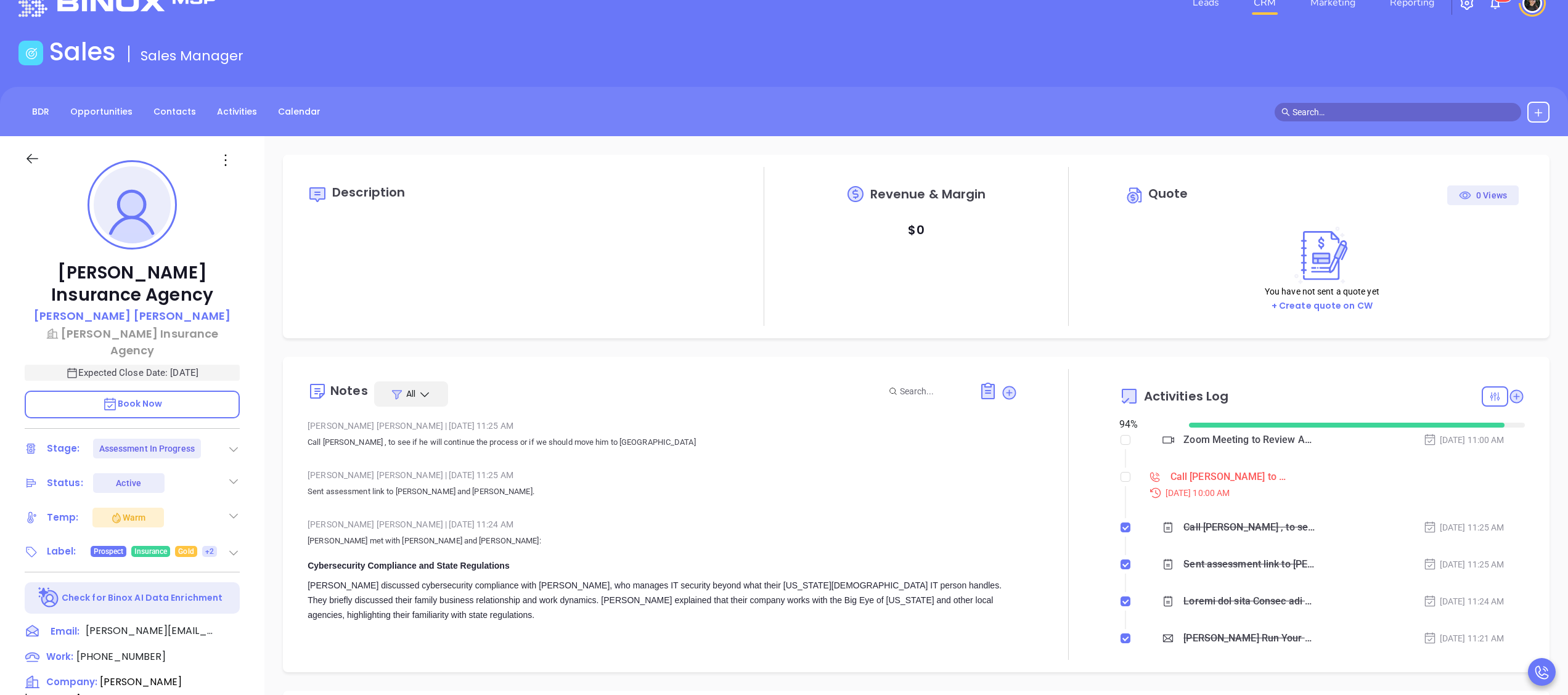
scroll to position [358, 0]
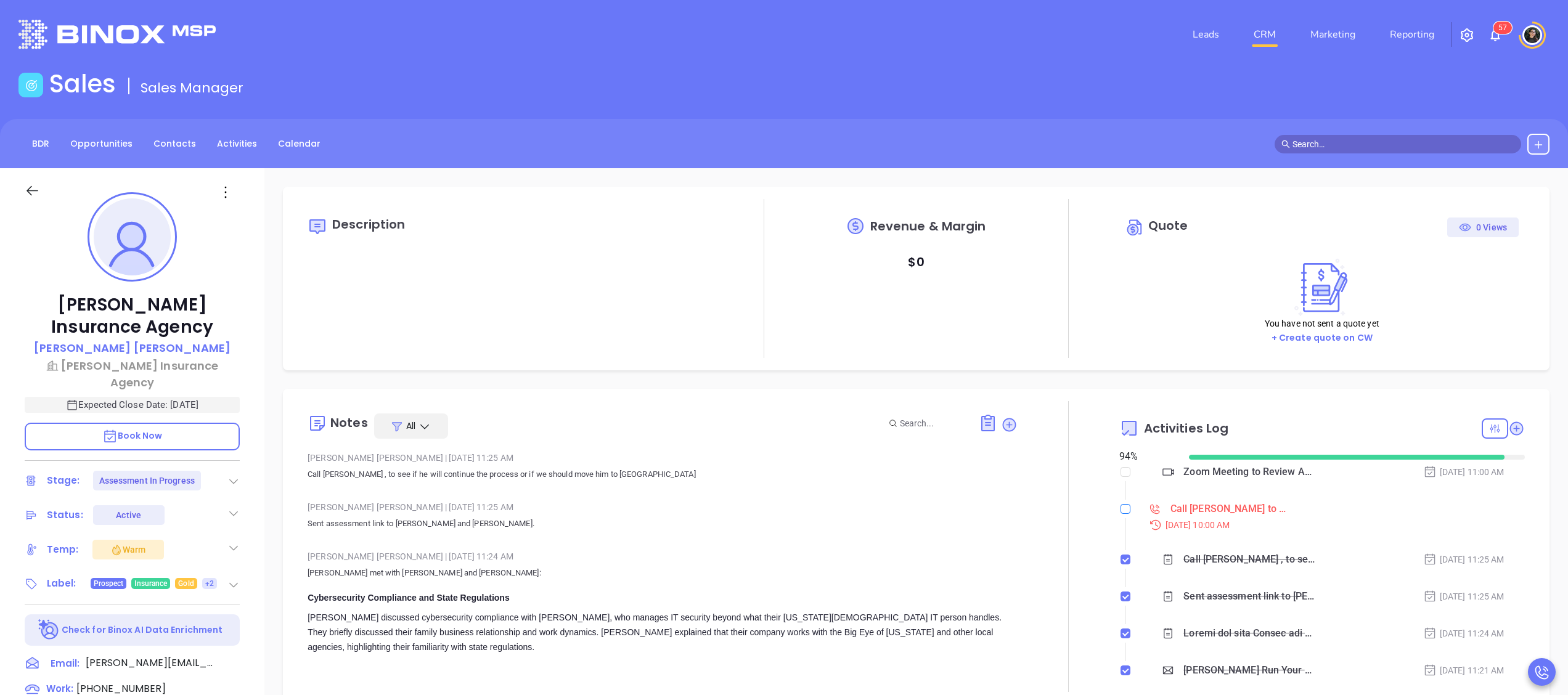
type input "[PERSON_NAME]"
click at [1121, 512] on input "checkbox" at bounding box center [1125, 509] width 9 height 9
checkbox input "true"
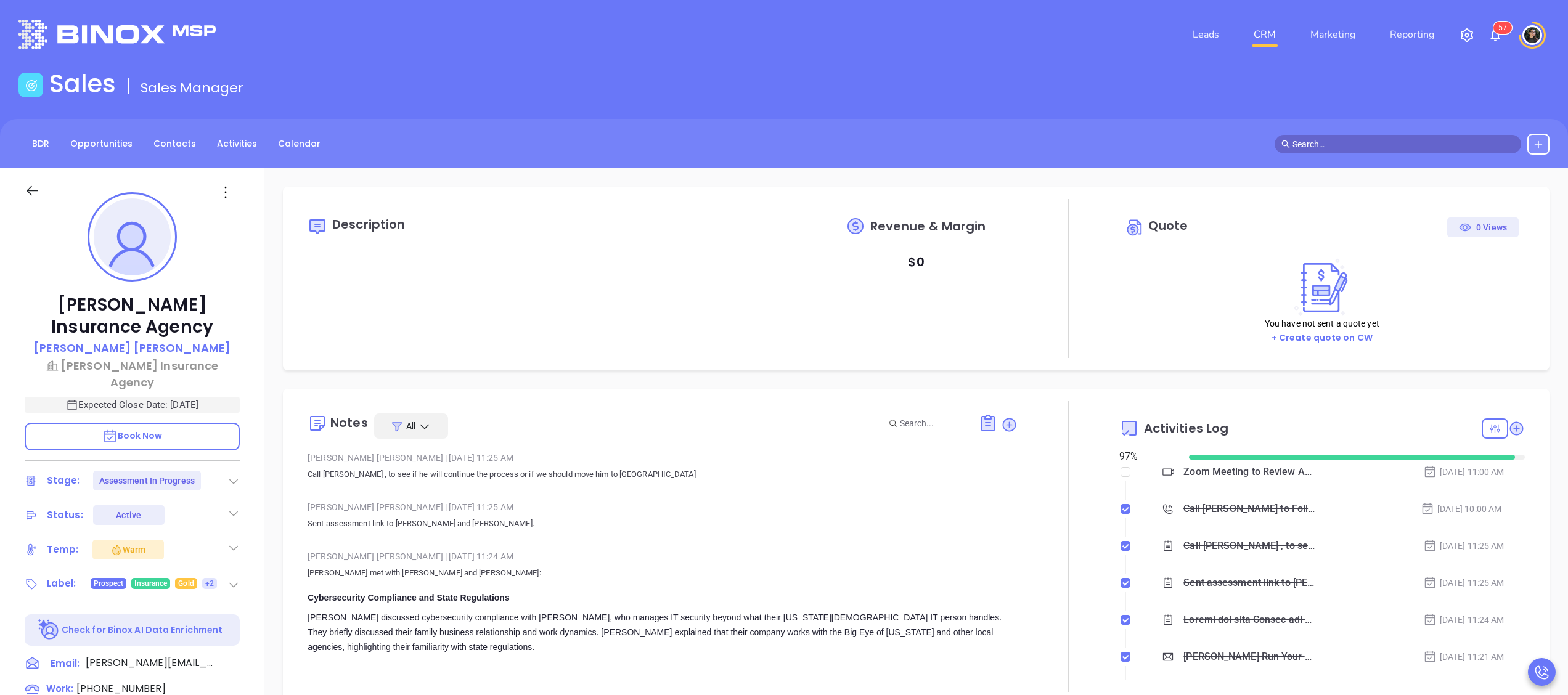
scroll to position [247, 0]
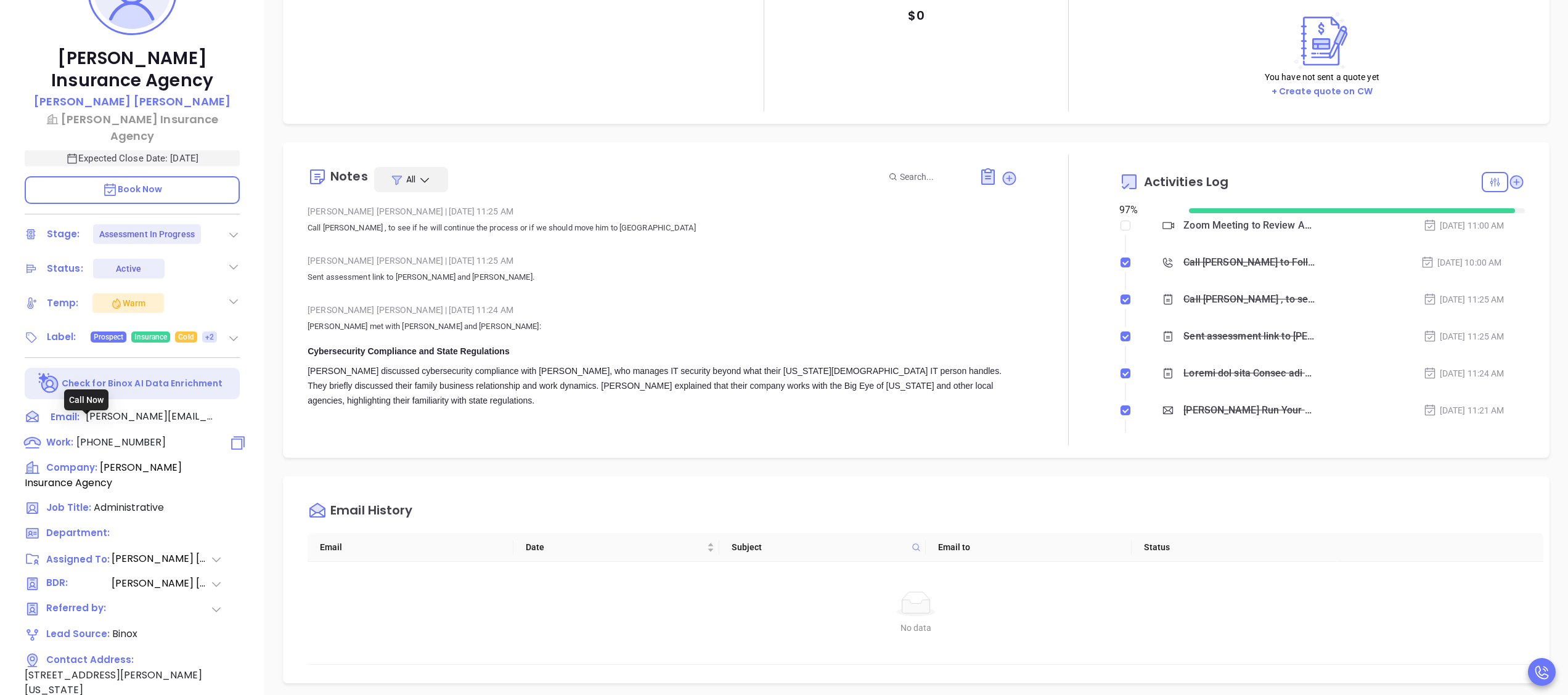
click at [140, 435] on span "(318) 445-1891" at bounding box center [121, 442] width 89 height 14
type input "(318) 445-1891"
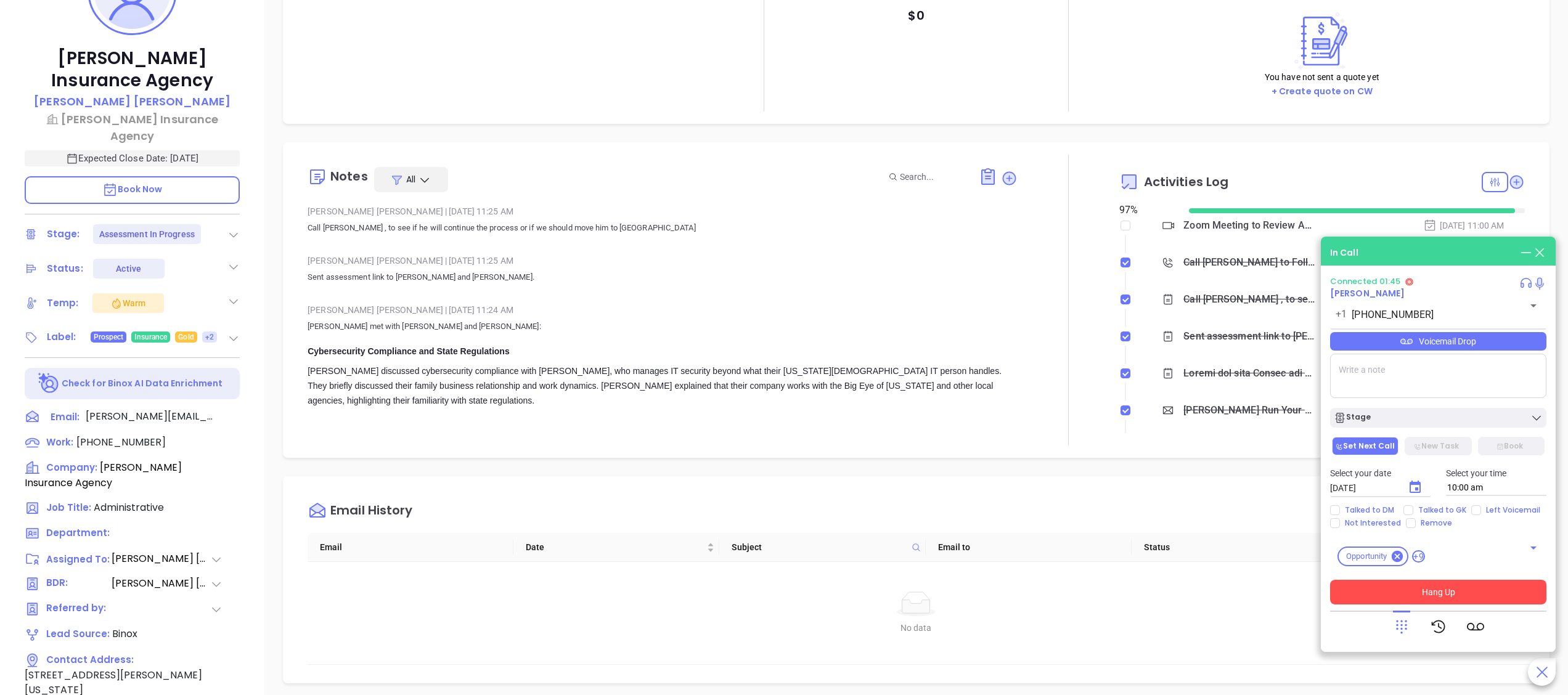
click at [1472, 584] on button "Hang Up" at bounding box center [1438, 592] width 217 height 24
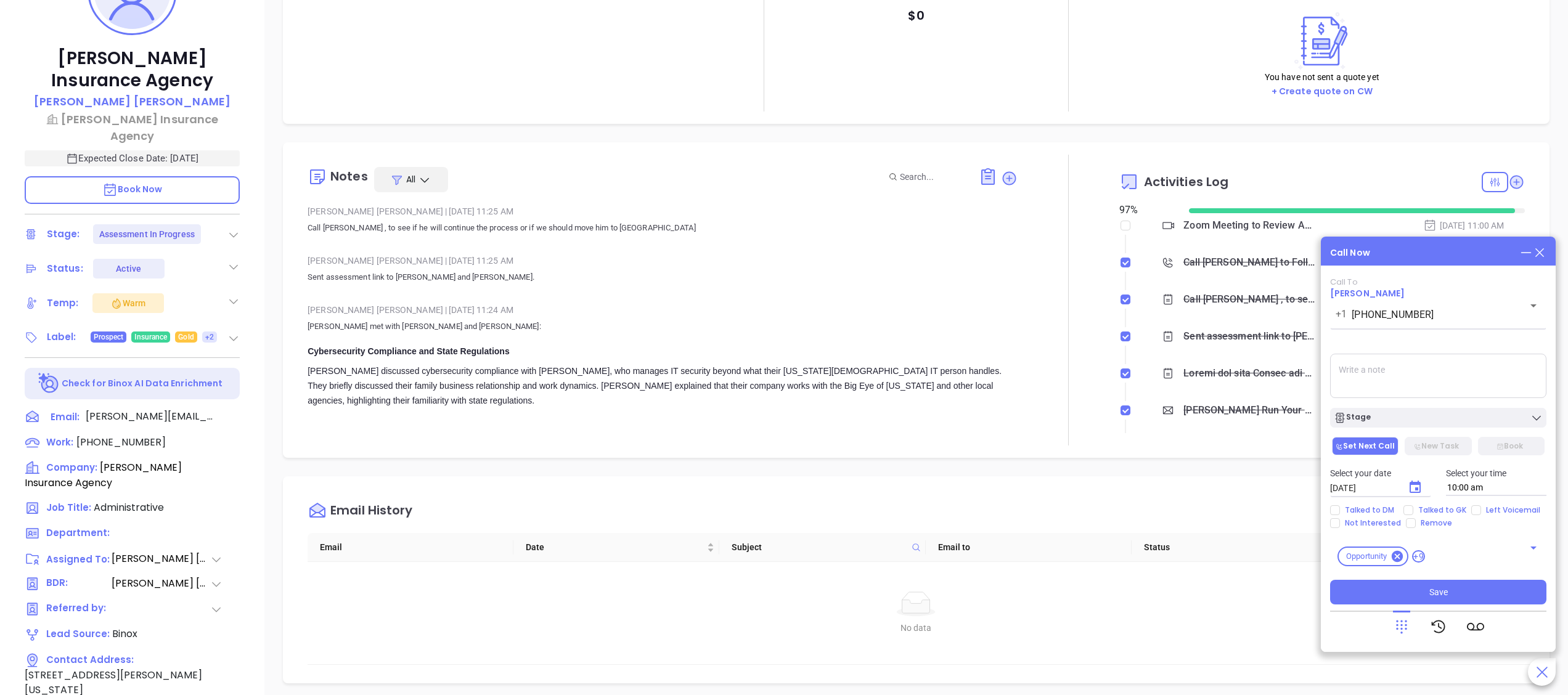
click at [1544, 249] on icon at bounding box center [1539, 252] width 13 height 13
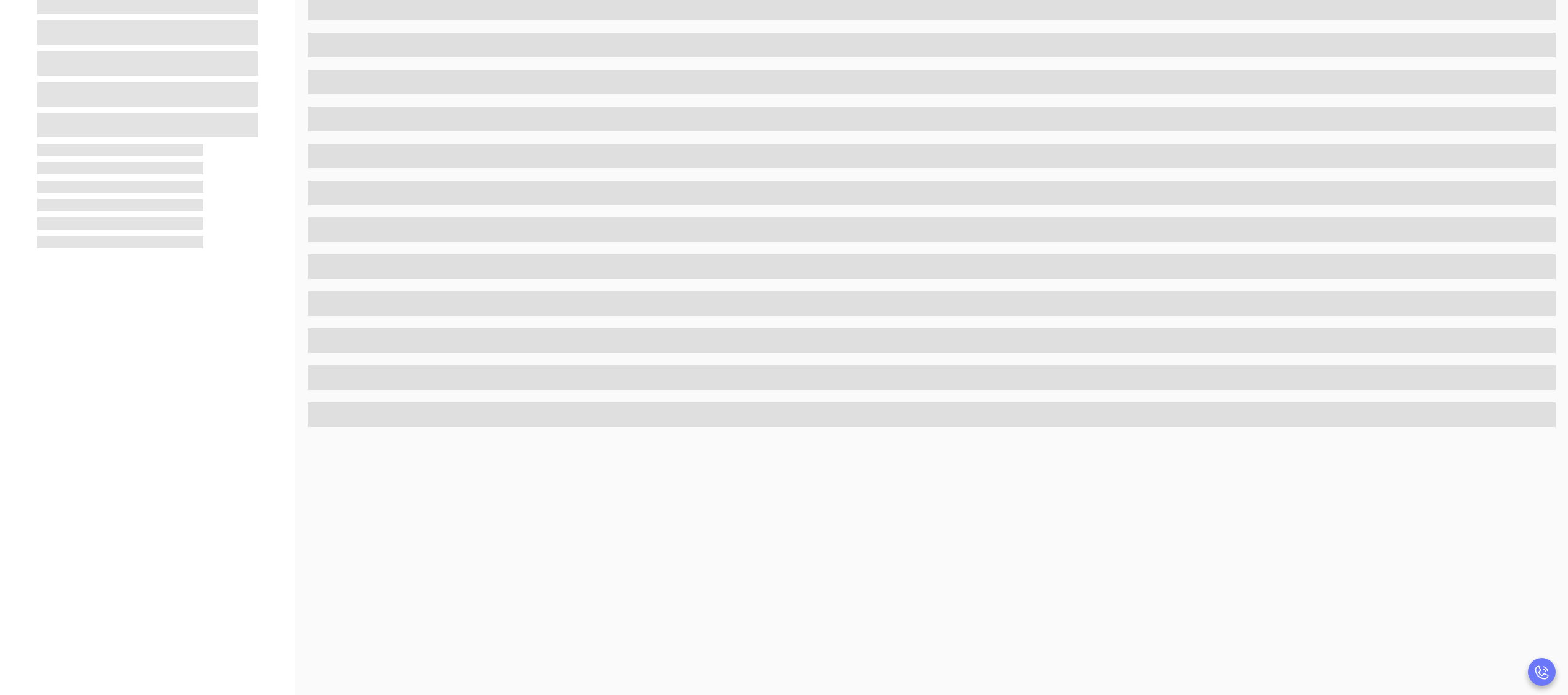
scroll to position [245, 0]
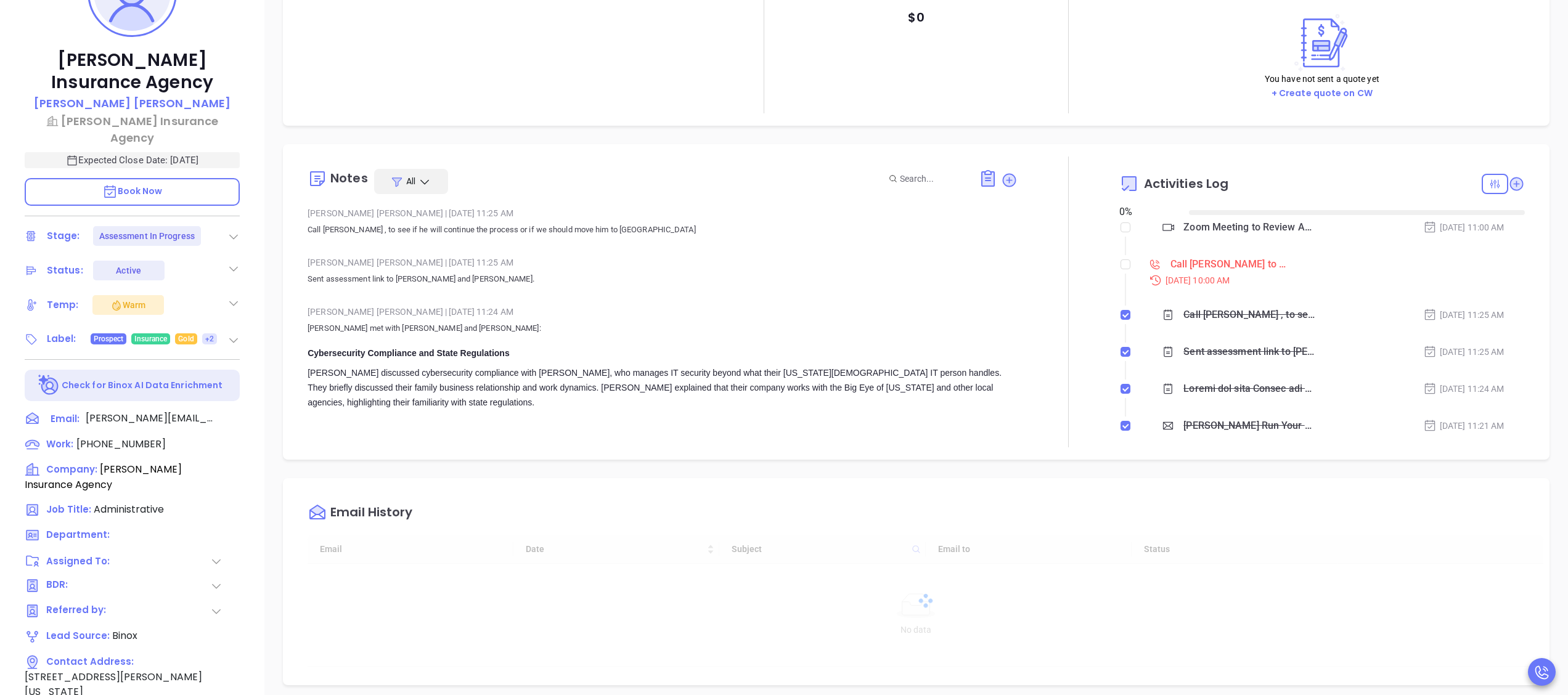
checkbox input "true"
type input "[DATE]"
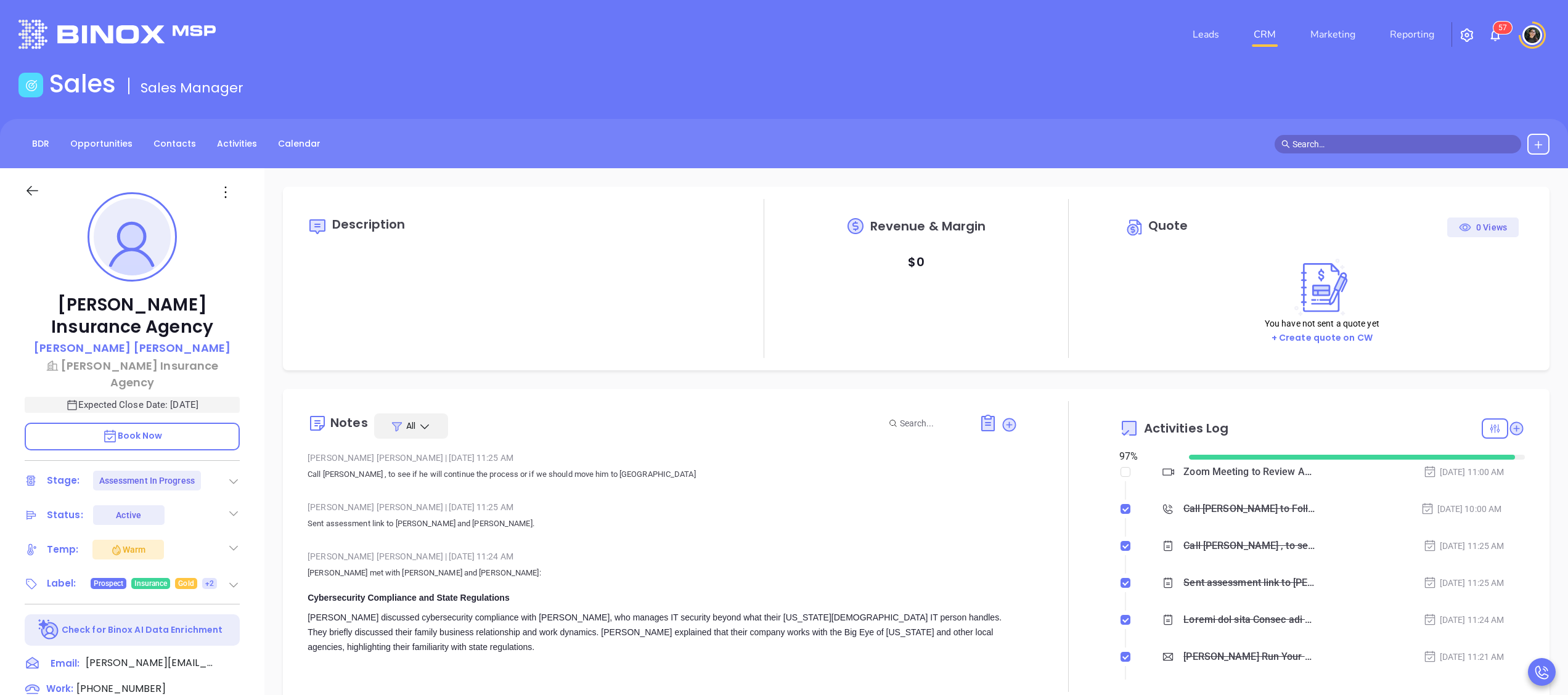
scroll to position [358, 0]
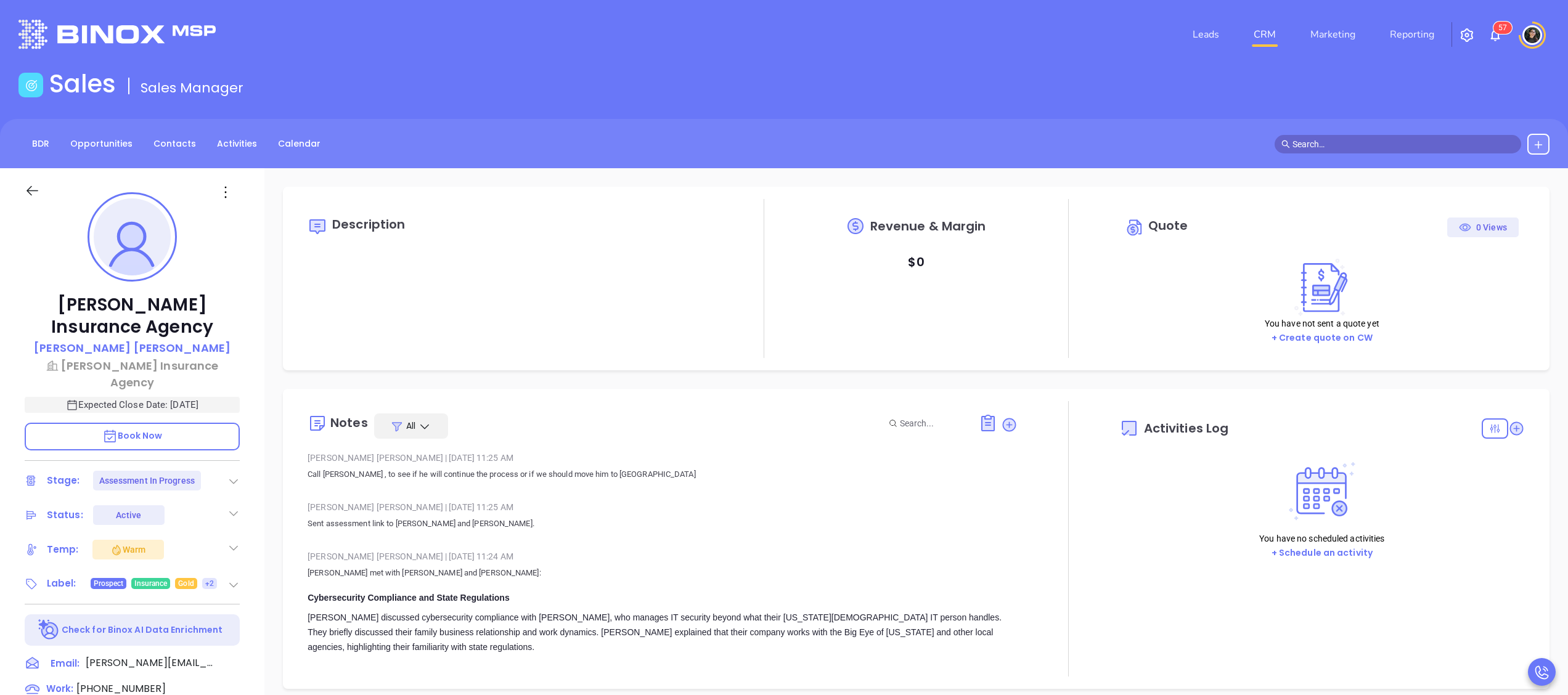
type input "10:00 am"
type input "[DATE]"
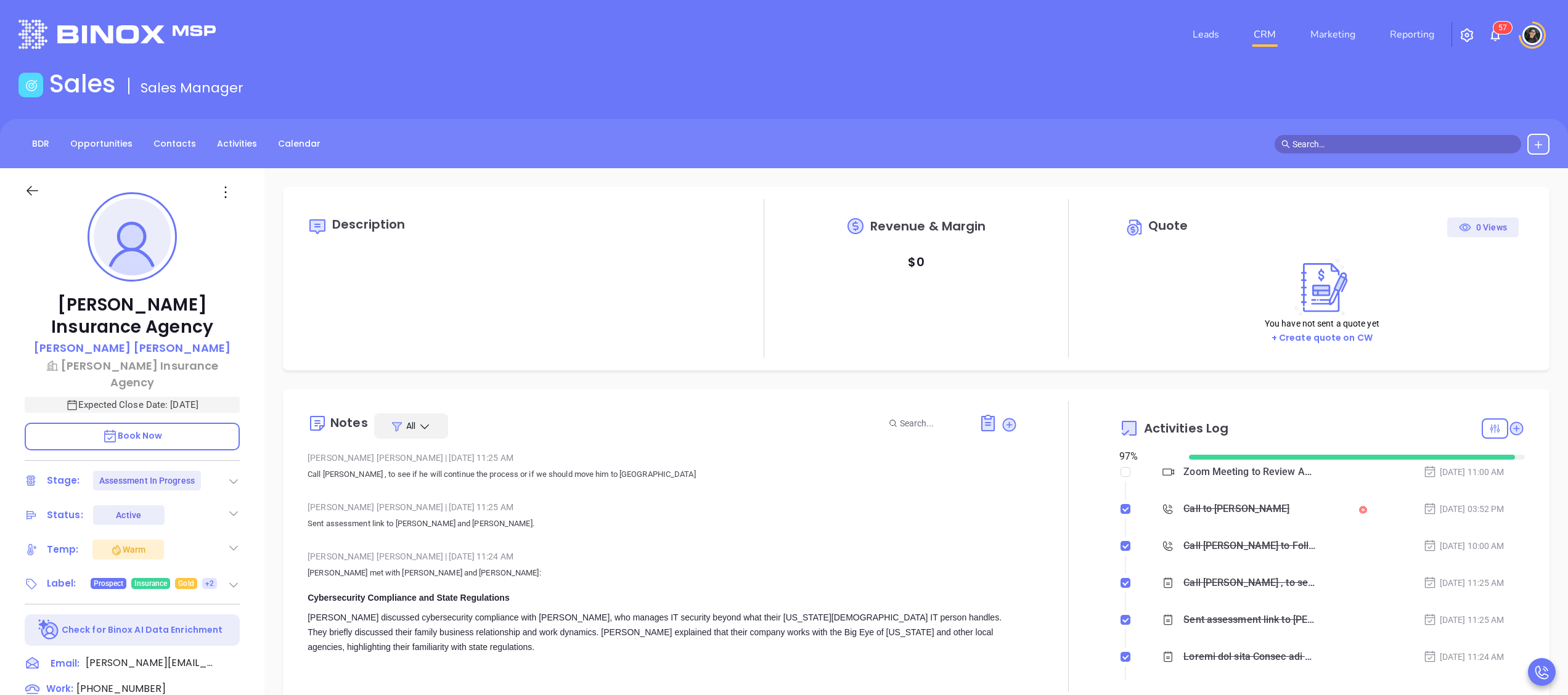
scroll to position [358, 0]
type input "[PERSON_NAME]"
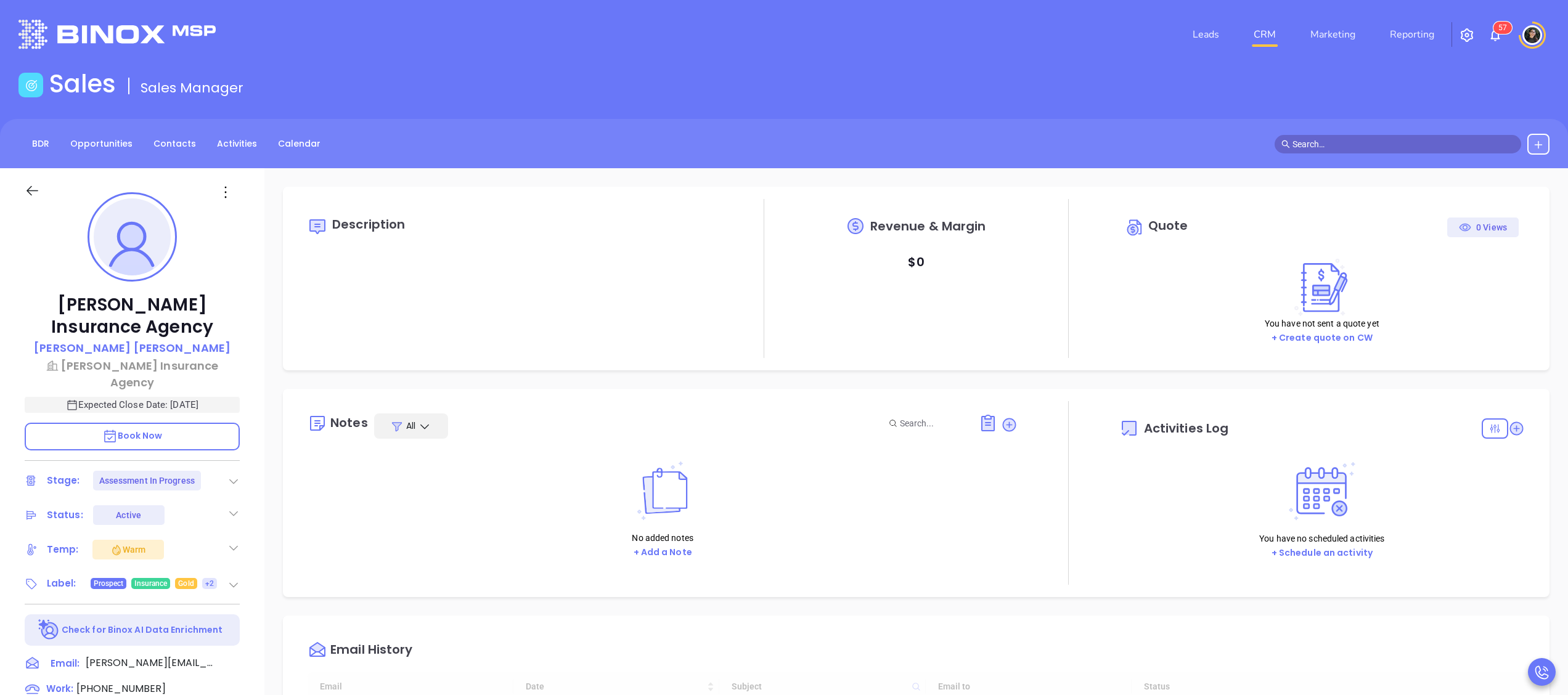
type input "[DATE]"
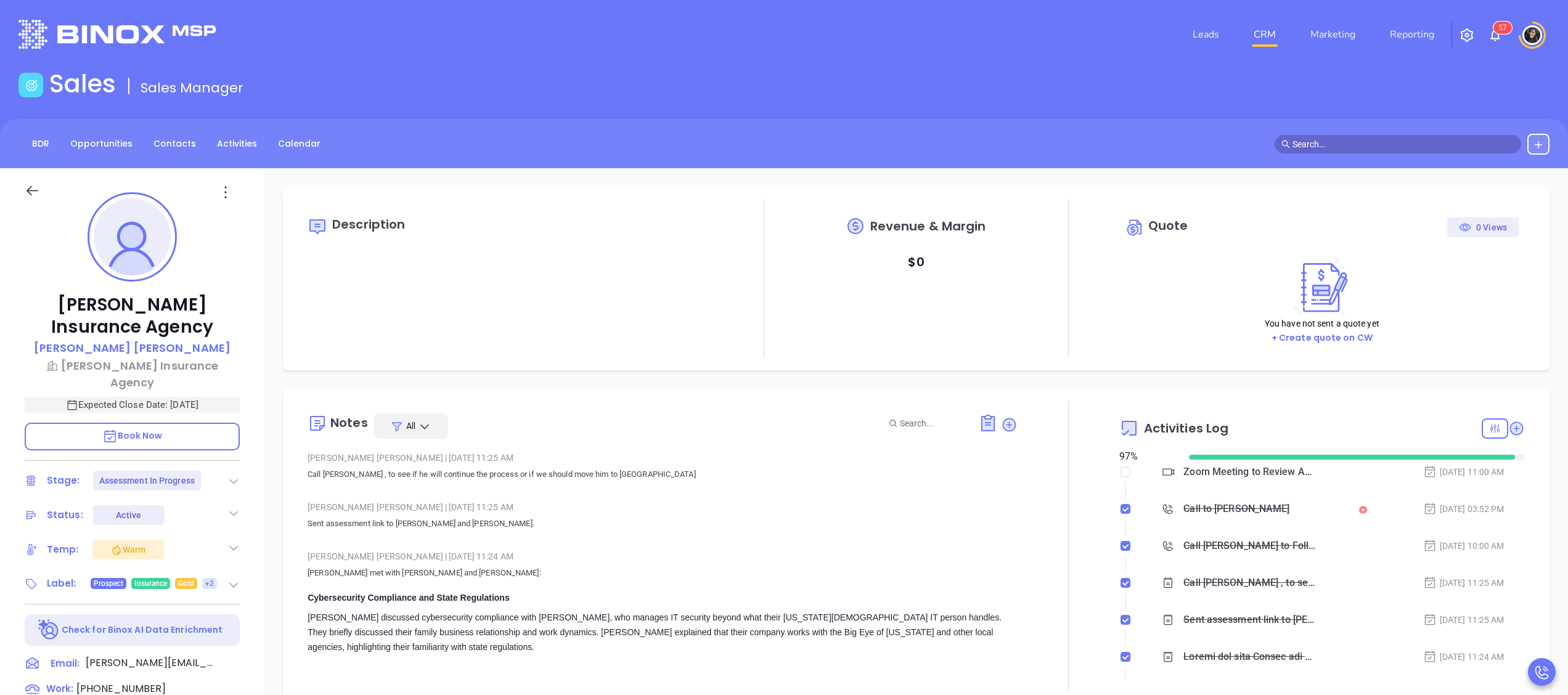
type input "[PERSON_NAME]"
type input "[DATE]"
click at [1263, 35] on link "CRM" at bounding box center [1265, 35] width 32 height 24
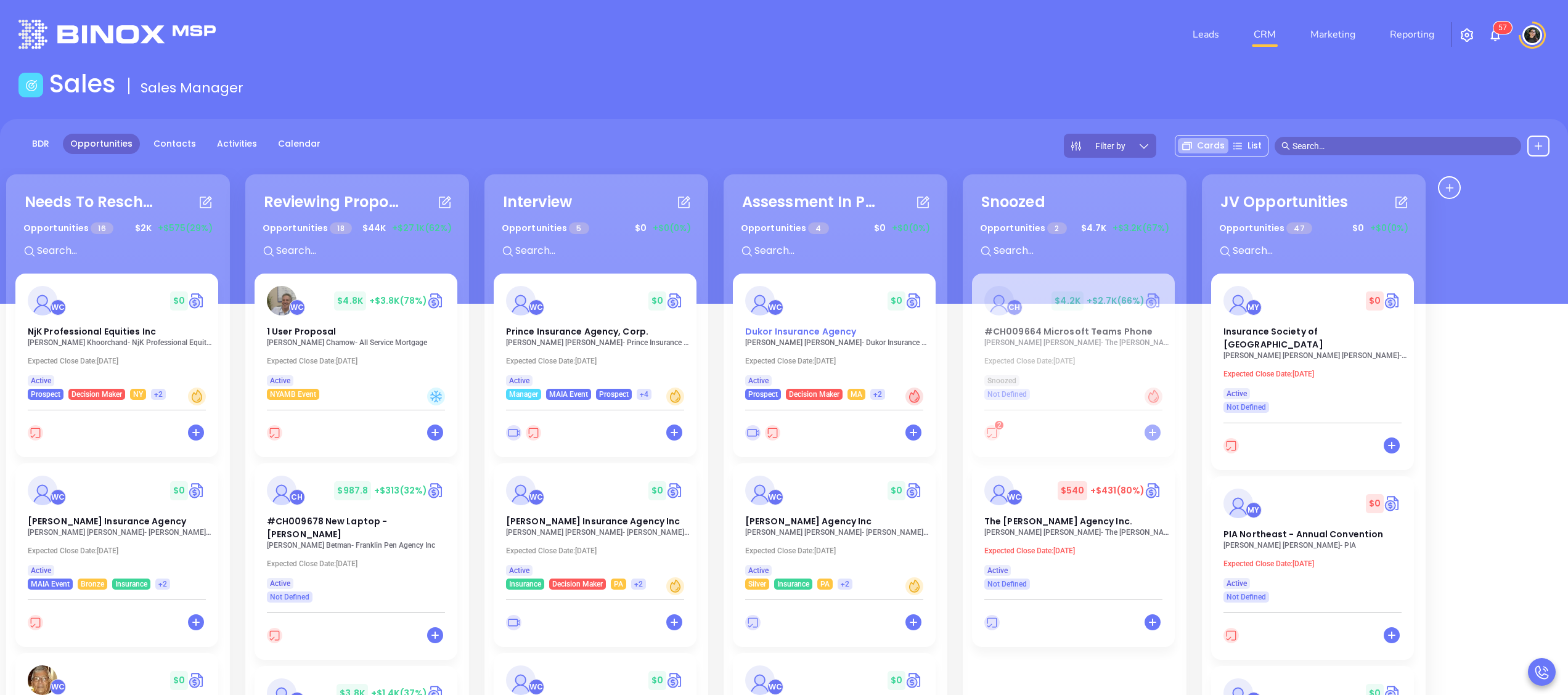
click at [774, 333] on span "Dukor Insurance Agency" at bounding box center [800, 331] width 111 height 12
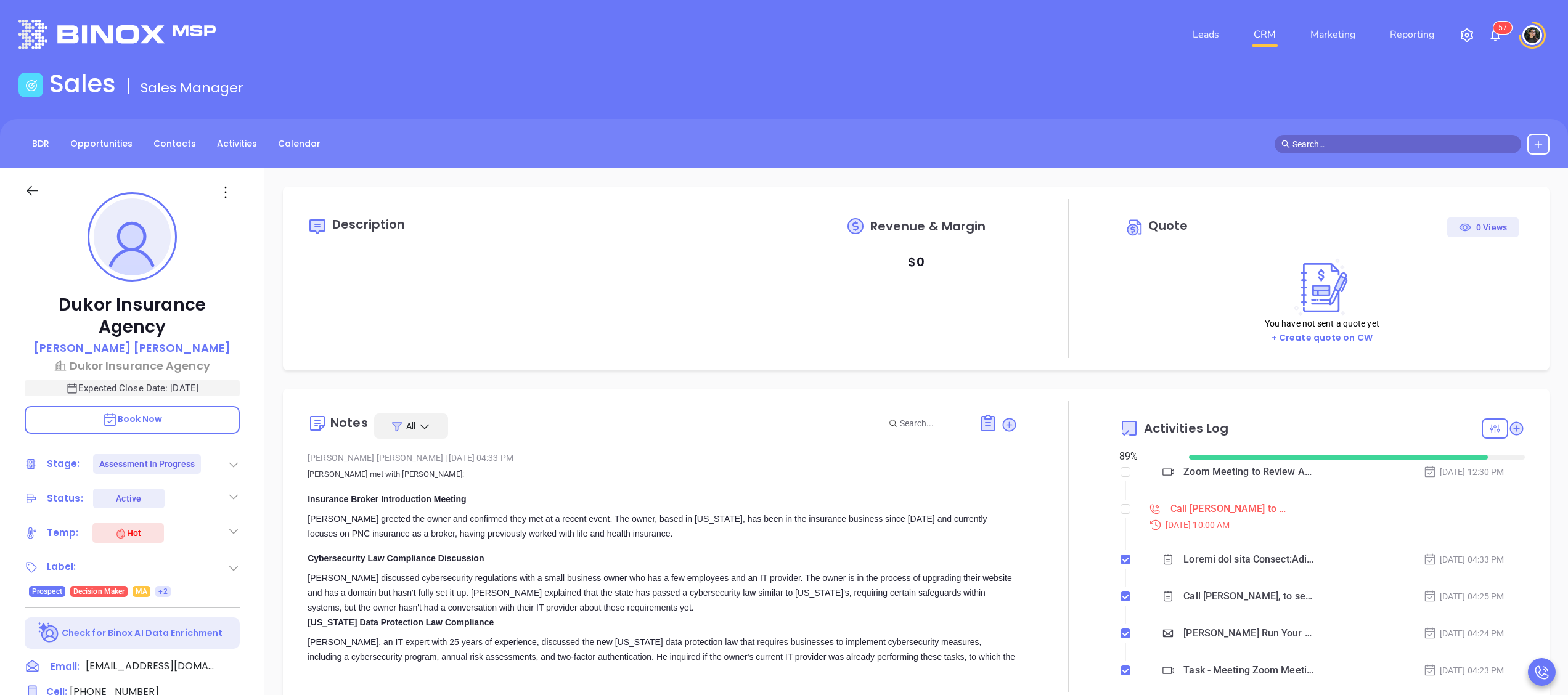
scroll to position [358, 0]
type input "[PERSON_NAME]"
click at [1121, 509] on input "checkbox" at bounding box center [1125, 509] width 9 height 9
checkbox input "true"
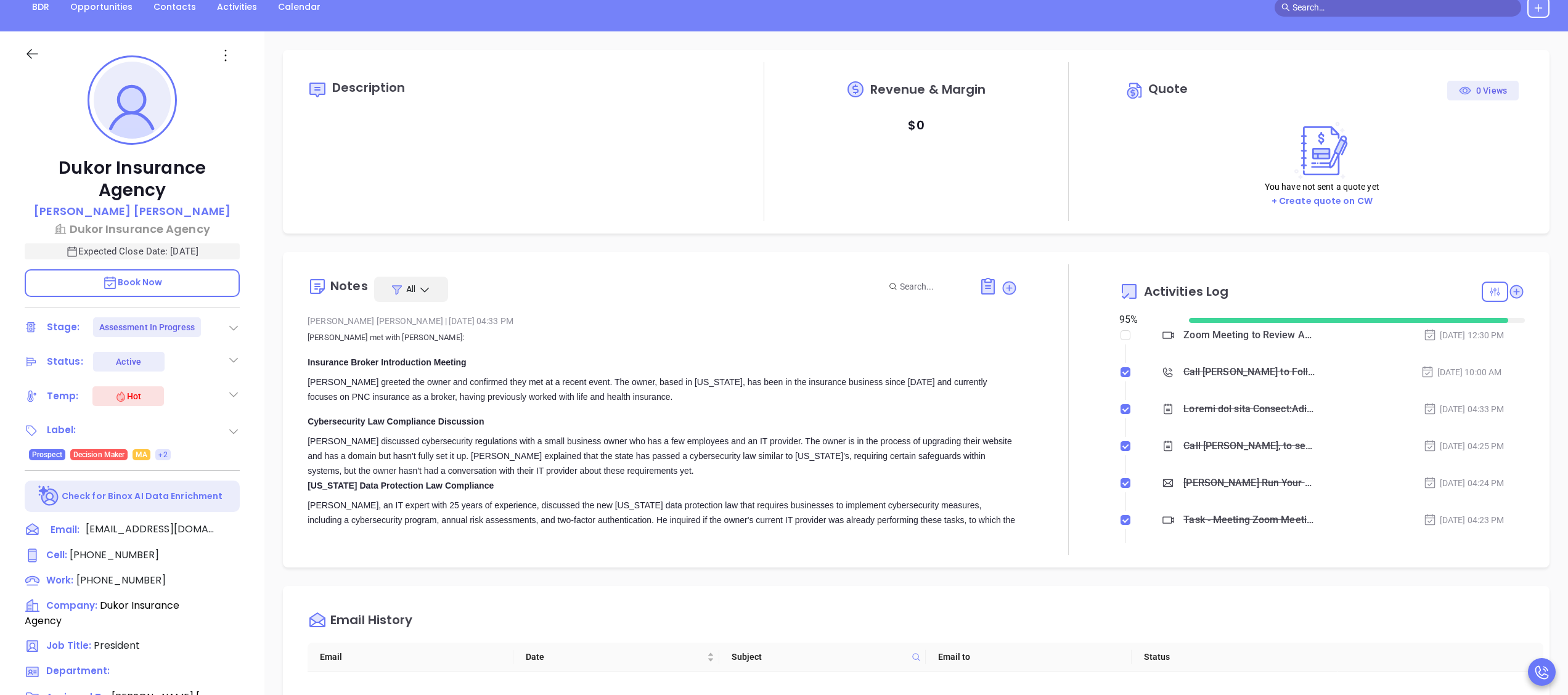
scroll to position [247, 0]
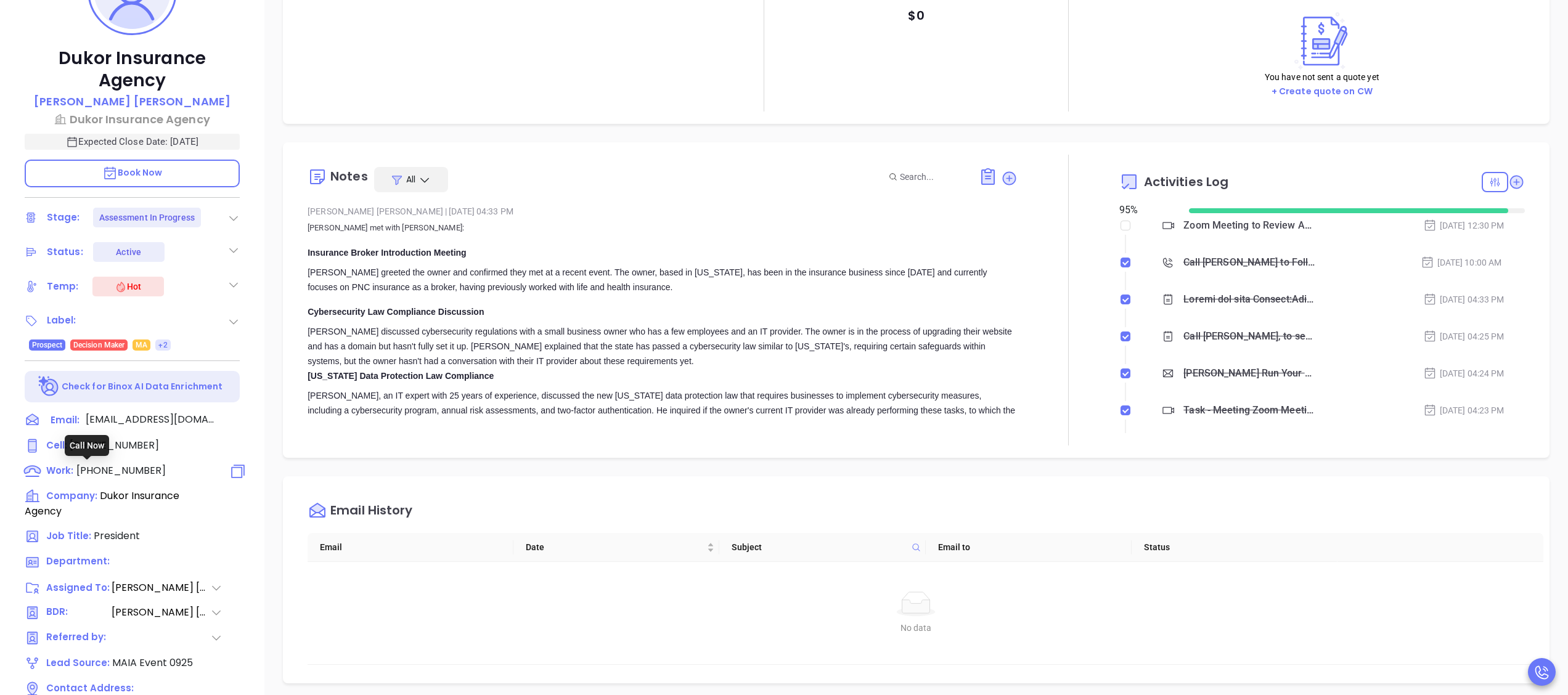
click at [115, 464] on span "[PHONE_NUMBER]" at bounding box center [121, 470] width 89 height 14
type input "[PHONE_NUMBER]"
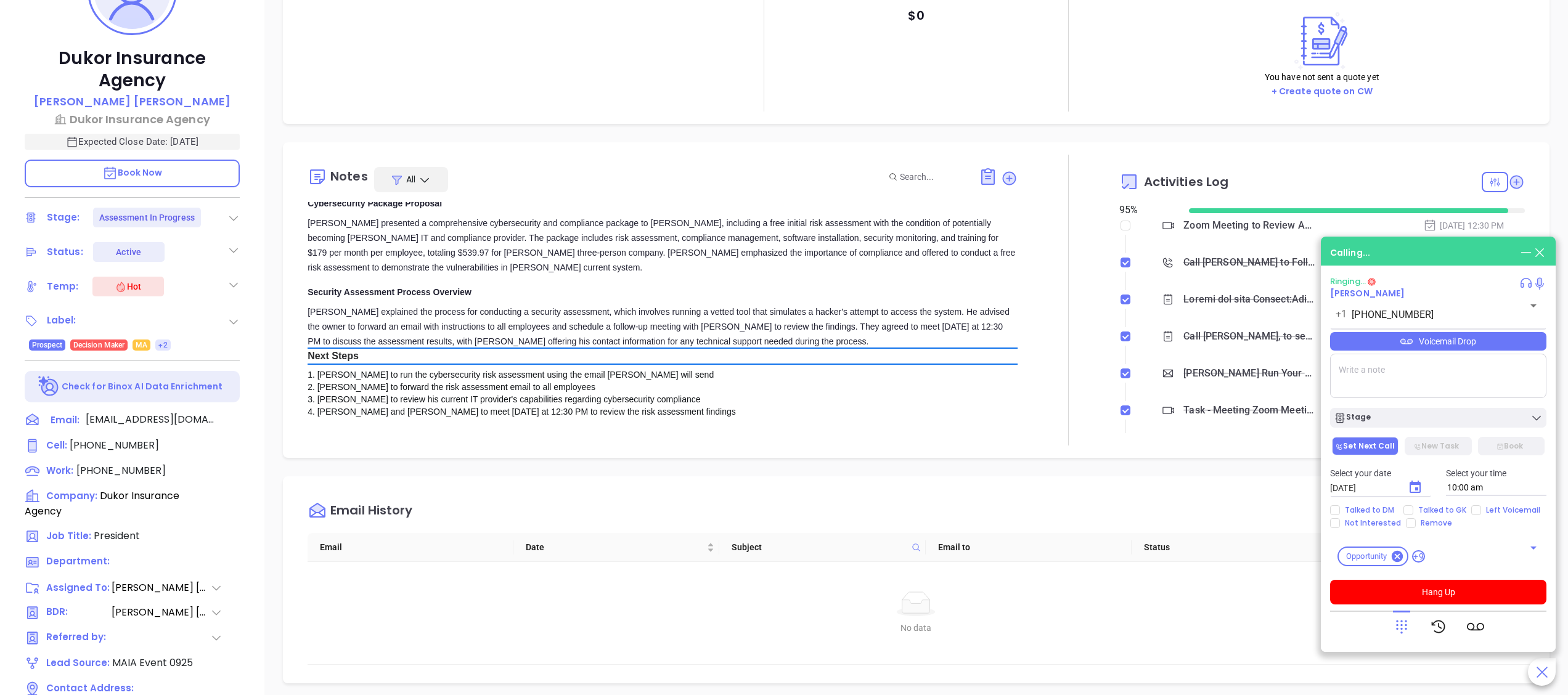
scroll to position [370, 0]
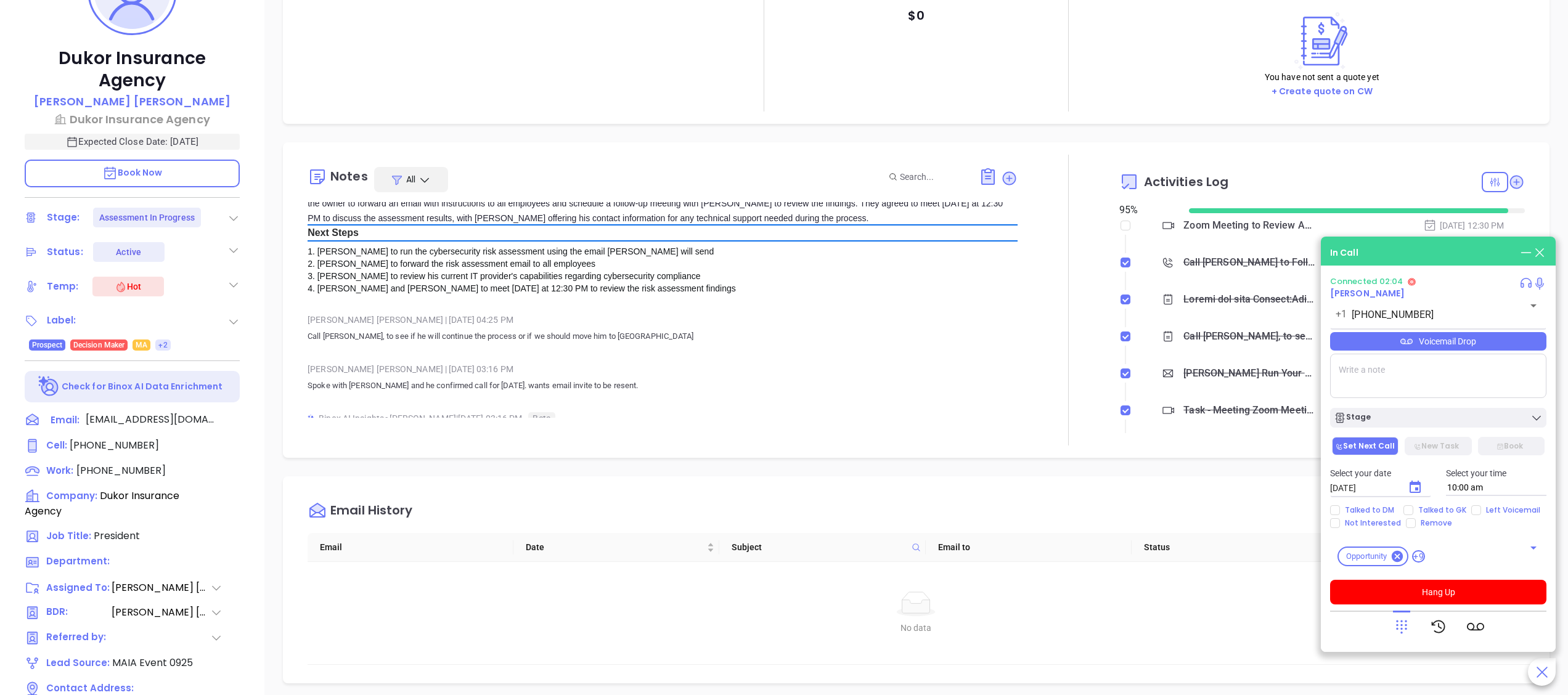
click at [1480, 574] on div "Connected 02:04 Abraham Sillah +1 (617) 442-1022 ​ Voicemail Drop Stage Set Nex…" at bounding box center [1438, 441] width 217 height 328
click at [1480, 582] on button "Hang Up" at bounding box center [1438, 592] width 217 height 24
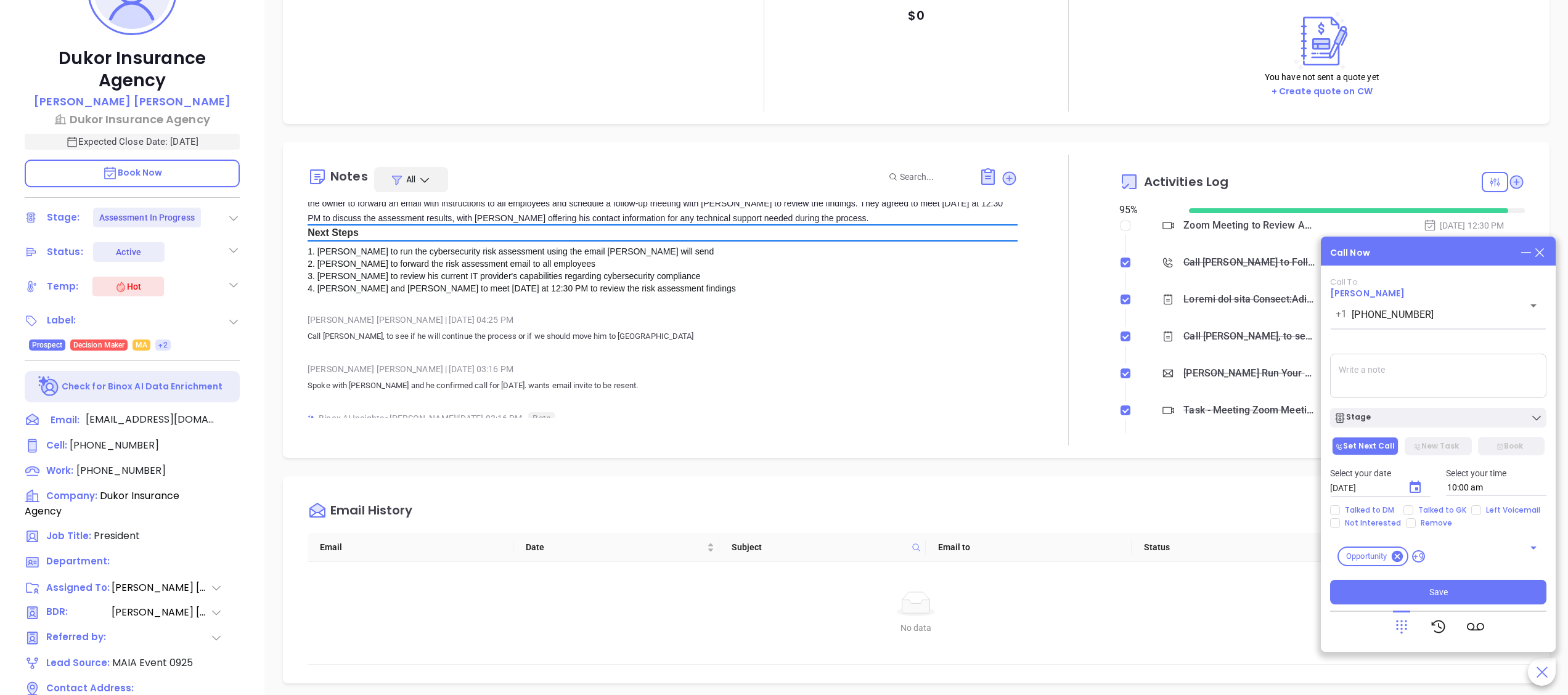
click at [1541, 254] on icon at bounding box center [1539, 252] width 13 height 13
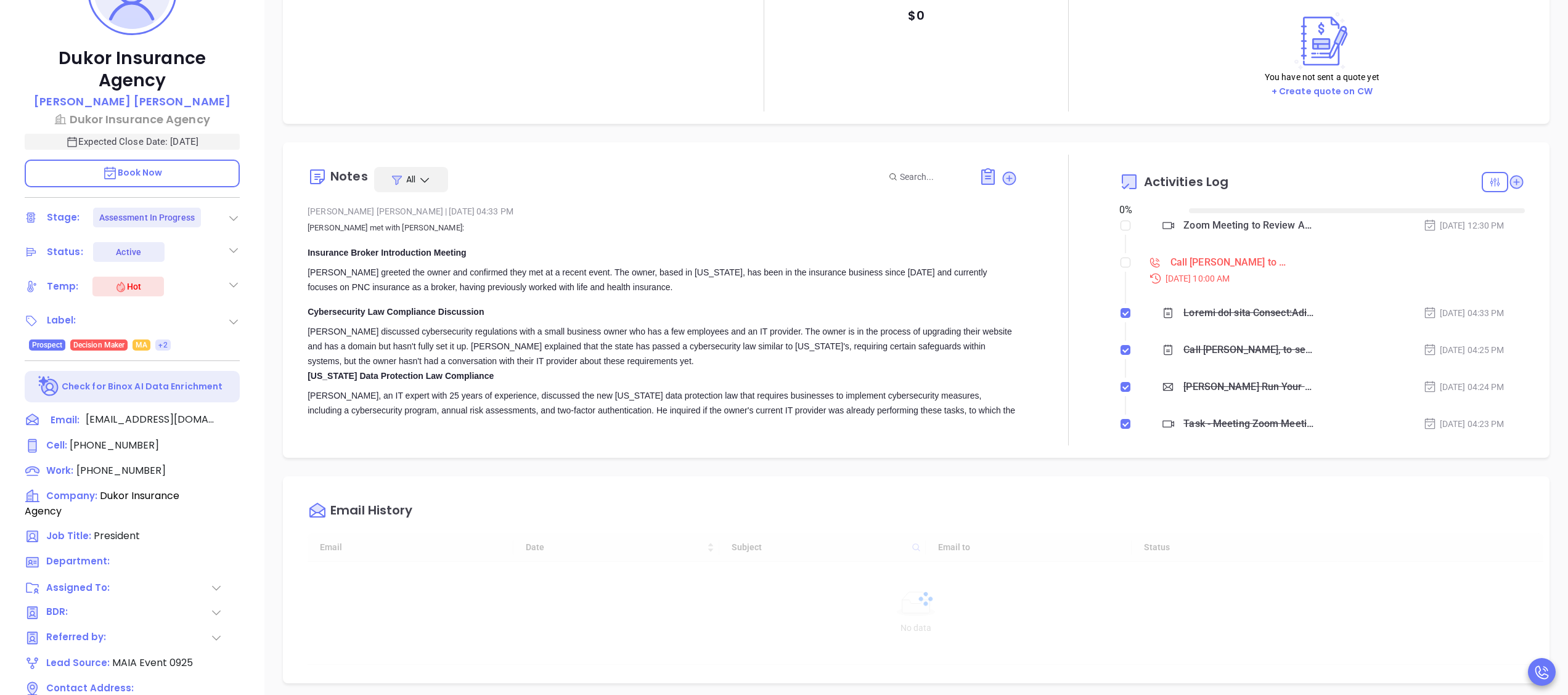
checkbox input "true"
type input "[DATE]"
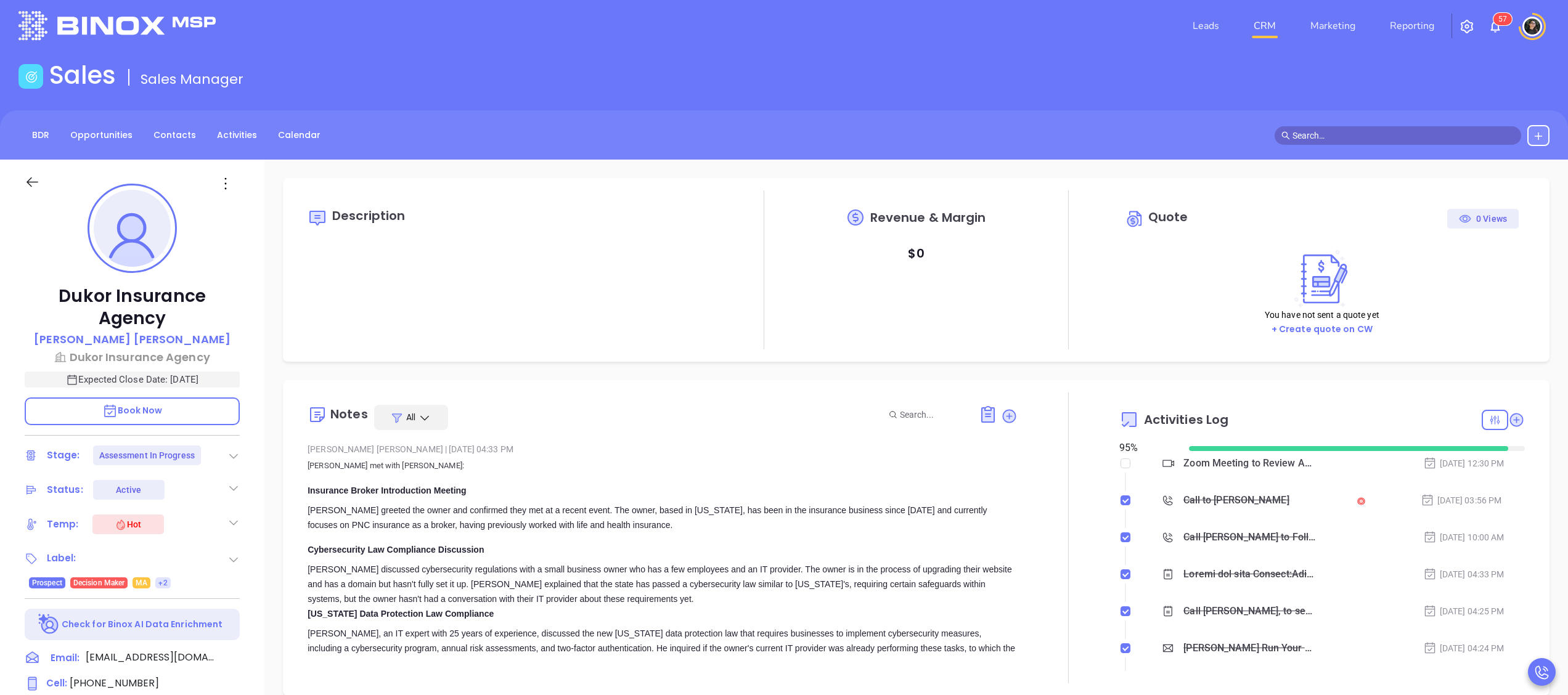
scroll to position [0, 0]
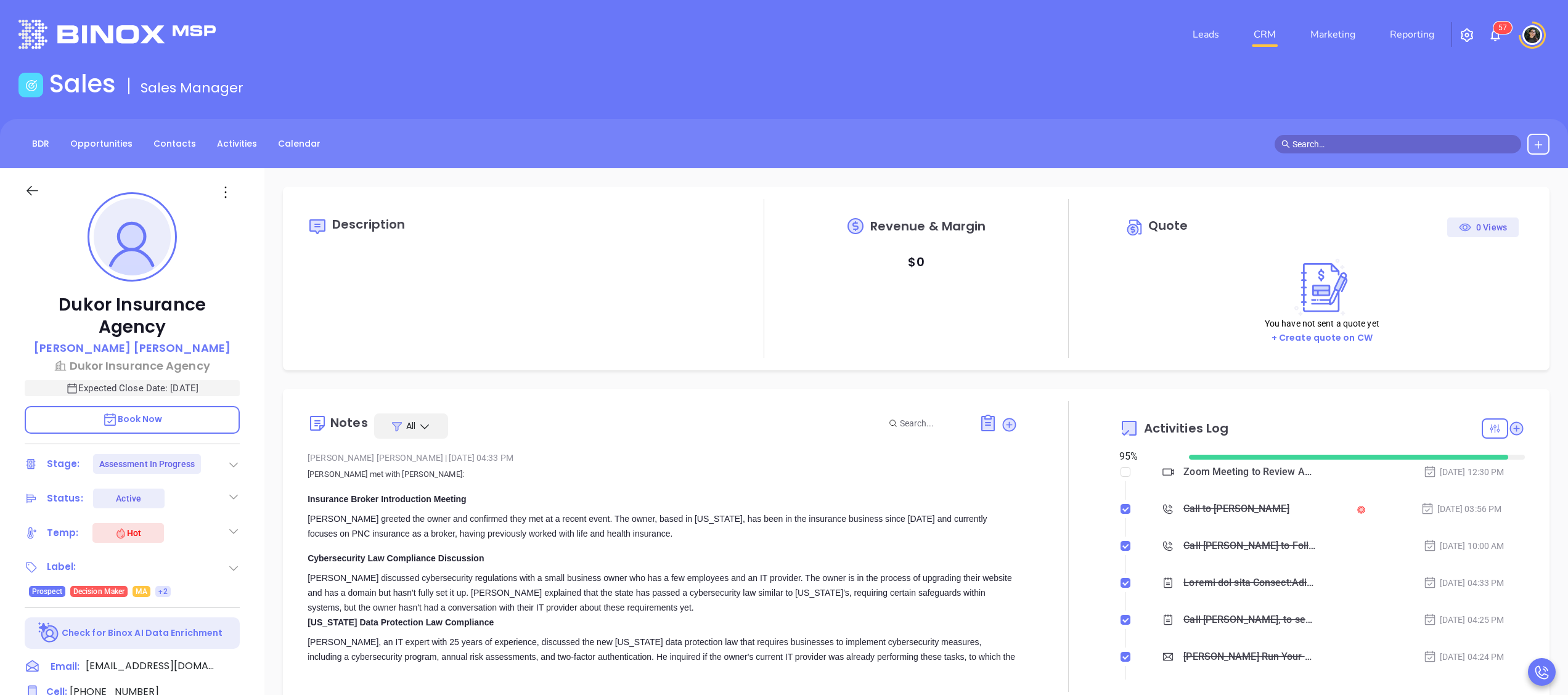
type input "[PERSON_NAME]"
type input "[DATE]"
type input "[PERSON_NAME]"
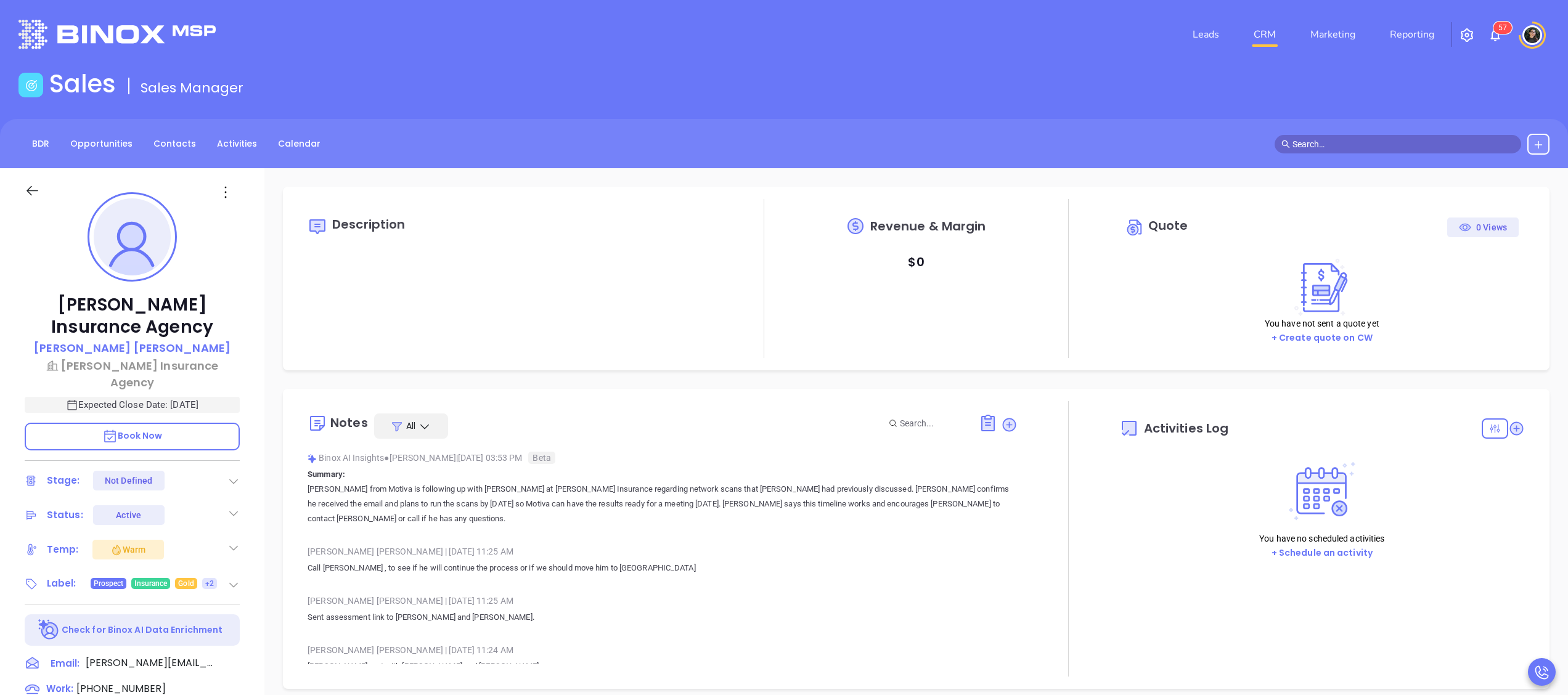
type input "10:00 am"
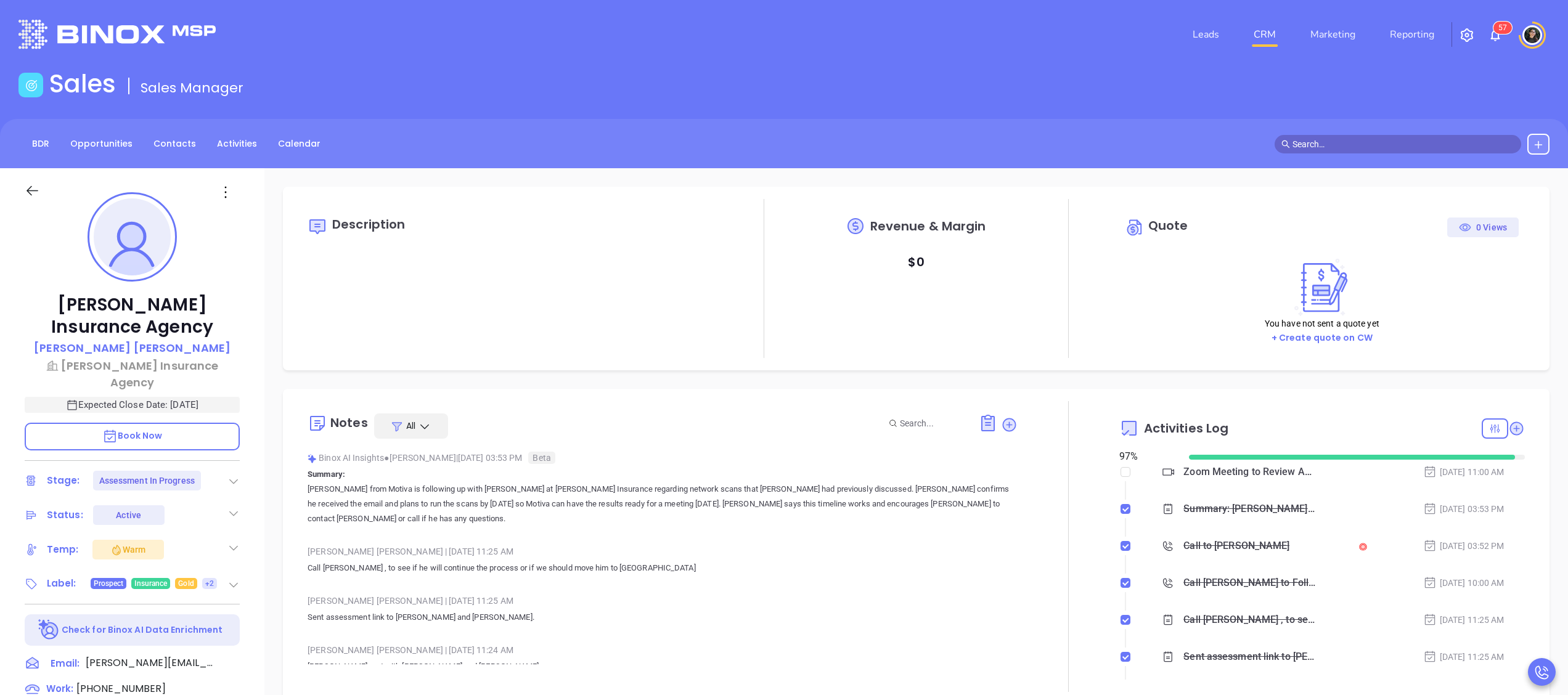
type input "[DATE]"
type input "[PERSON_NAME]"
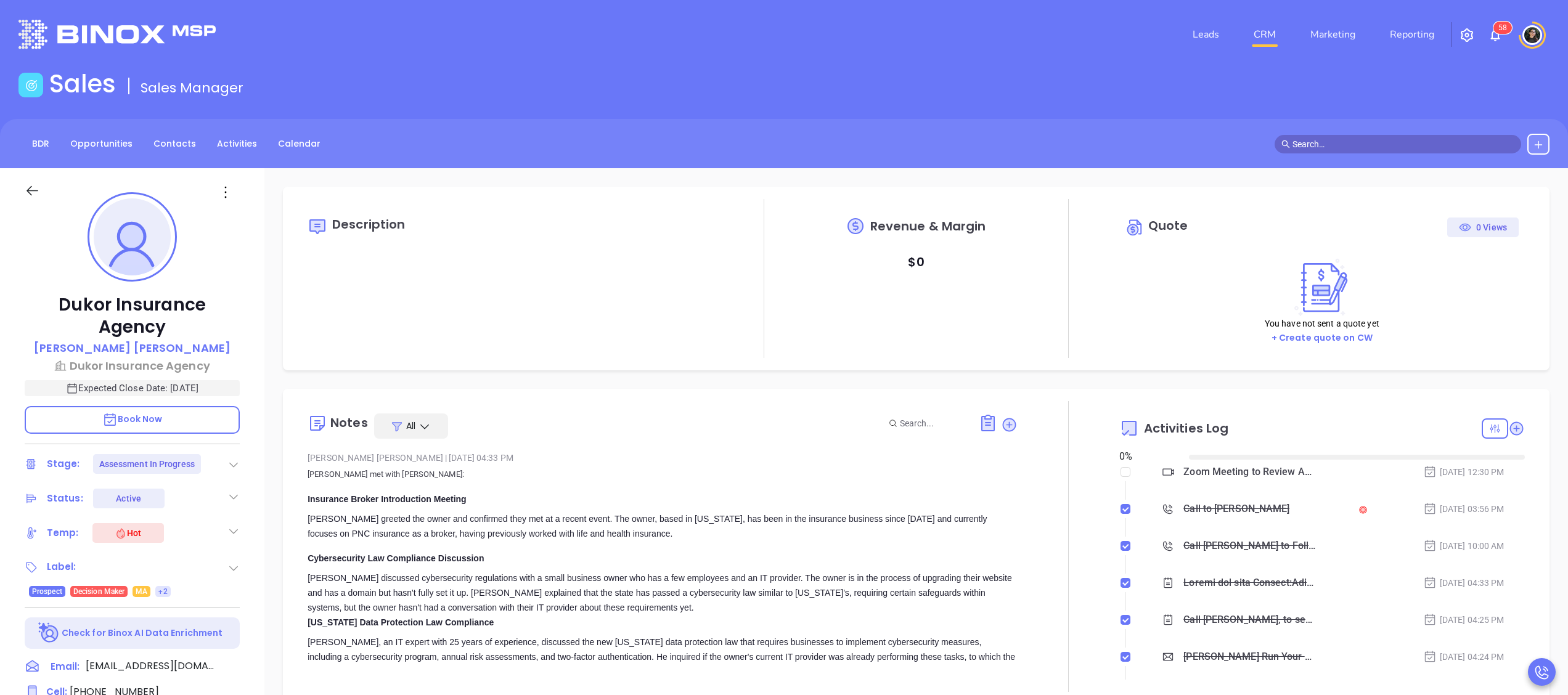
type input "[DATE]"
type input "[PERSON_NAME]"
click at [1263, 23] on link "CRM" at bounding box center [1265, 35] width 32 height 24
